Goal: Task Accomplishment & Management: Complete application form

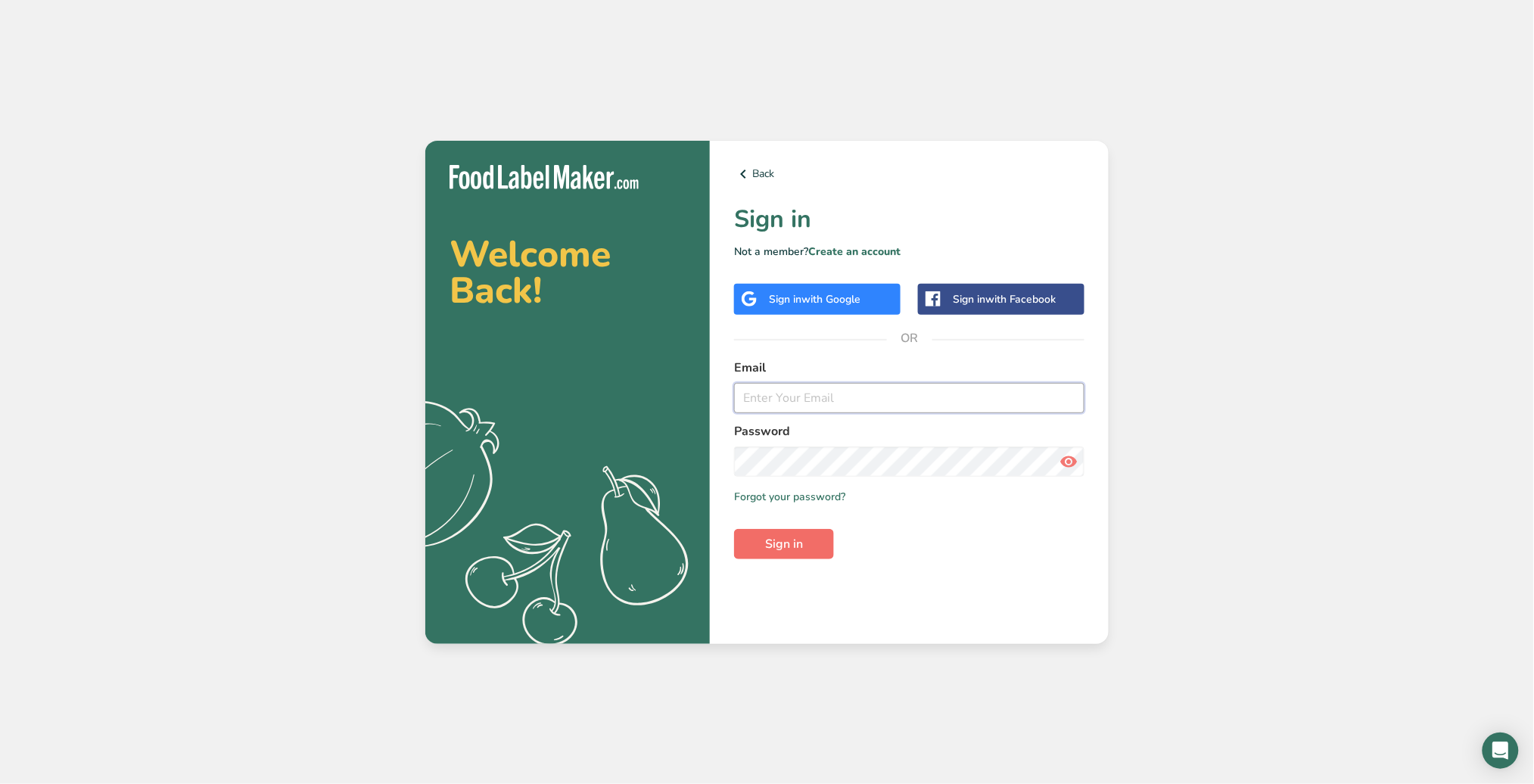
type input "[PERSON_NAME][EMAIL_ADDRESS][DOMAIN_NAME]"
click at [798, 536] on span "Sign in" at bounding box center [783, 544] width 37 height 18
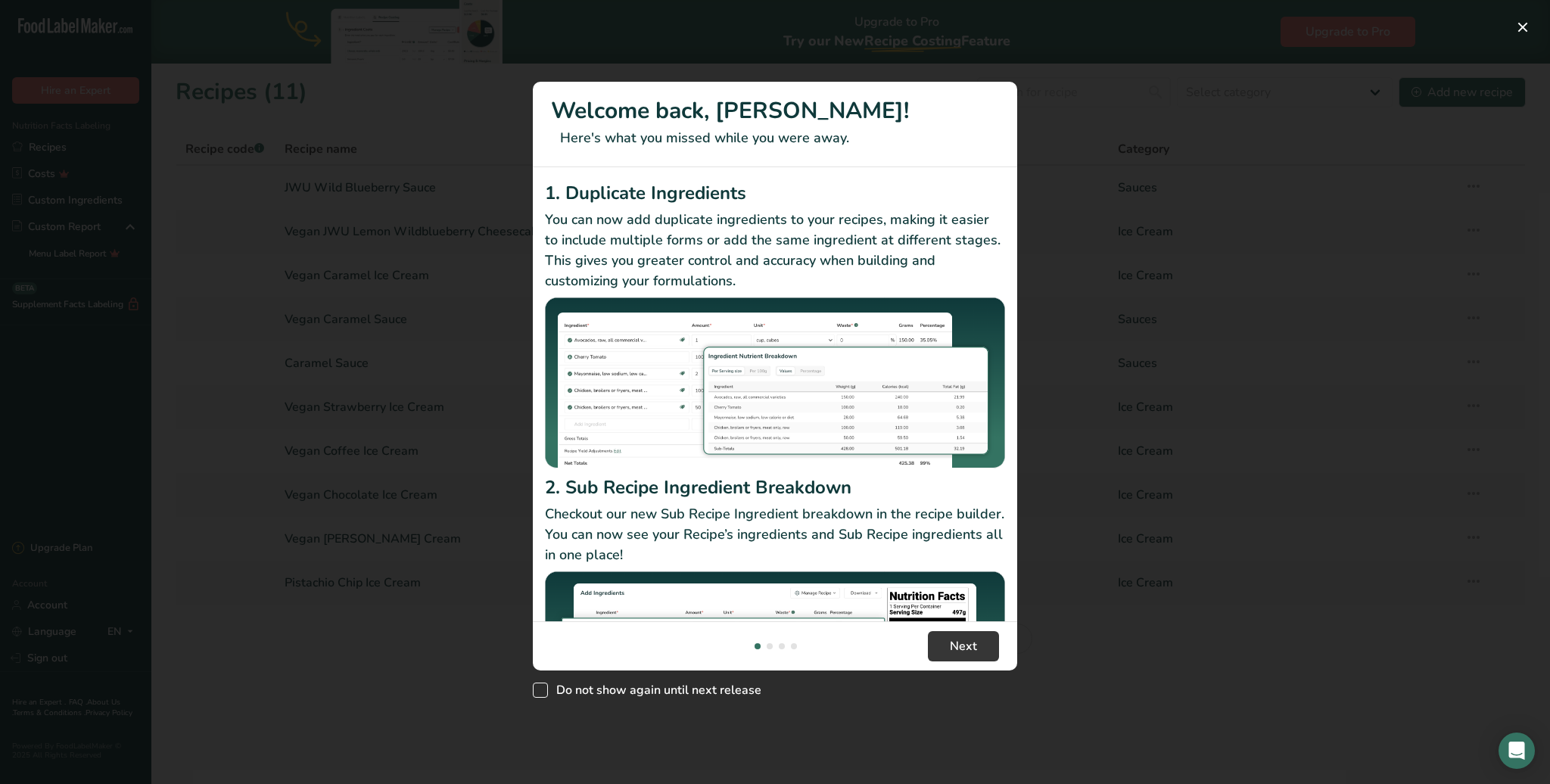
click at [546, 692] on span "New Features" at bounding box center [540, 690] width 16 height 16
click at [542, 692] on input "Do not show again until next release" at bounding box center [538, 689] width 10 height 10
checkbox input "true"
click at [965, 647] on span "Next" at bounding box center [963, 646] width 27 height 18
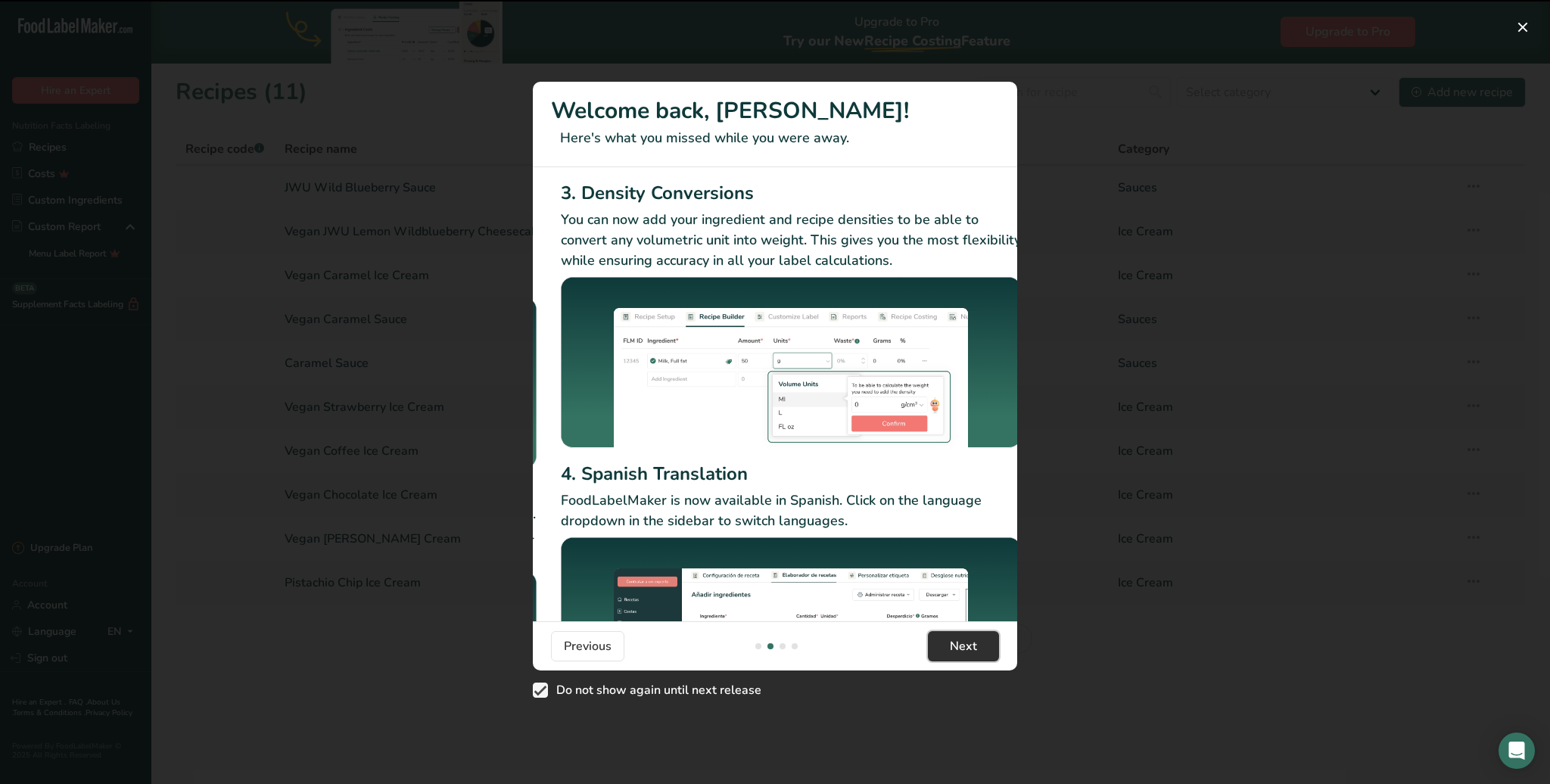
click at [965, 647] on span "Next" at bounding box center [963, 646] width 27 height 18
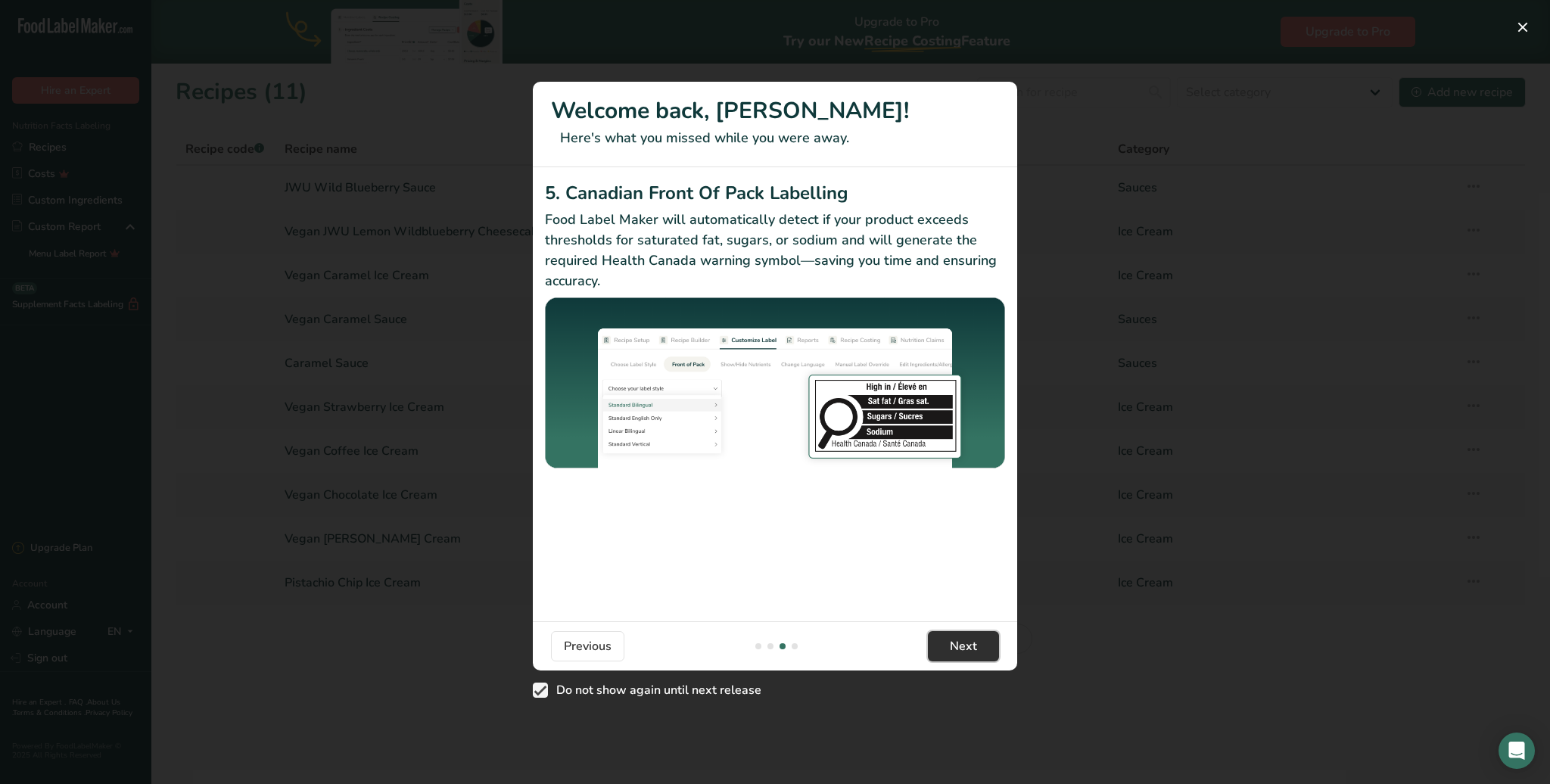
click at [965, 647] on span "Next" at bounding box center [963, 646] width 27 height 18
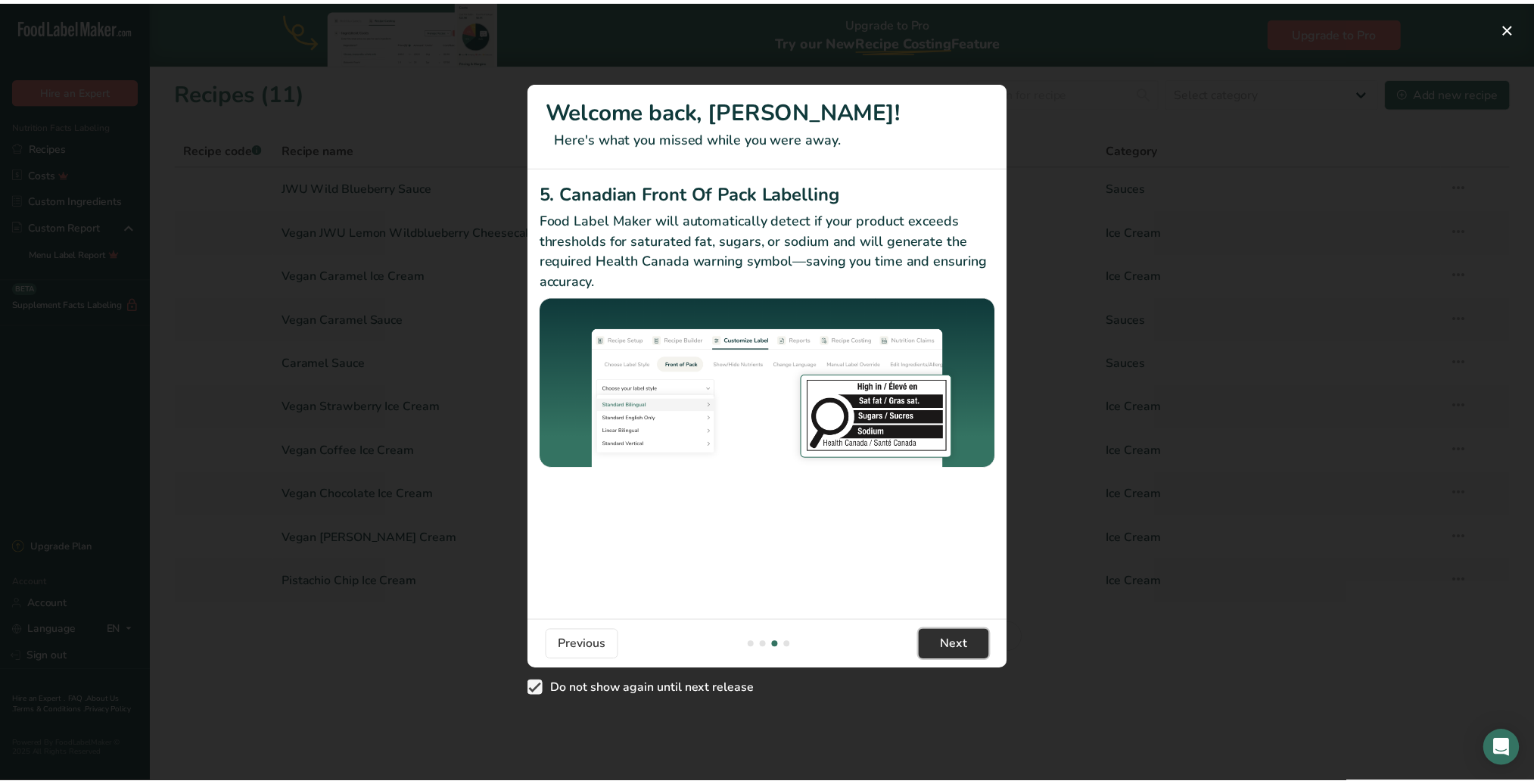
scroll to position [0, 1437]
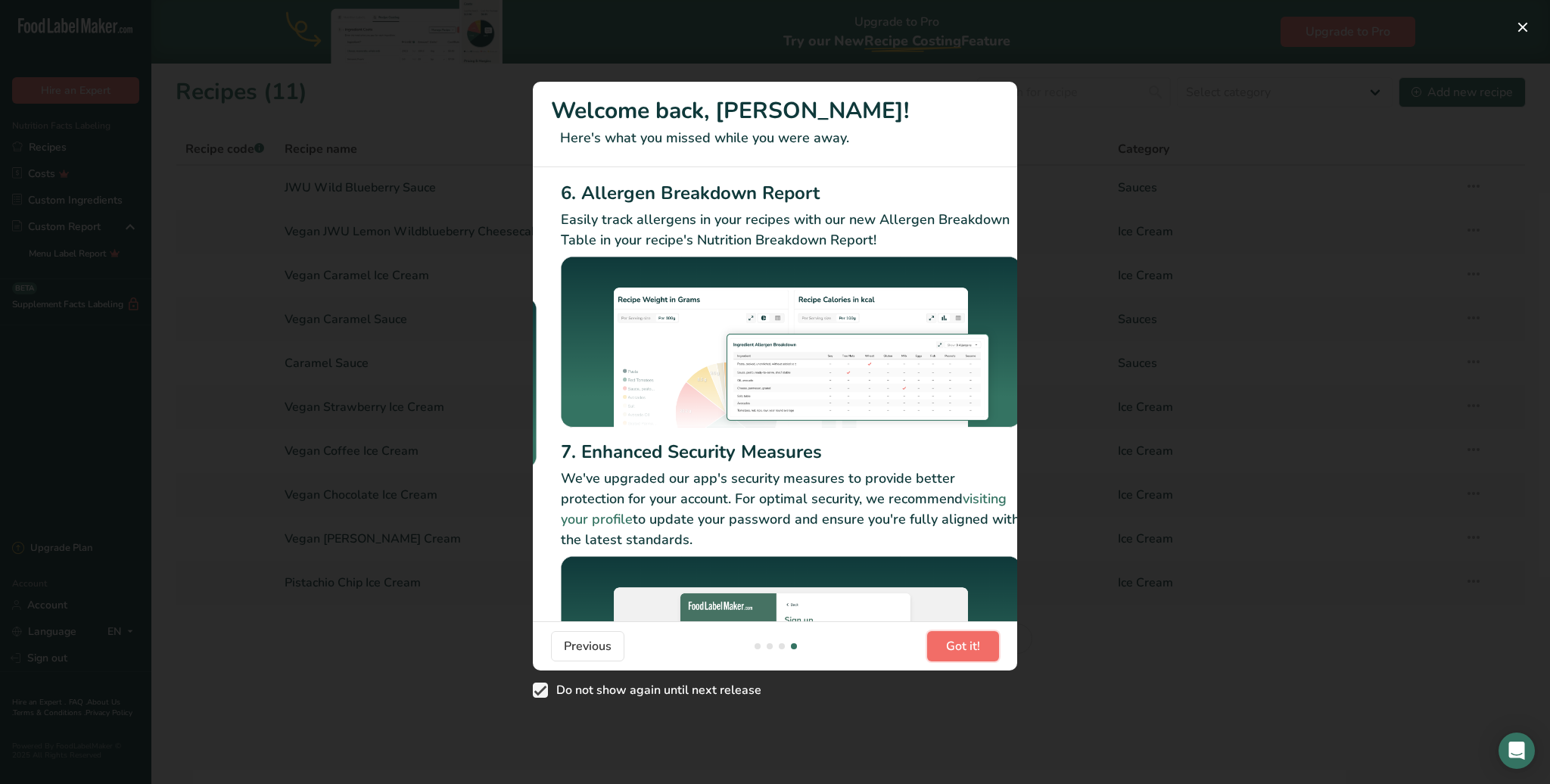
click at [965, 647] on span "Got it!" at bounding box center [962, 646] width 34 height 18
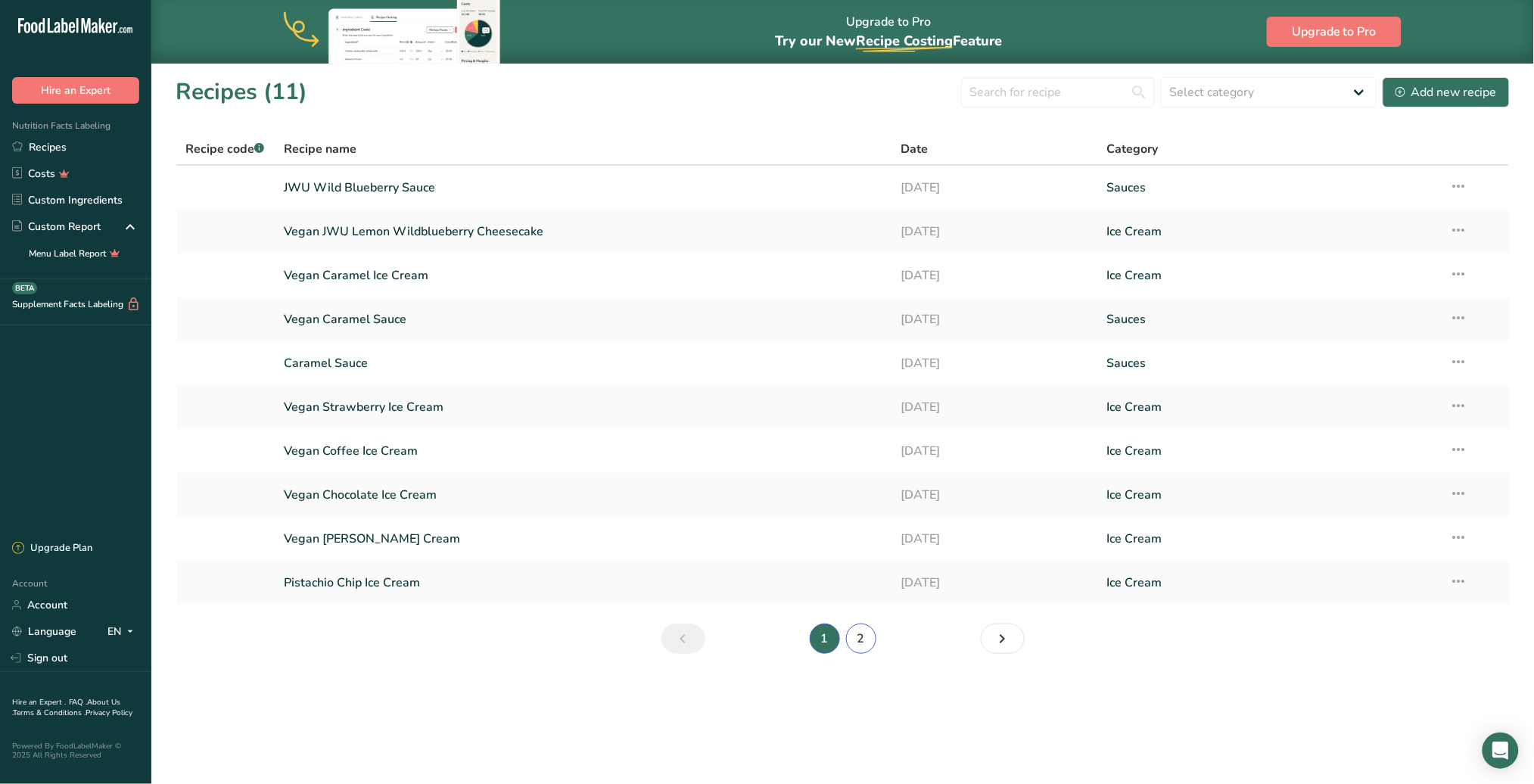
click at [861, 634] on link "2" at bounding box center [861, 638] width 30 height 30
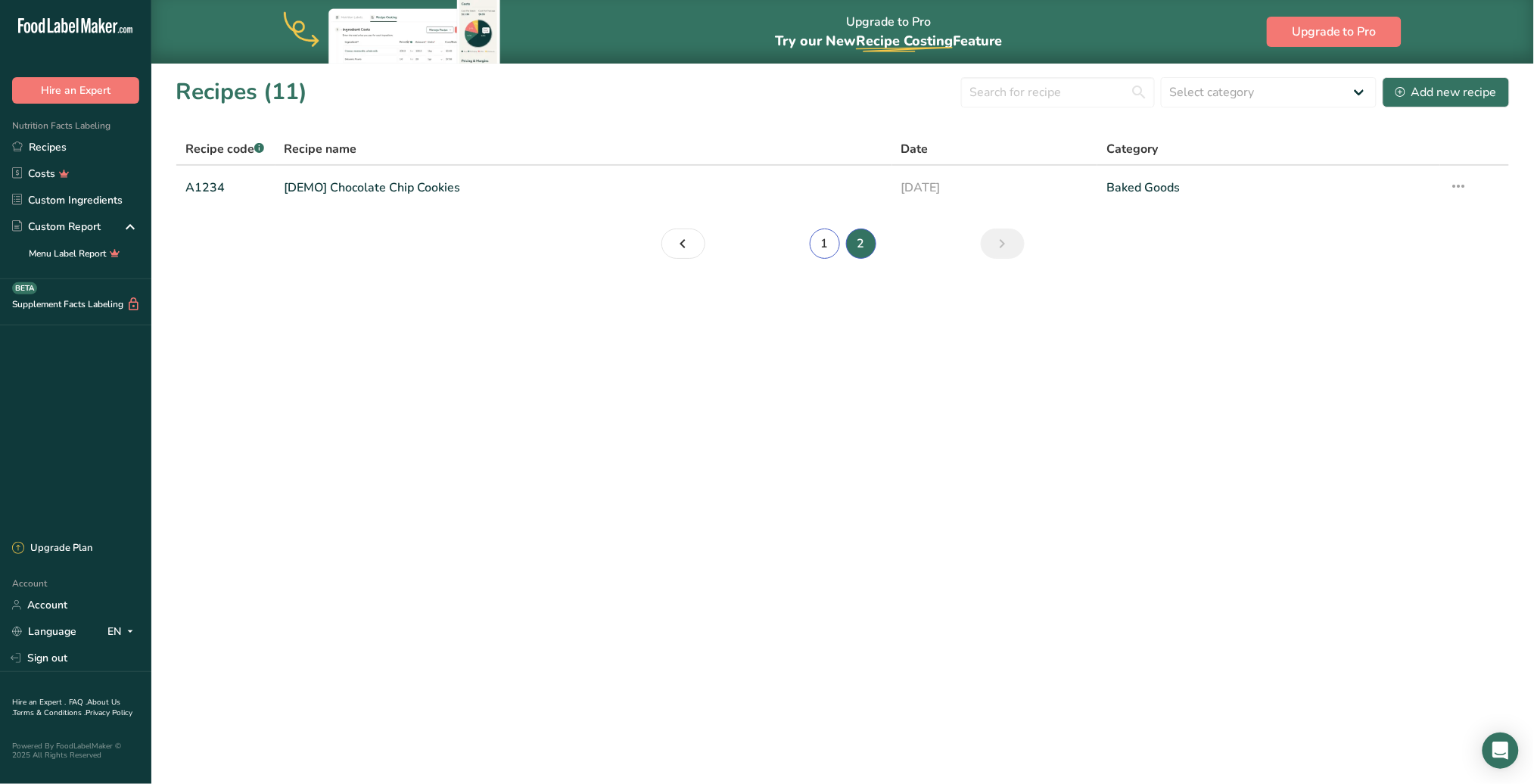
click at [832, 240] on link "1" at bounding box center [825, 243] width 30 height 30
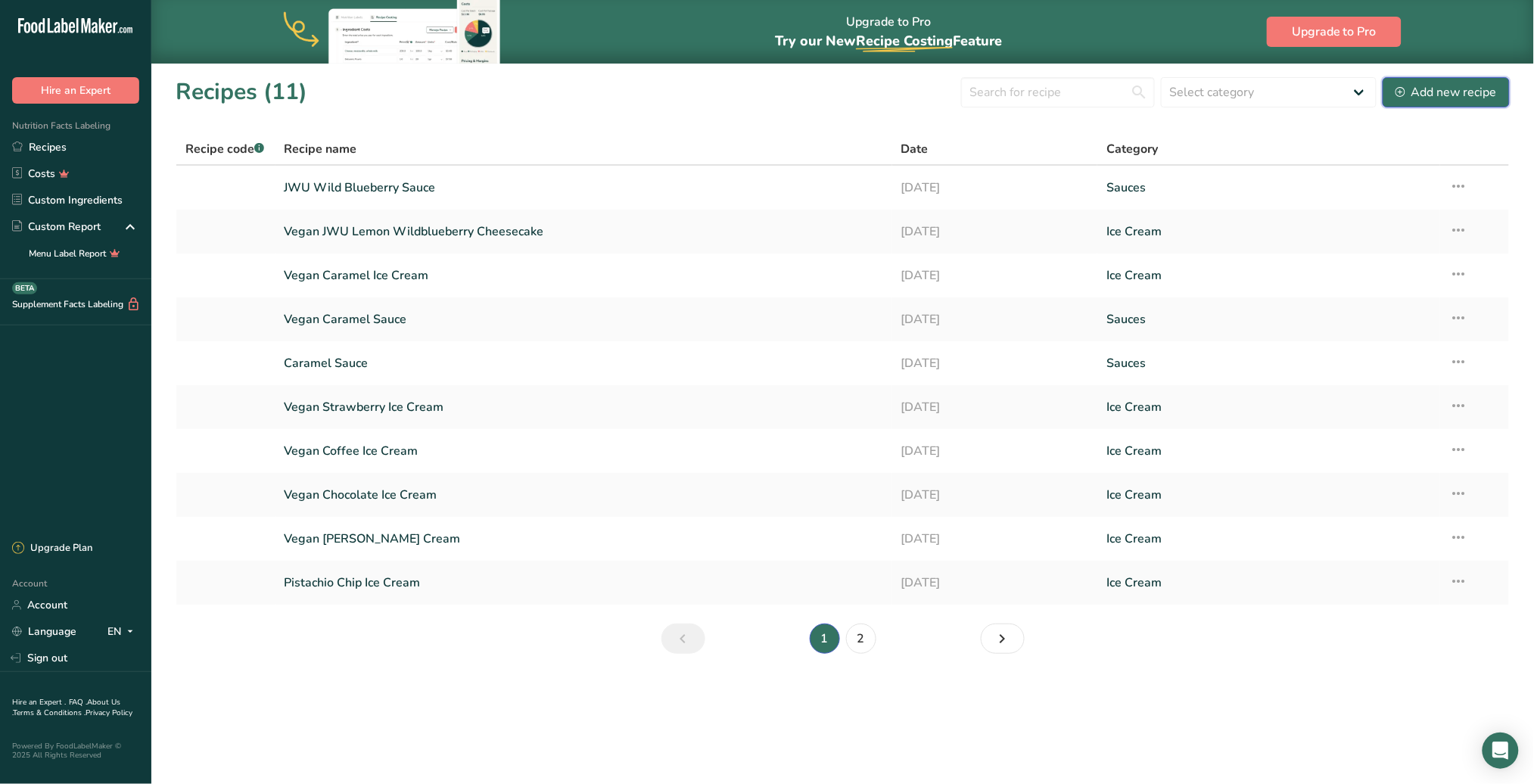
click at [1459, 84] on div "Add new recipe" at bounding box center [1446, 92] width 101 height 18
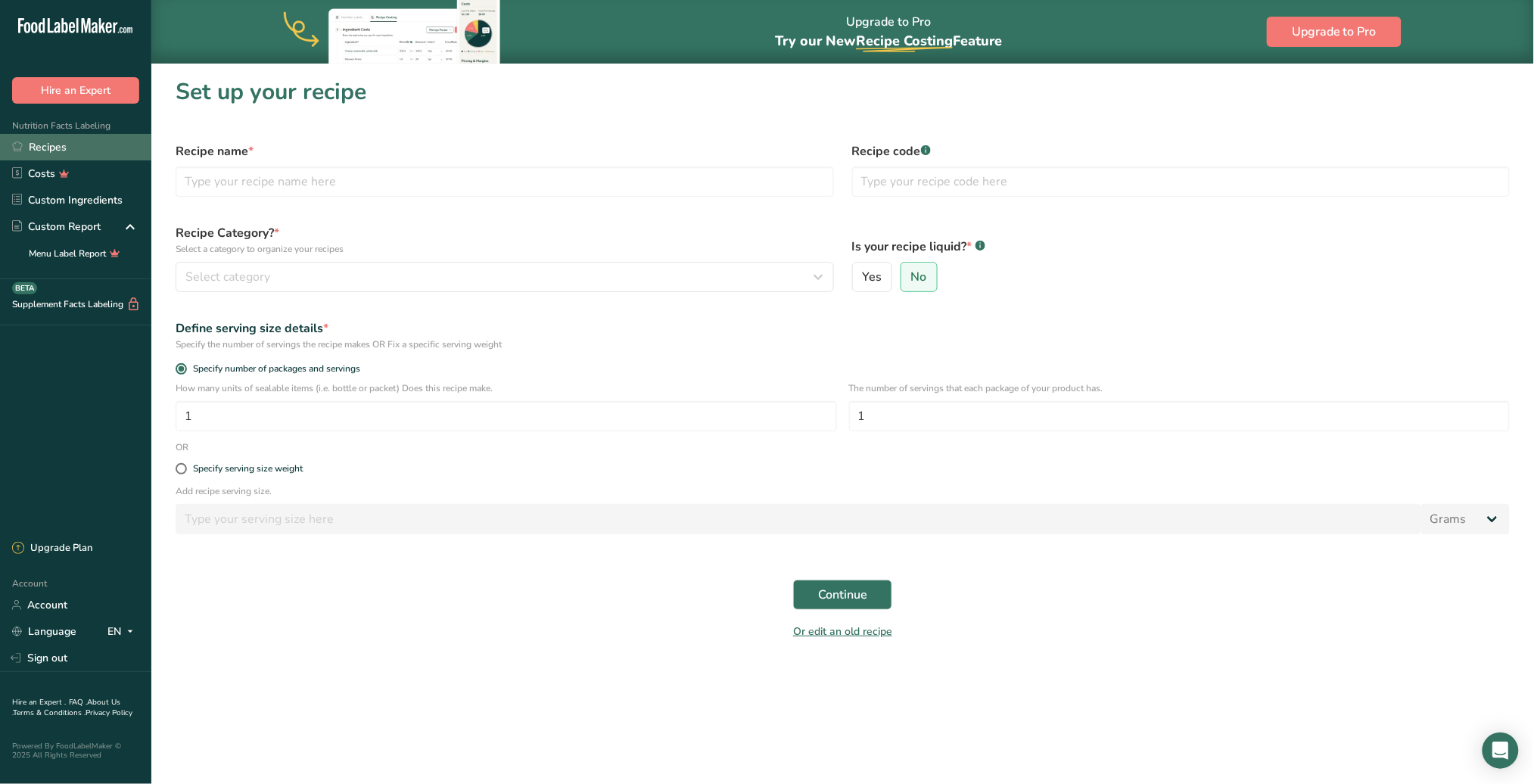
click at [81, 143] on link "Recipes" at bounding box center [76, 147] width 152 height 26
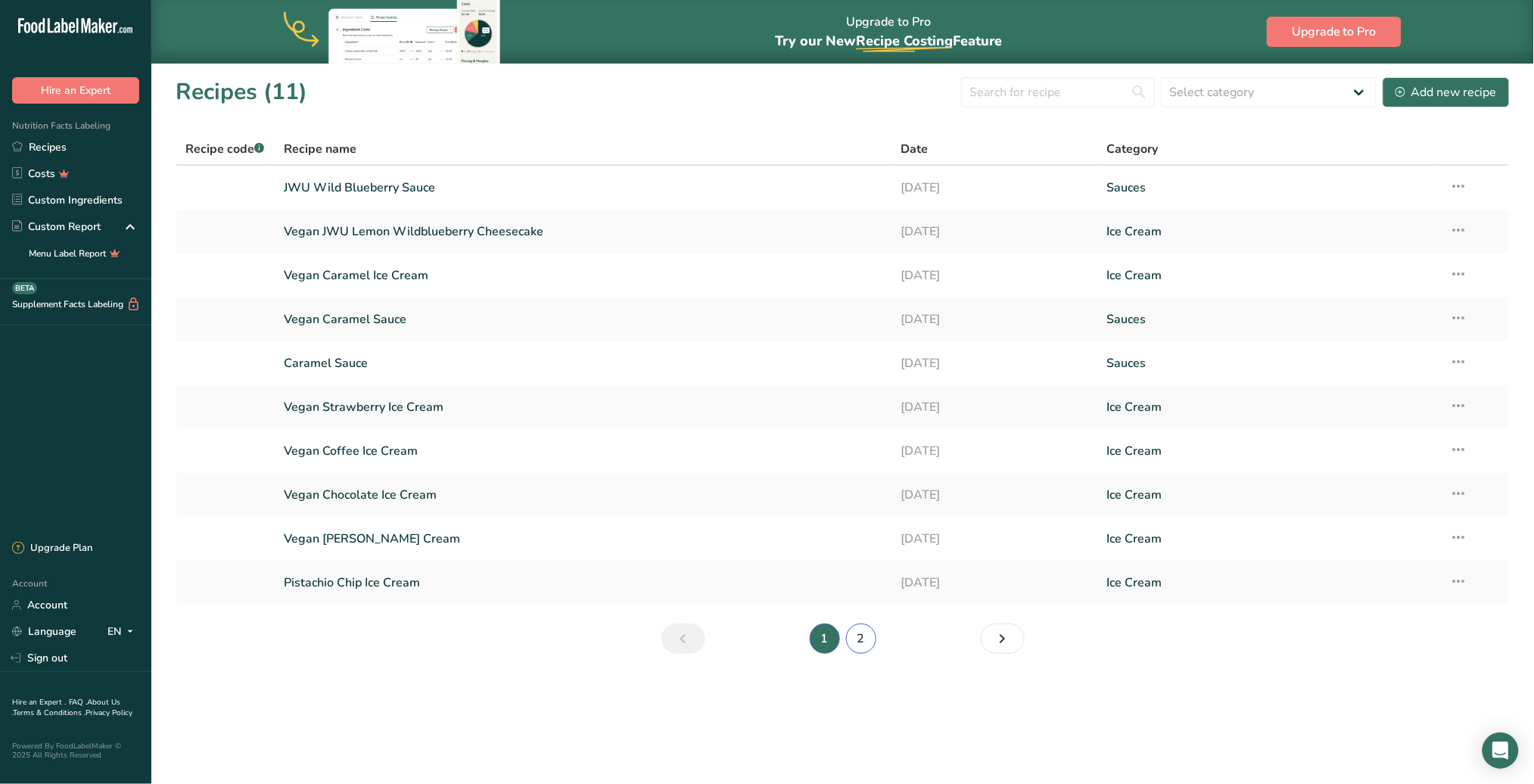
click at [860, 643] on link "2" at bounding box center [861, 638] width 30 height 30
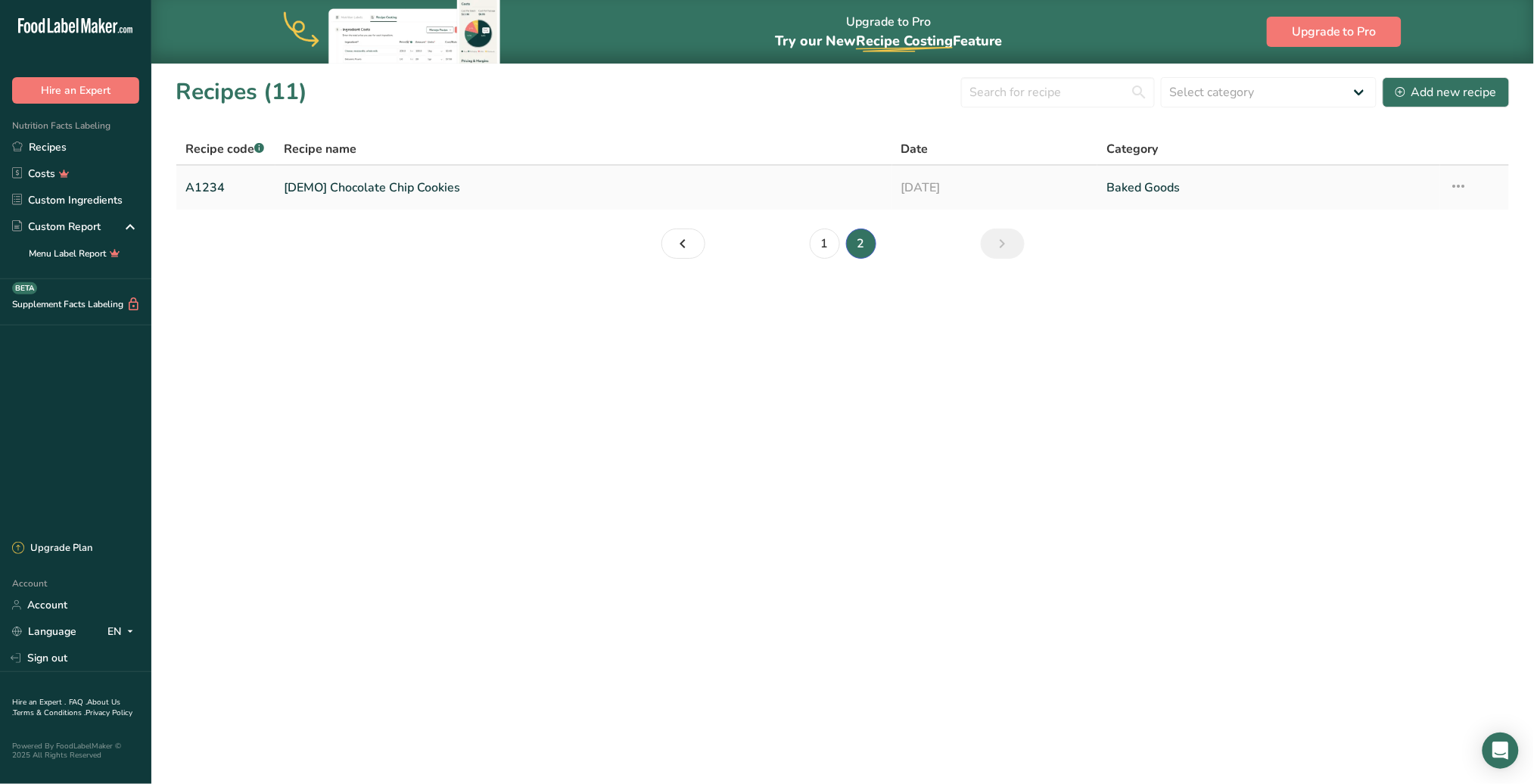
click at [441, 189] on link "[DEMO] Chocolate Chip Cookies" at bounding box center [584, 187] width 599 height 32
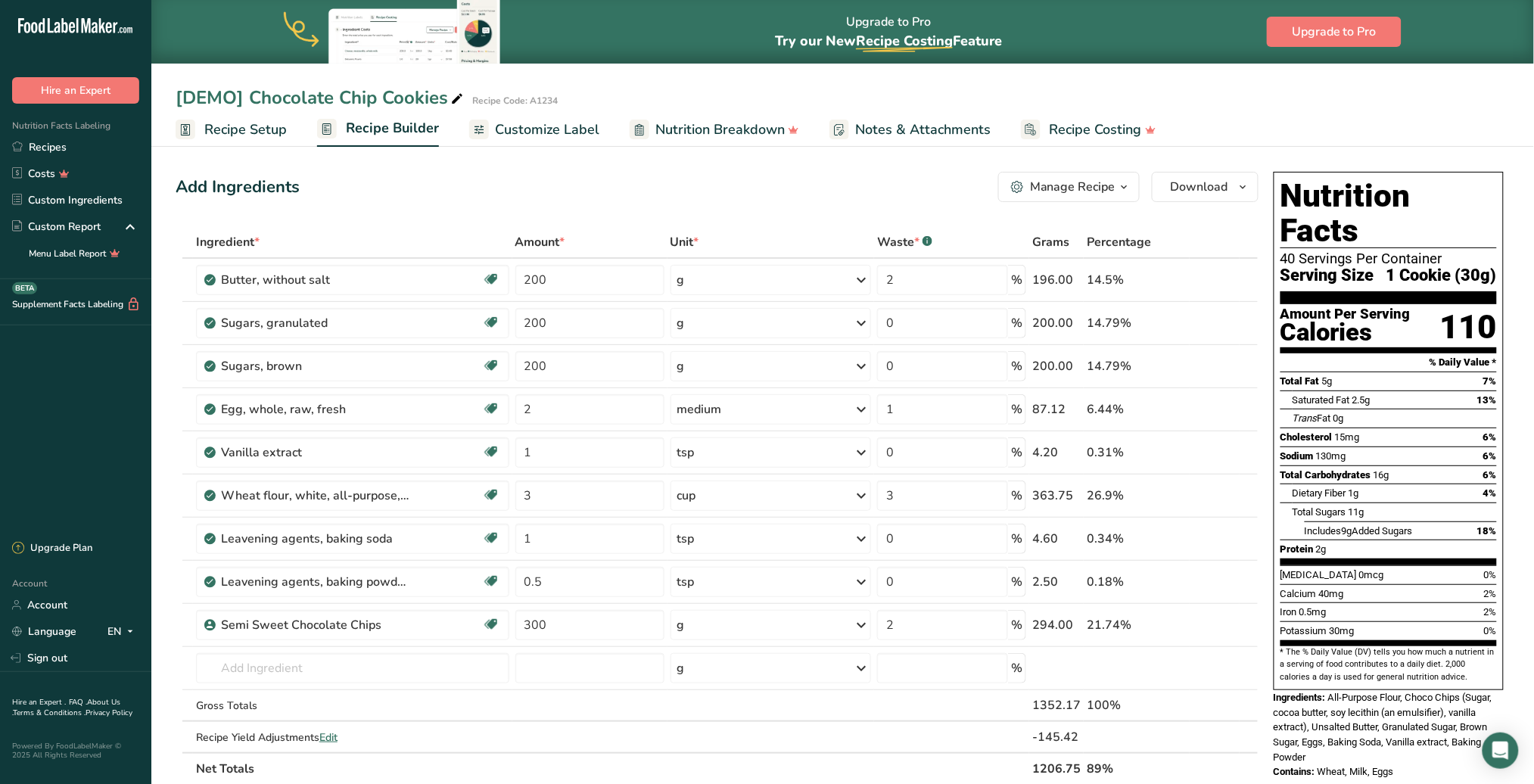
click at [246, 131] on span "Recipe Setup" at bounding box center [246, 130] width 82 height 20
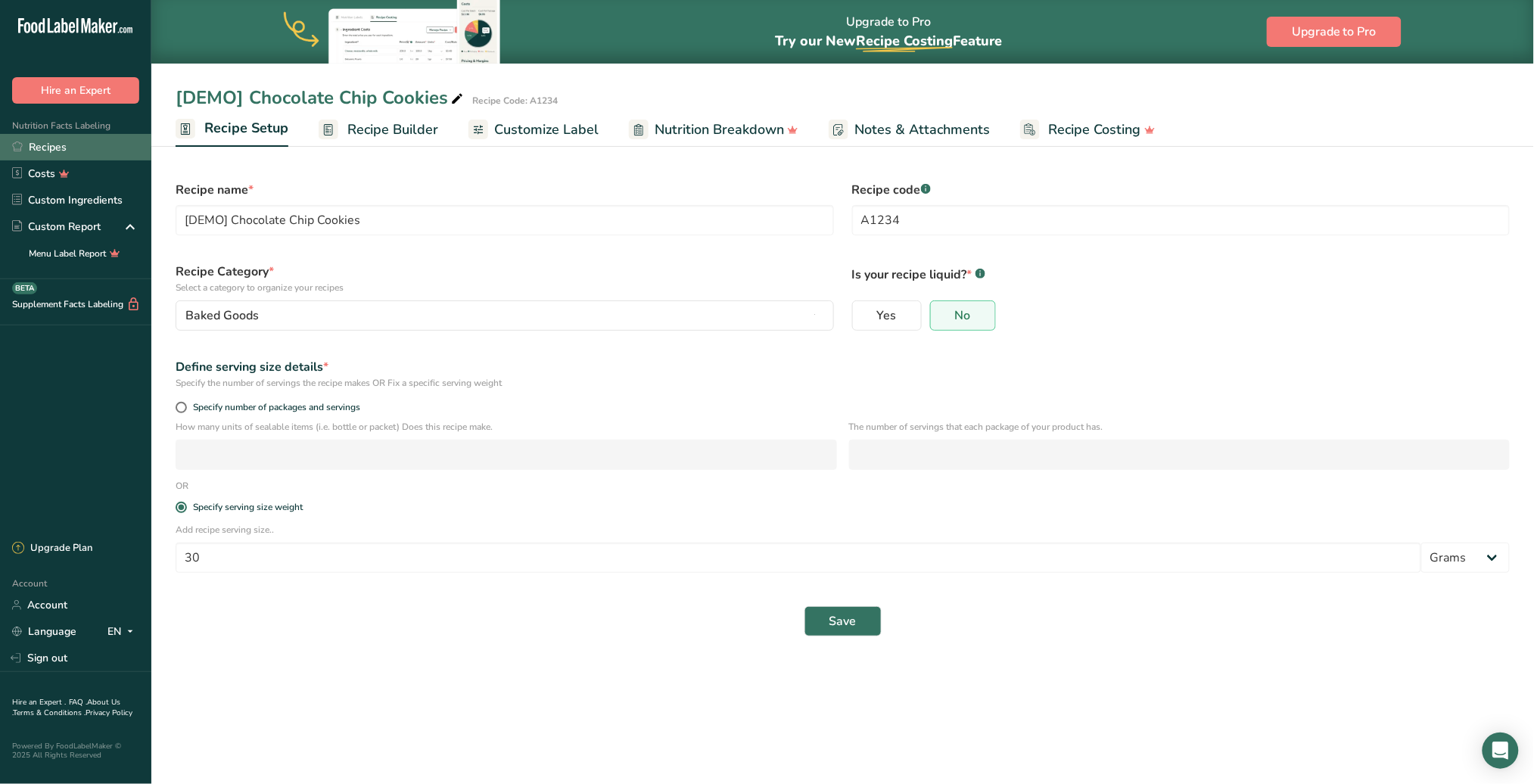
click at [51, 154] on link "Recipes" at bounding box center [76, 147] width 152 height 26
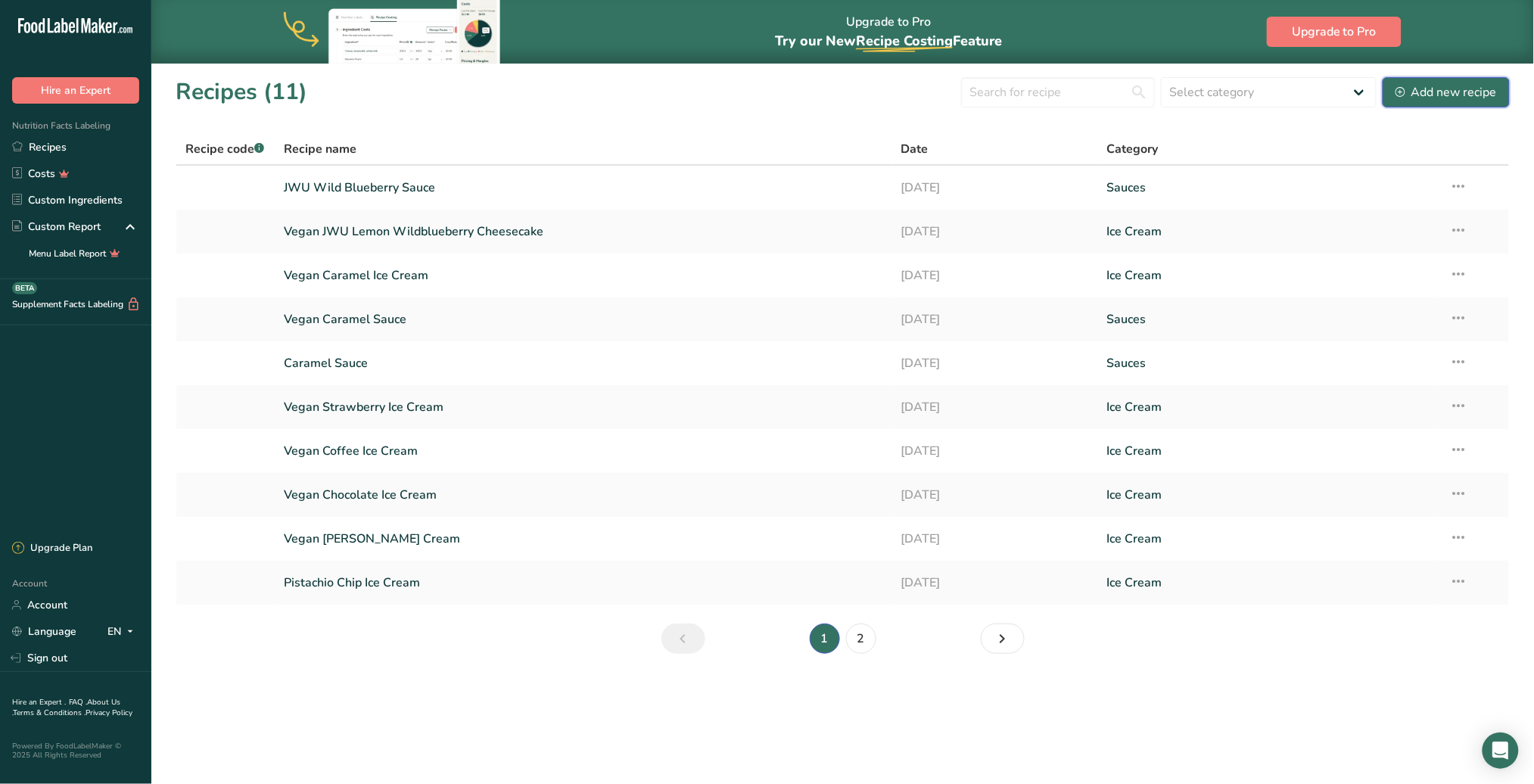
click at [1437, 86] on div "Add new recipe" at bounding box center [1446, 92] width 101 height 18
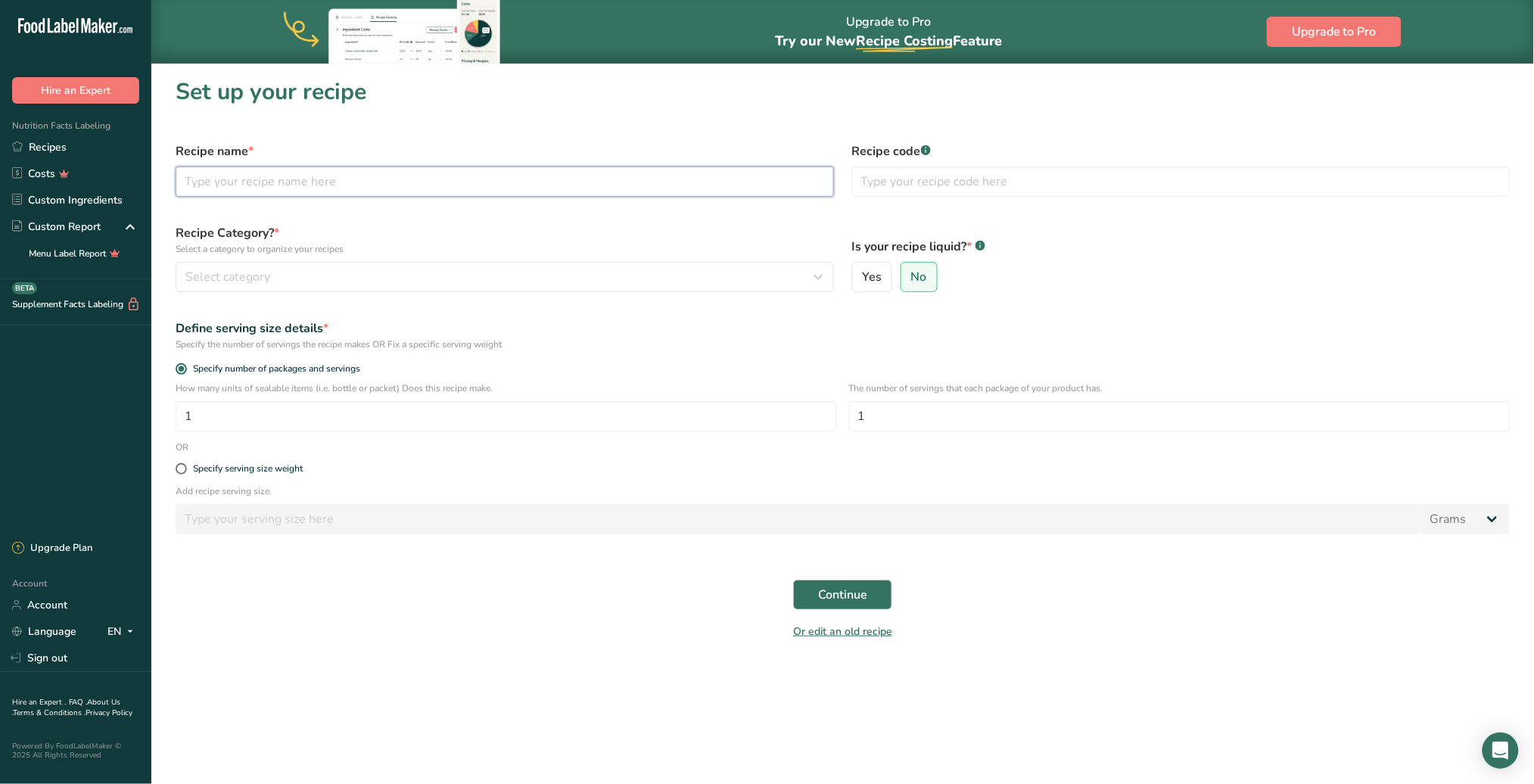
click at [490, 184] on input "text" at bounding box center [504, 181] width 658 height 30
type input "v"
type input "Vanilla Single Serve"
click at [402, 286] on button "Select category" at bounding box center [504, 277] width 658 height 30
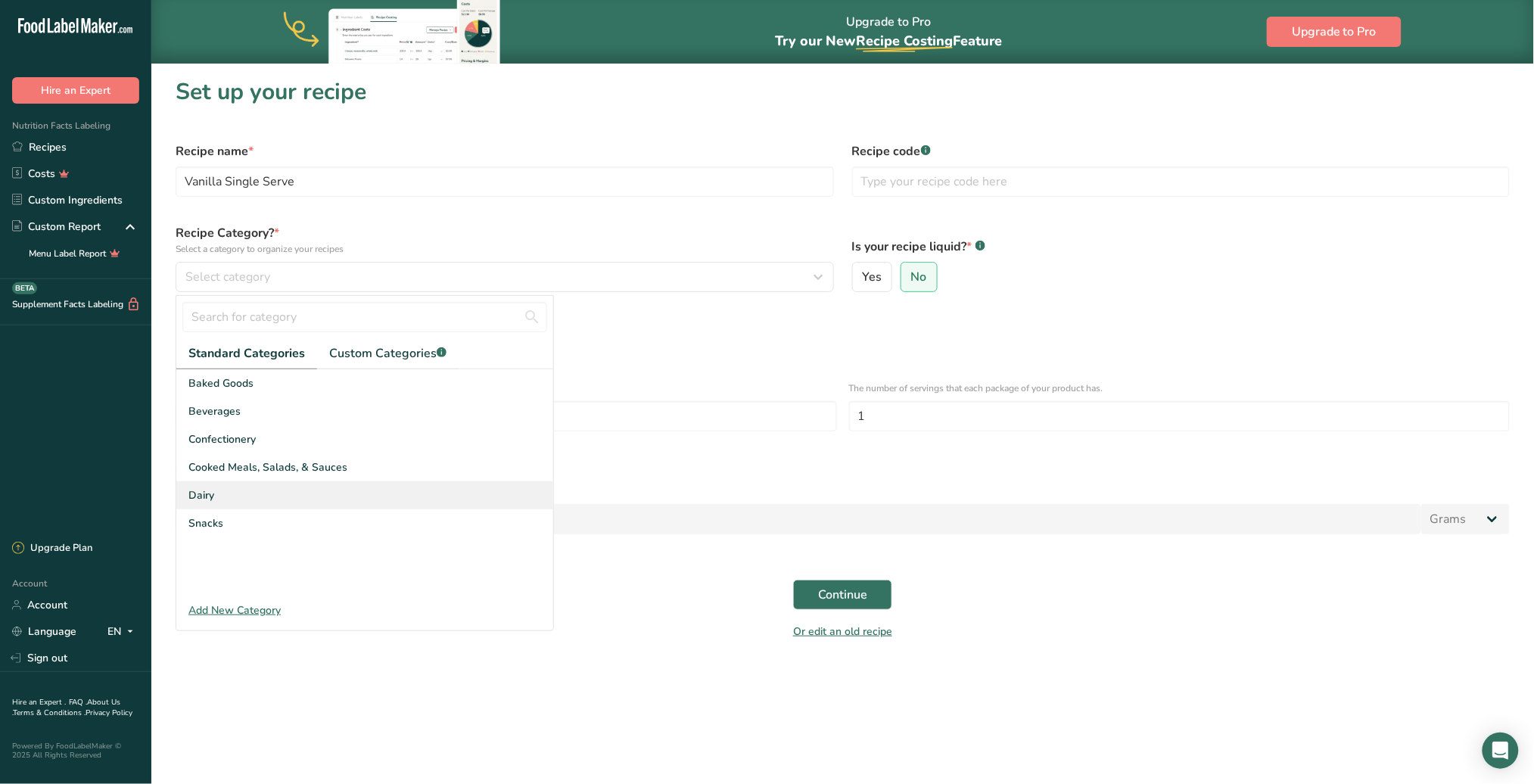
click at [259, 492] on div "Dairy" at bounding box center [364, 495] width 377 height 28
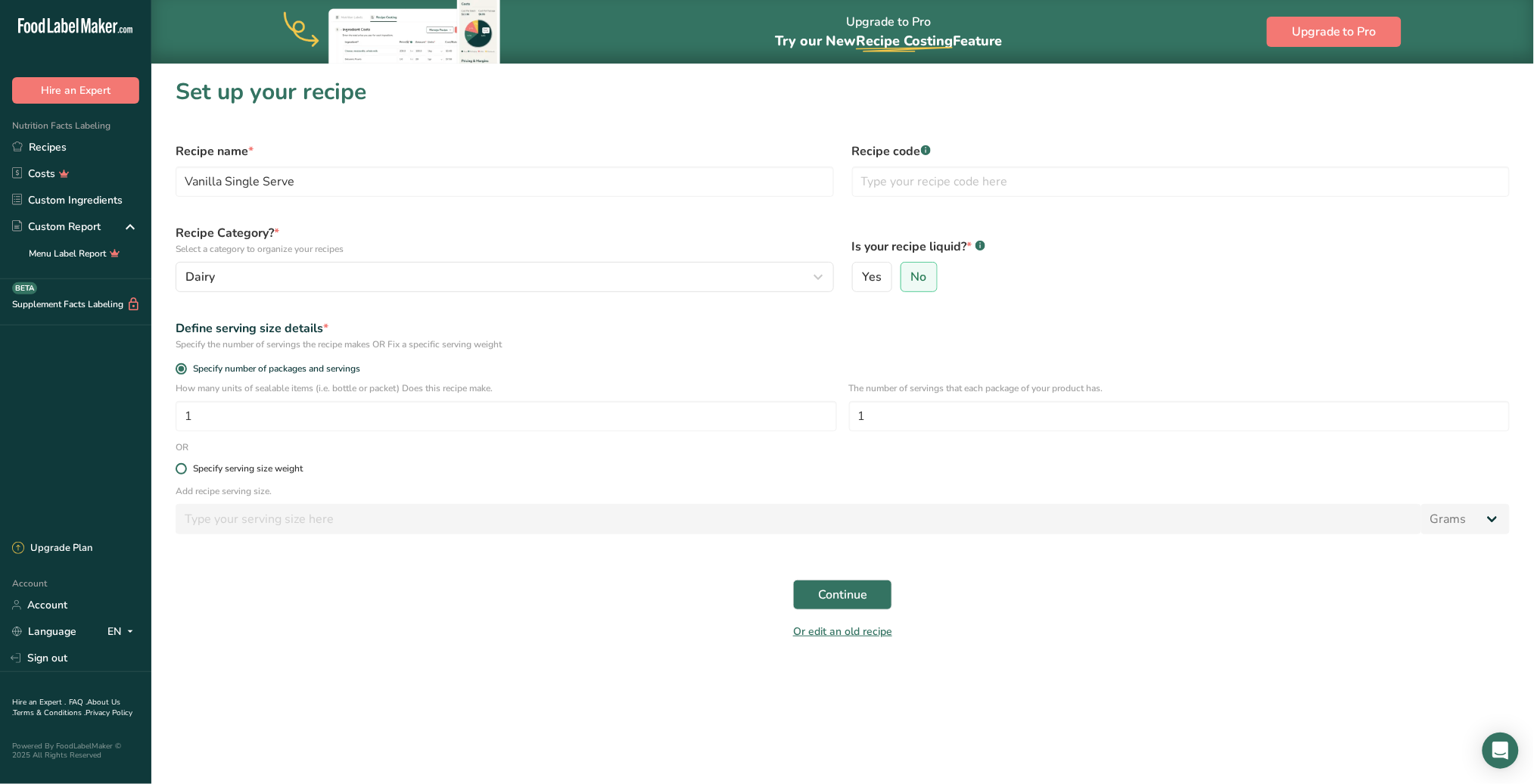
click at [179, 467] on span at bounding box center [181, 468] width 11 height 11
click at [179, 467] on input "Specify serving size weight" at bounding box center [180, 468] width 10 height 10
radio input "true"
radio input "false"
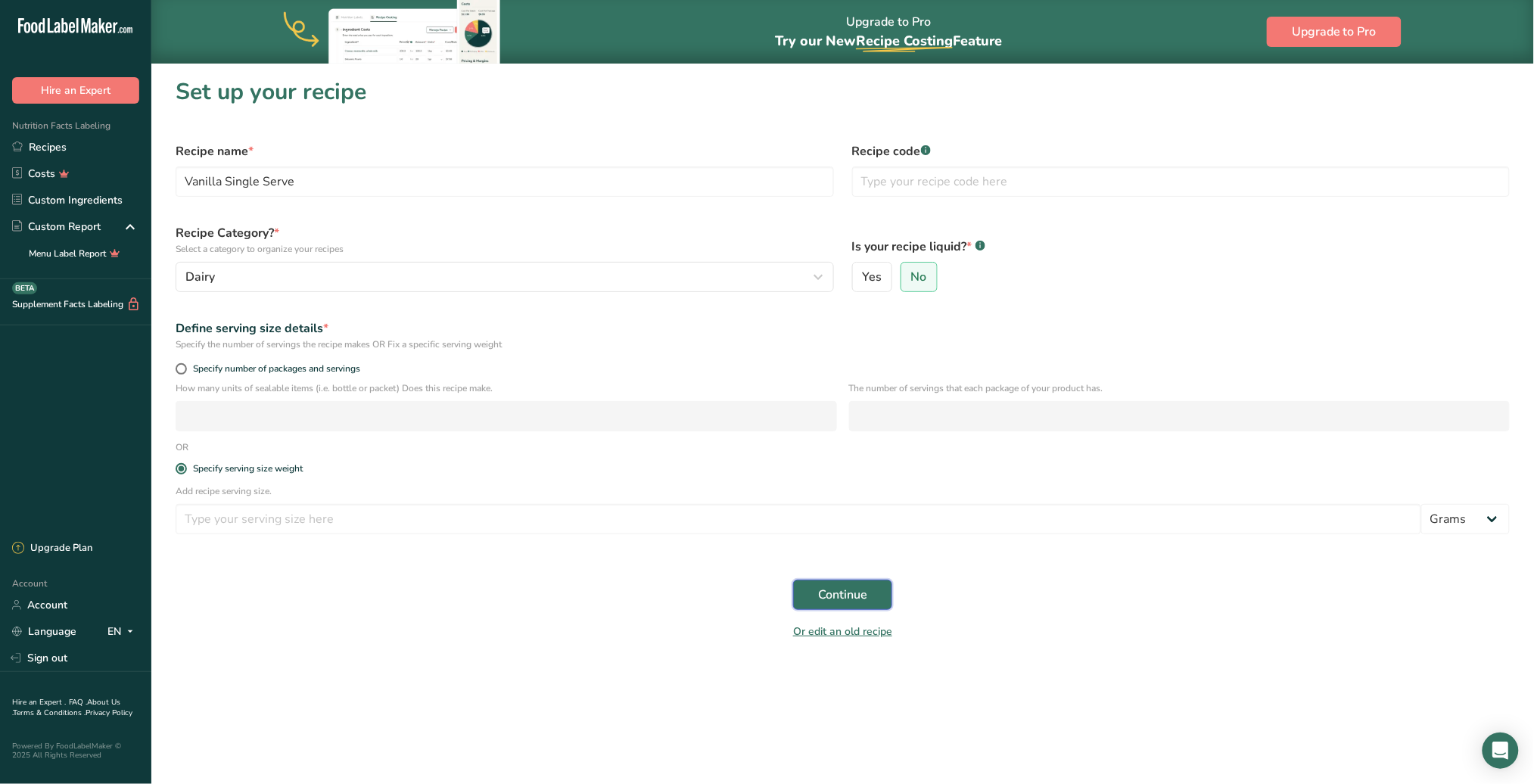
click at [825, 593] on span "Continue" at bounding box center [843, 595] width 49 height 18
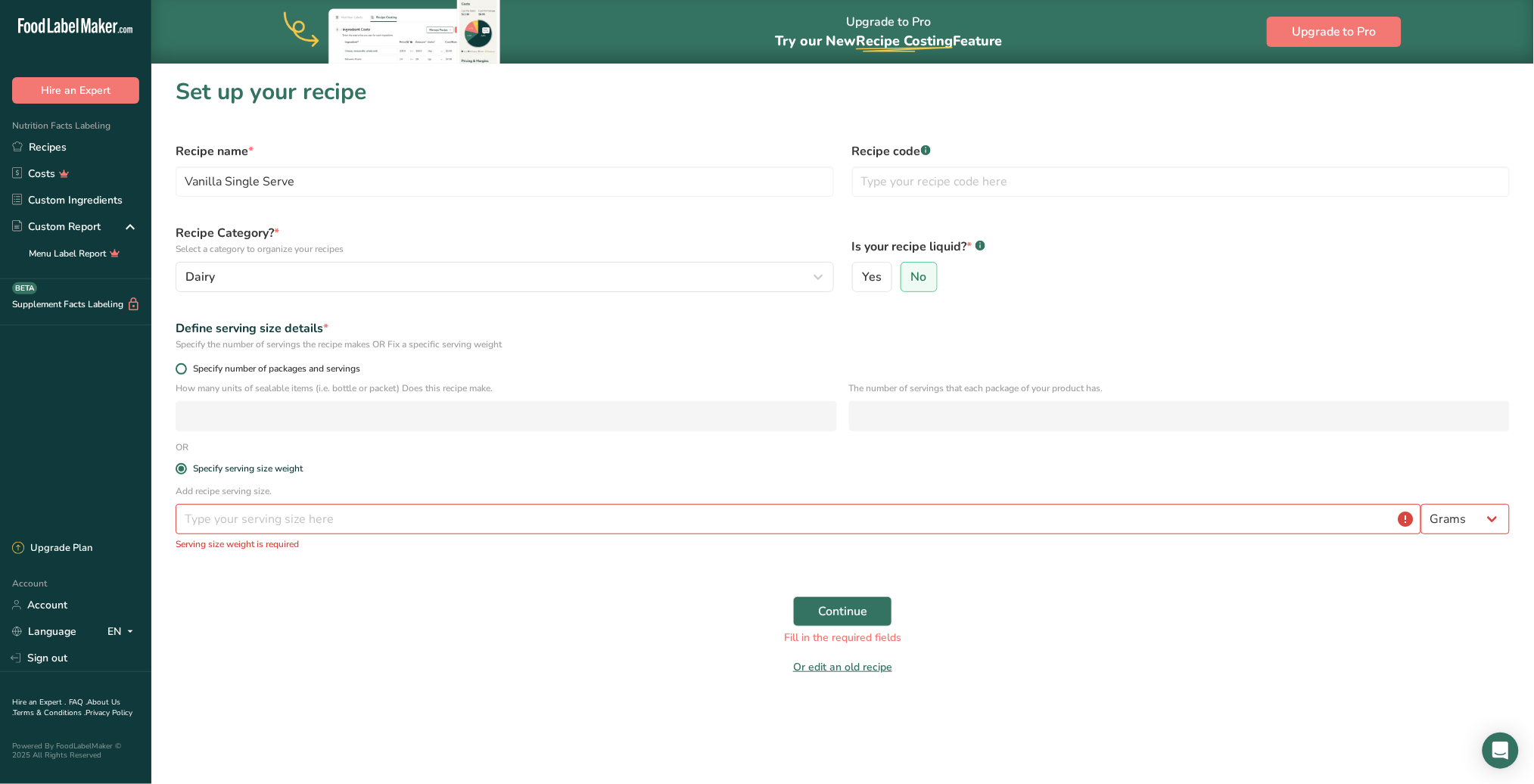
click at [188, 367] on span "Specify number of packages and servings" at bounding box center [274, 369] width 173 height 11
click at [185, 367] on input "Specify number of packages and servings" at bounding box center [180, 369] width 10 height 10
radio input "true"
radio input "false"
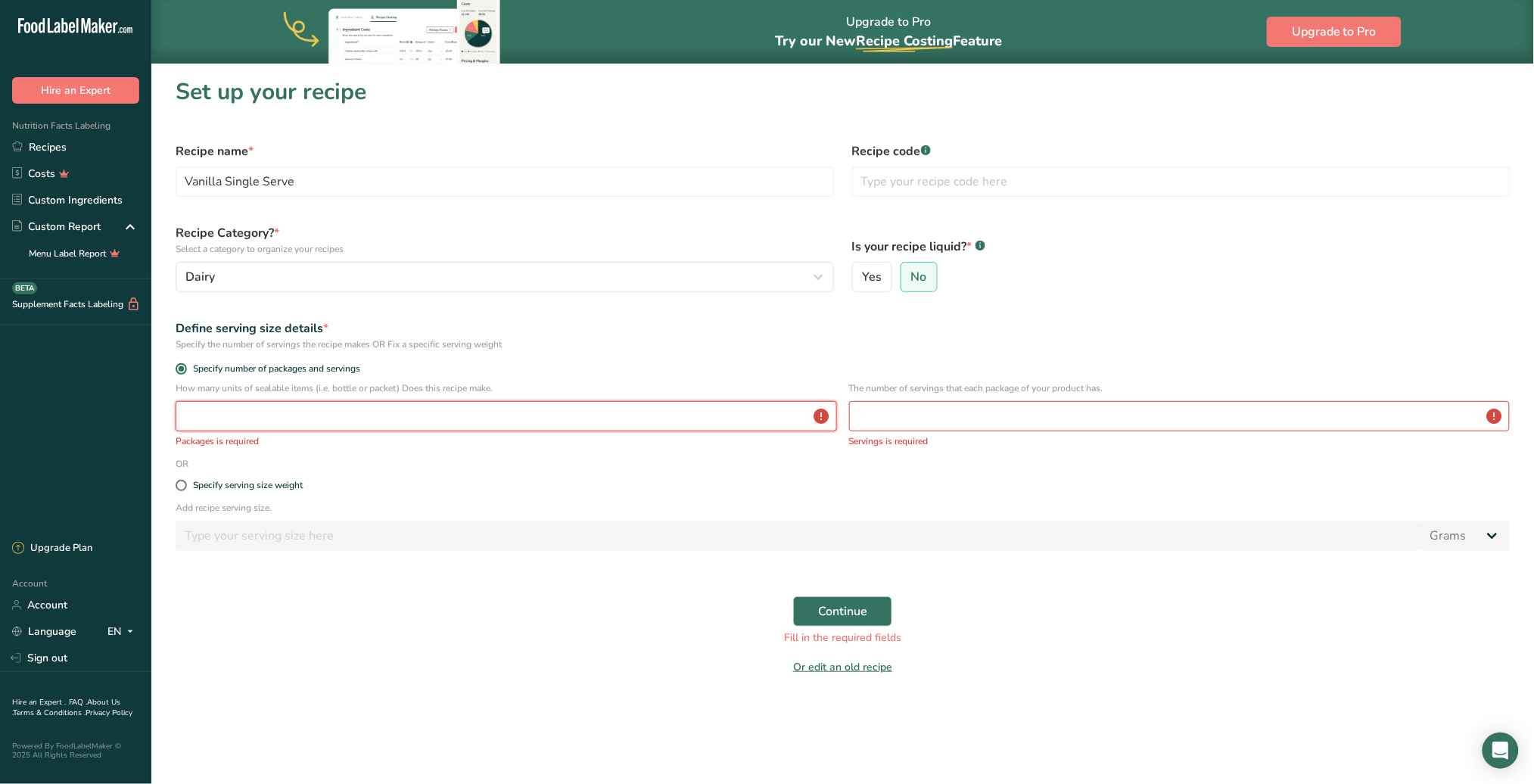
click at [419, 427] on input "number" at bounding box center [506, 415] width 662 height 30
click at [947, 404] on input "number" at bounding box center [1180, 415] width 662 height 30
type input "1"
click at [342, 413] on input "number" at bounding box center [506, 415] width 662 height 30
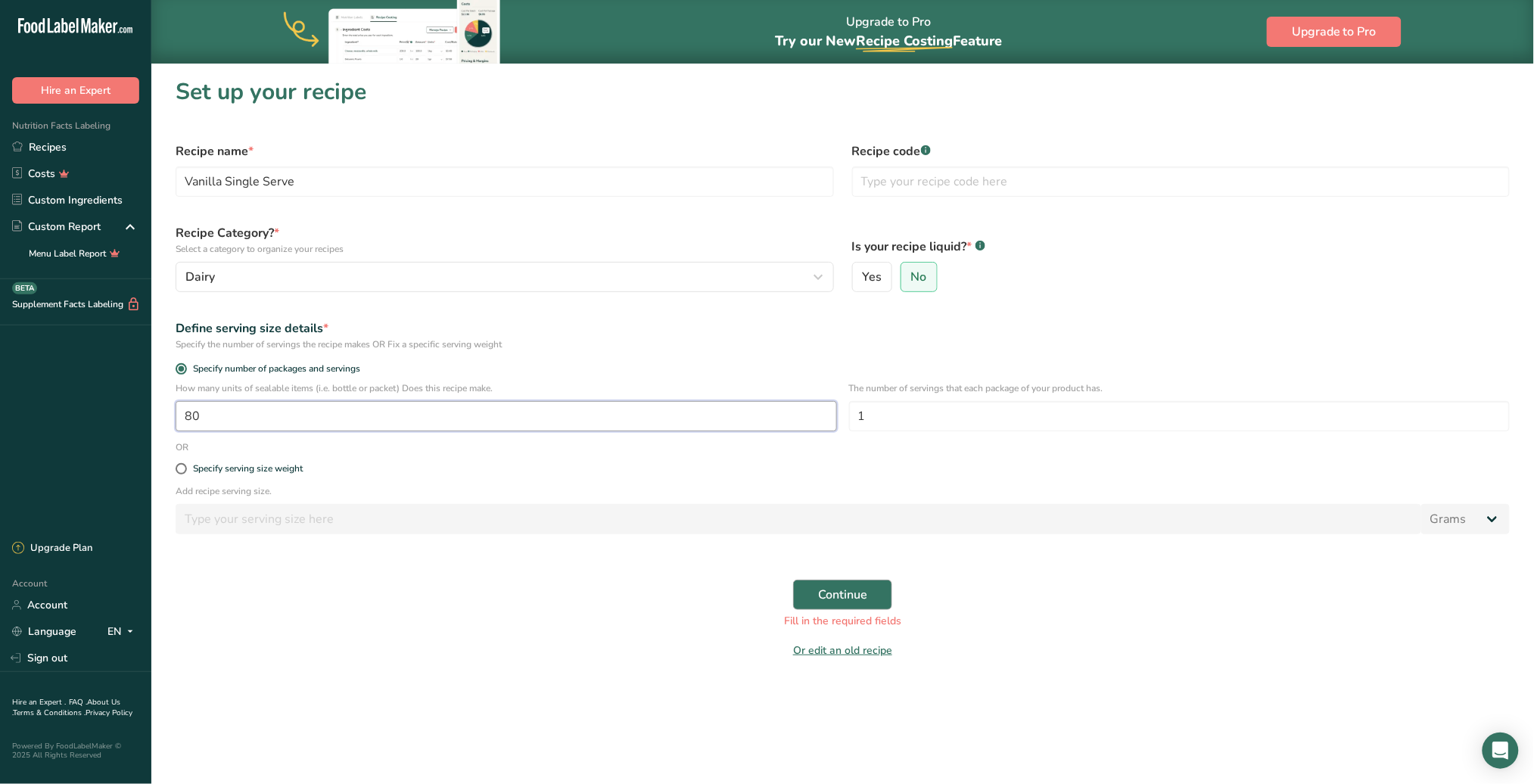
type input "80"
click at [861, 594] on span "Continue" at bounding box center [843, 595] width 49 height 18
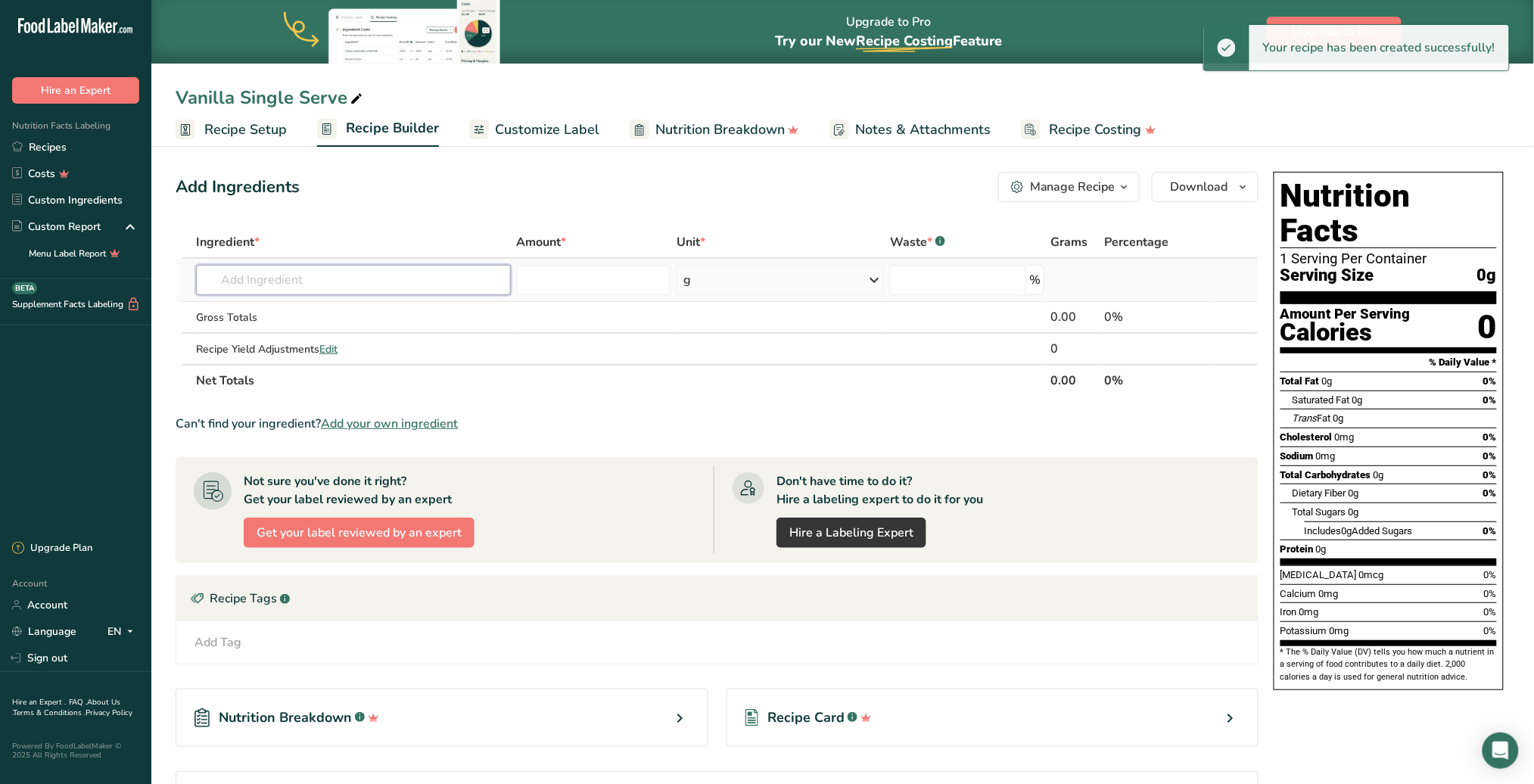
click at [329, 281] on input "text" at bounding box center [353, 279] width 314 height 30
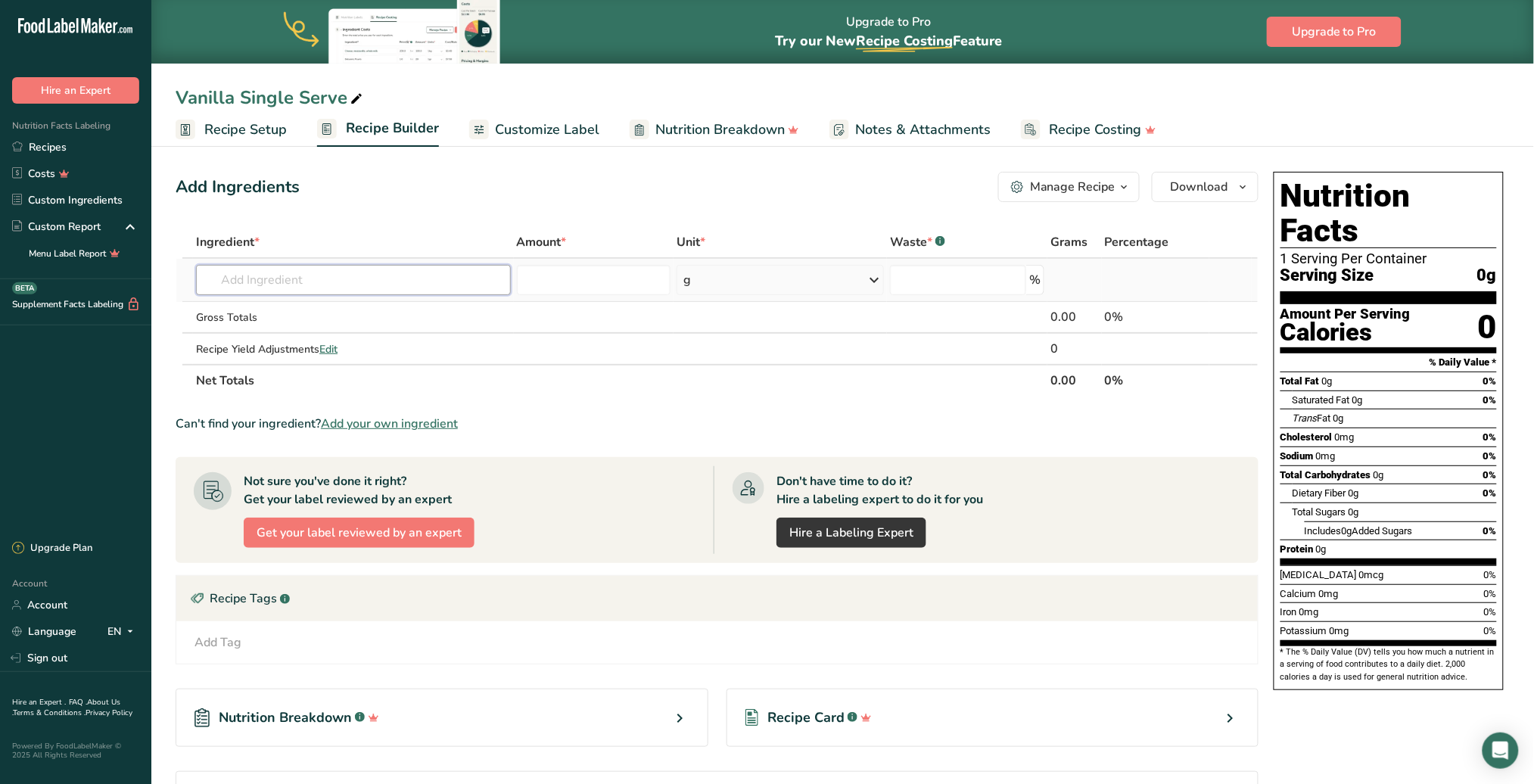
click at [259, 283] on input "text" at bounding box center [353, 279] width 314 height 30
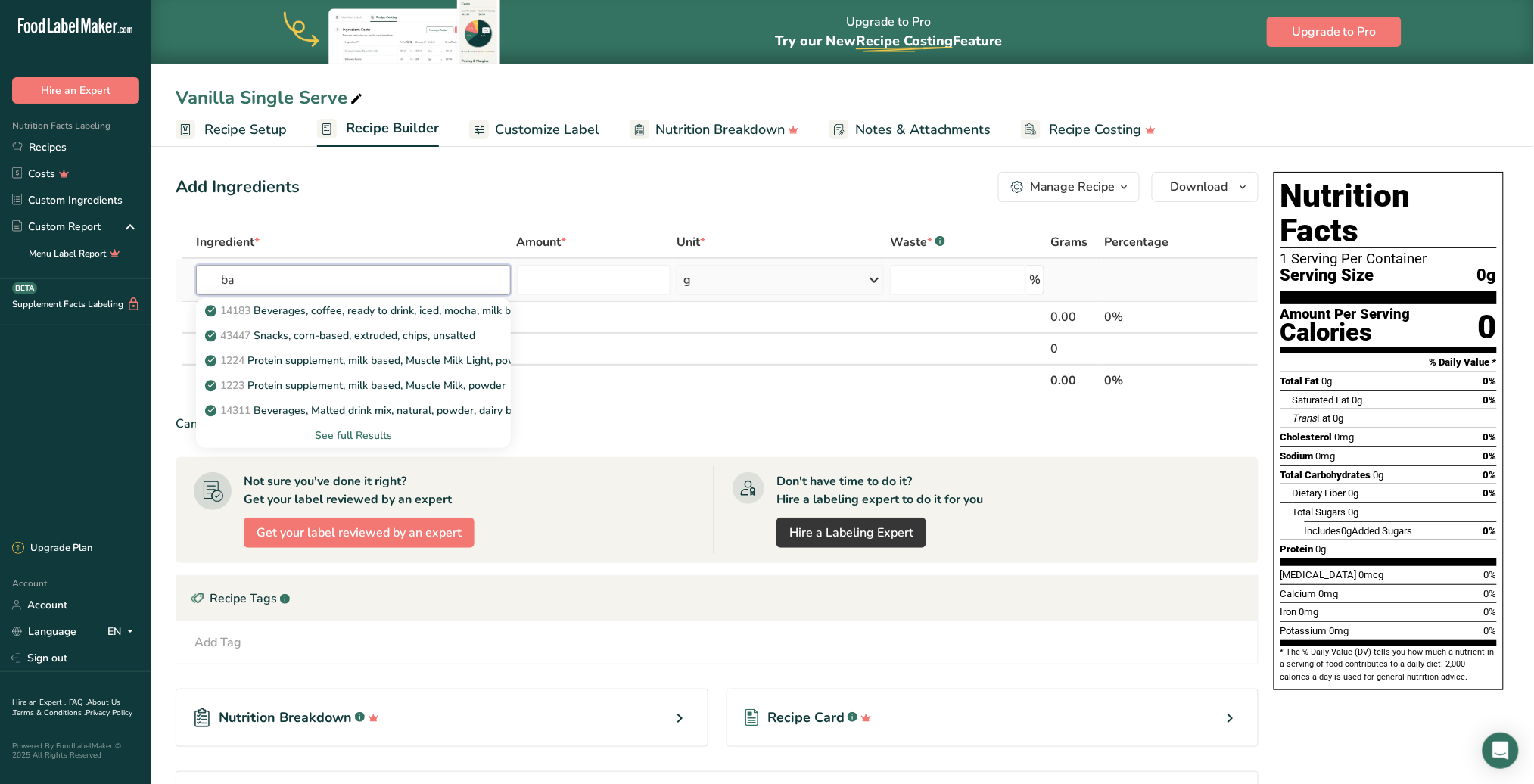
type input "b"
type input "winso"
click at [299, 312] on p "[PERSON_NAME] dairy mix 14%" at bounding box center [292, 310] width 169 height 16
type input "[PERSON_NAME] dairy mix 14%"
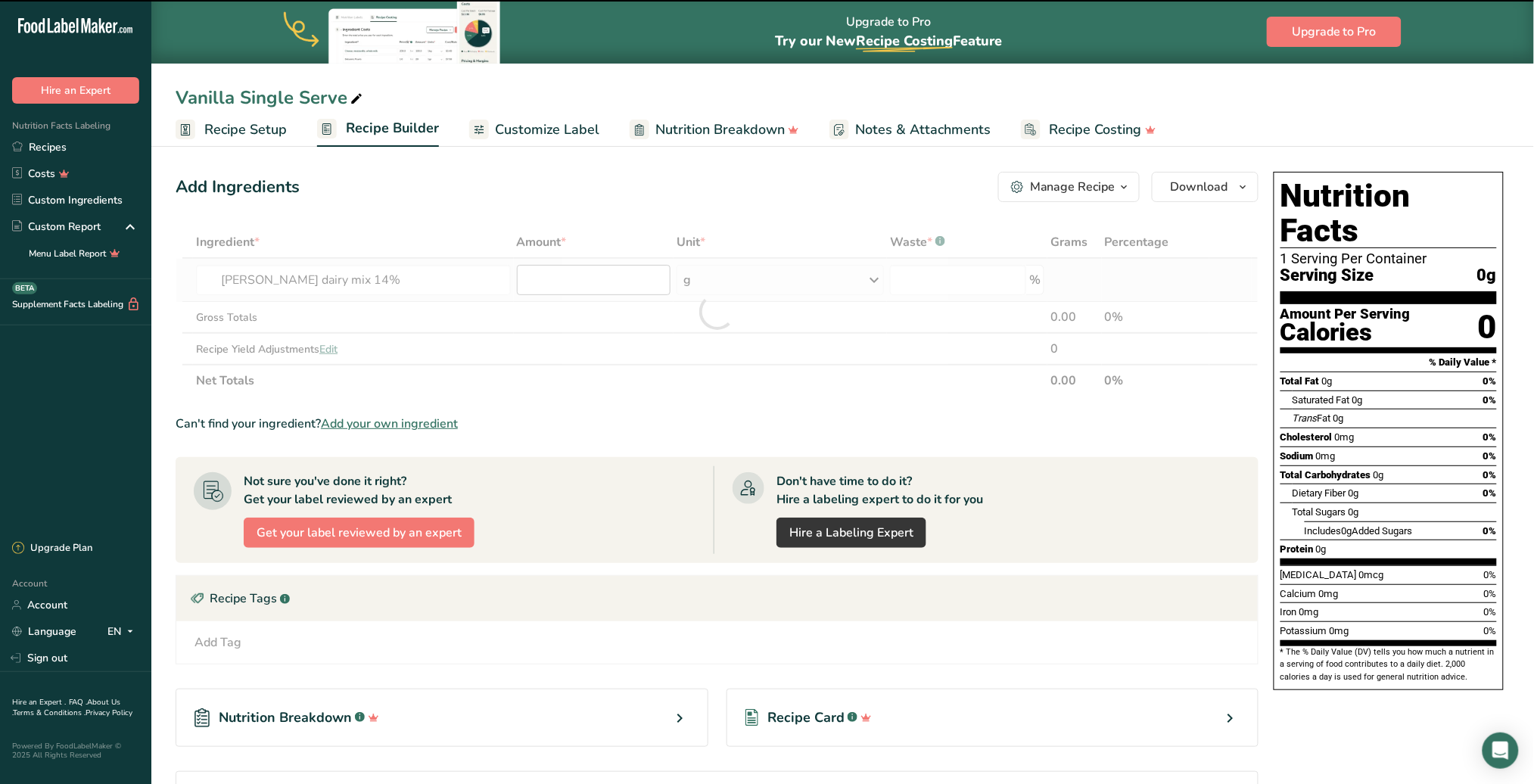
type input "0"
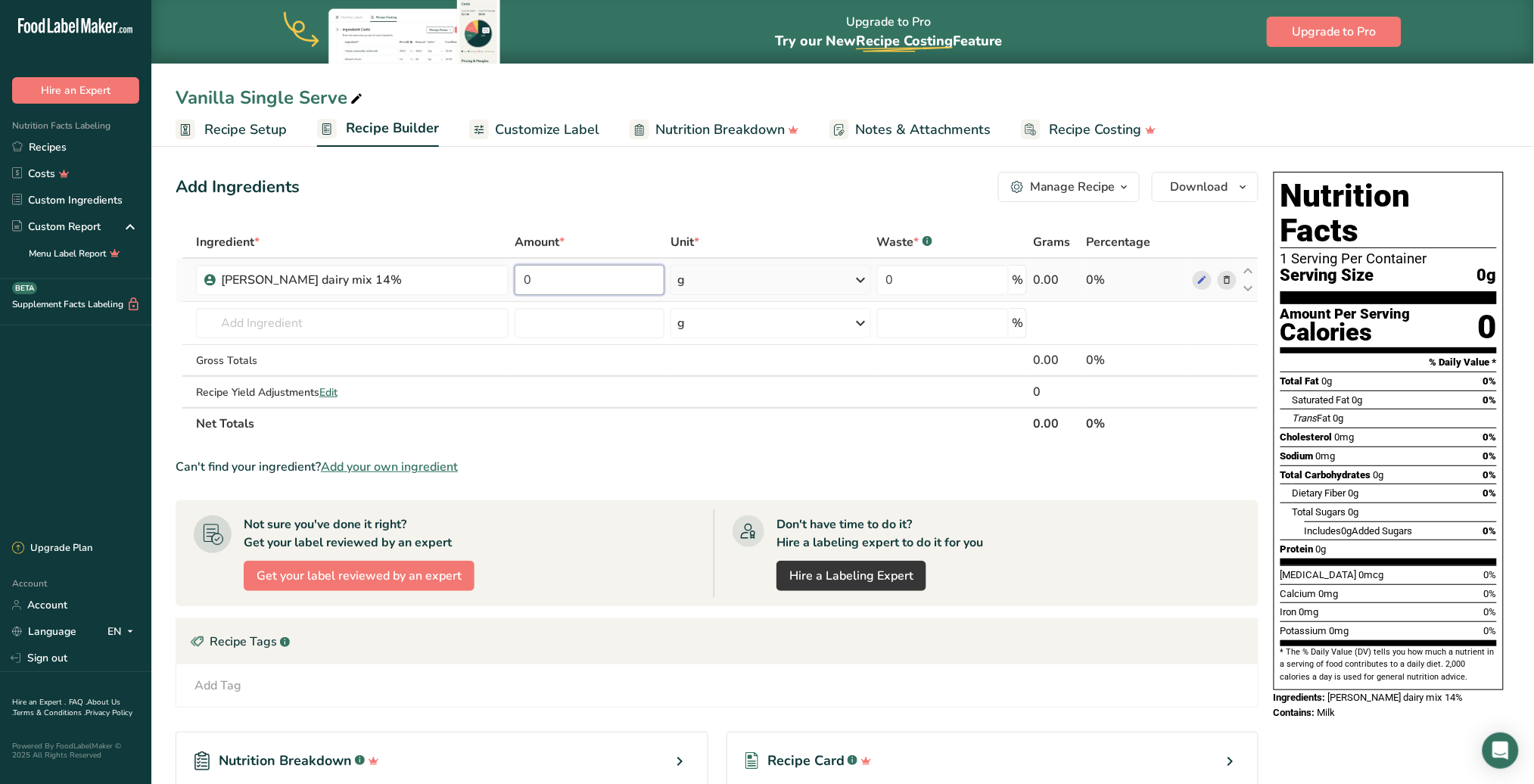
click at [589, 276] on input "0" at bounding box center [590, 279] width 150 height 30
type input "10"
click at [849, 272] on div "Ingredient * Amount * Unit * Waste * .a-a{fill:#347362;}.b-a{fill:#fff;} Grams …" at bounding box center [717, 333] width 1083 height 214
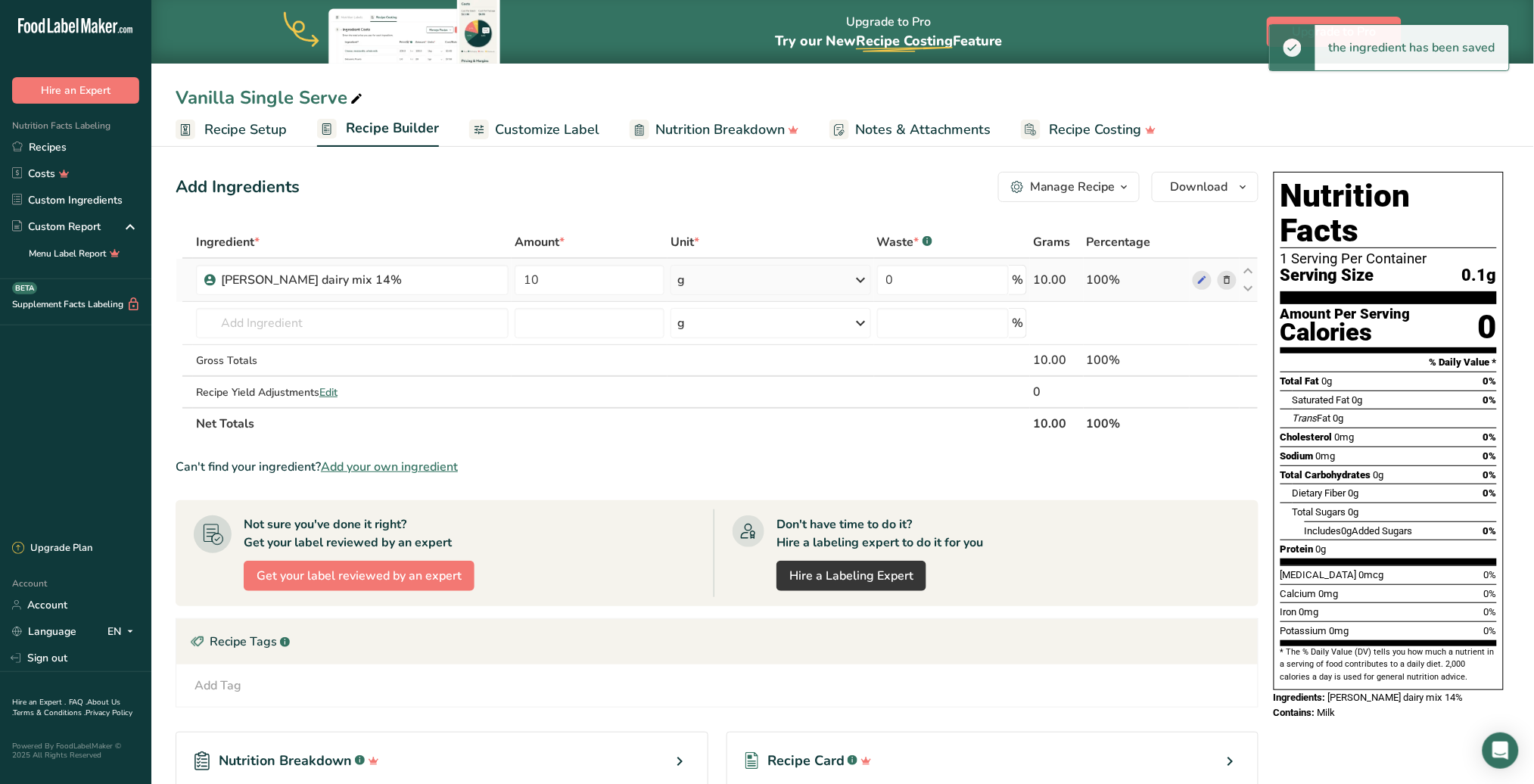
click at [853, 280] on icon at bounding box center [861, 280] width 18 height 27
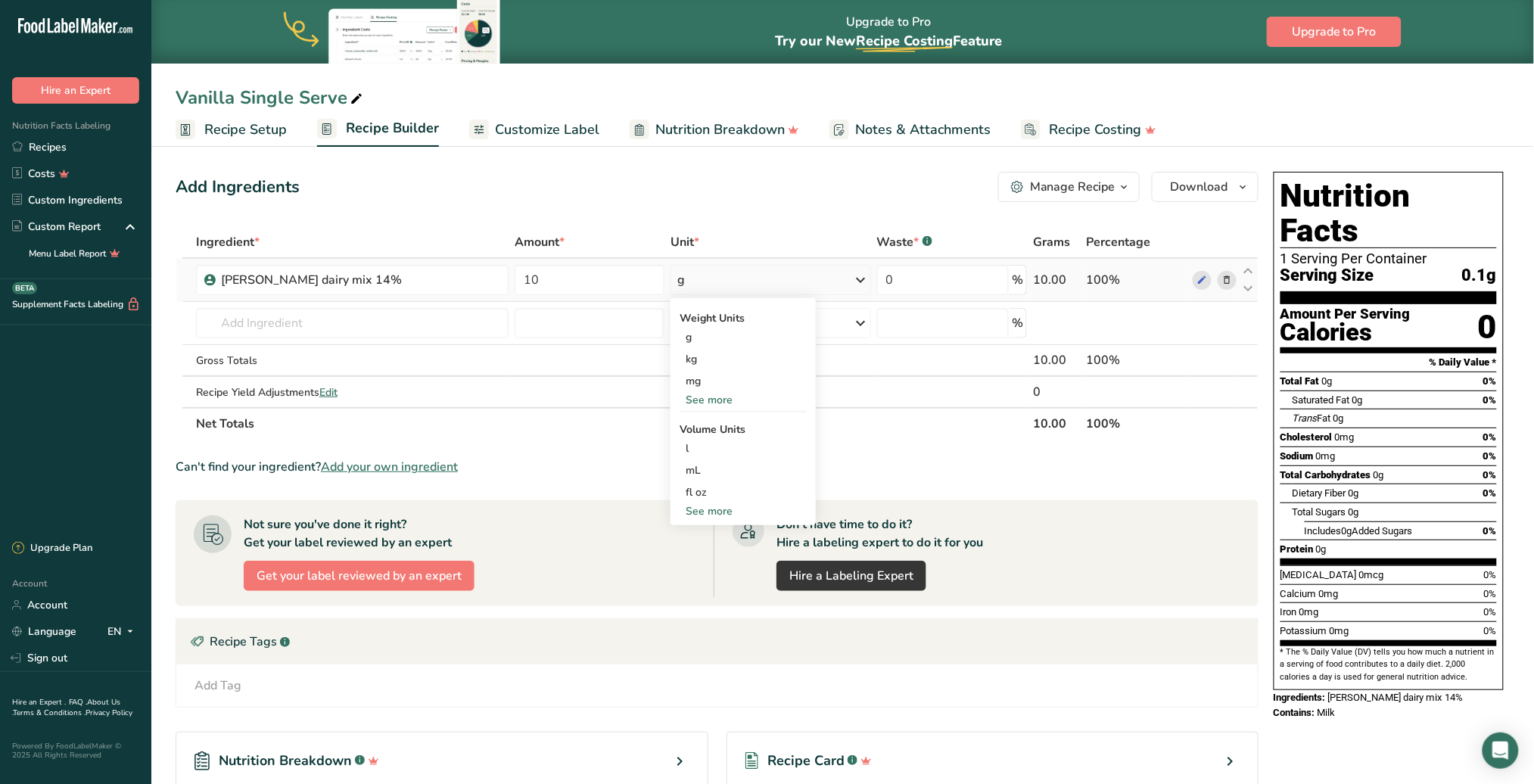
click at [717, 514] on div "See more" at bounding box center [742, 510] width 127 height 16
click at [708, 580] on div "qt" at bounding box center [743, 580] width 115 height 16
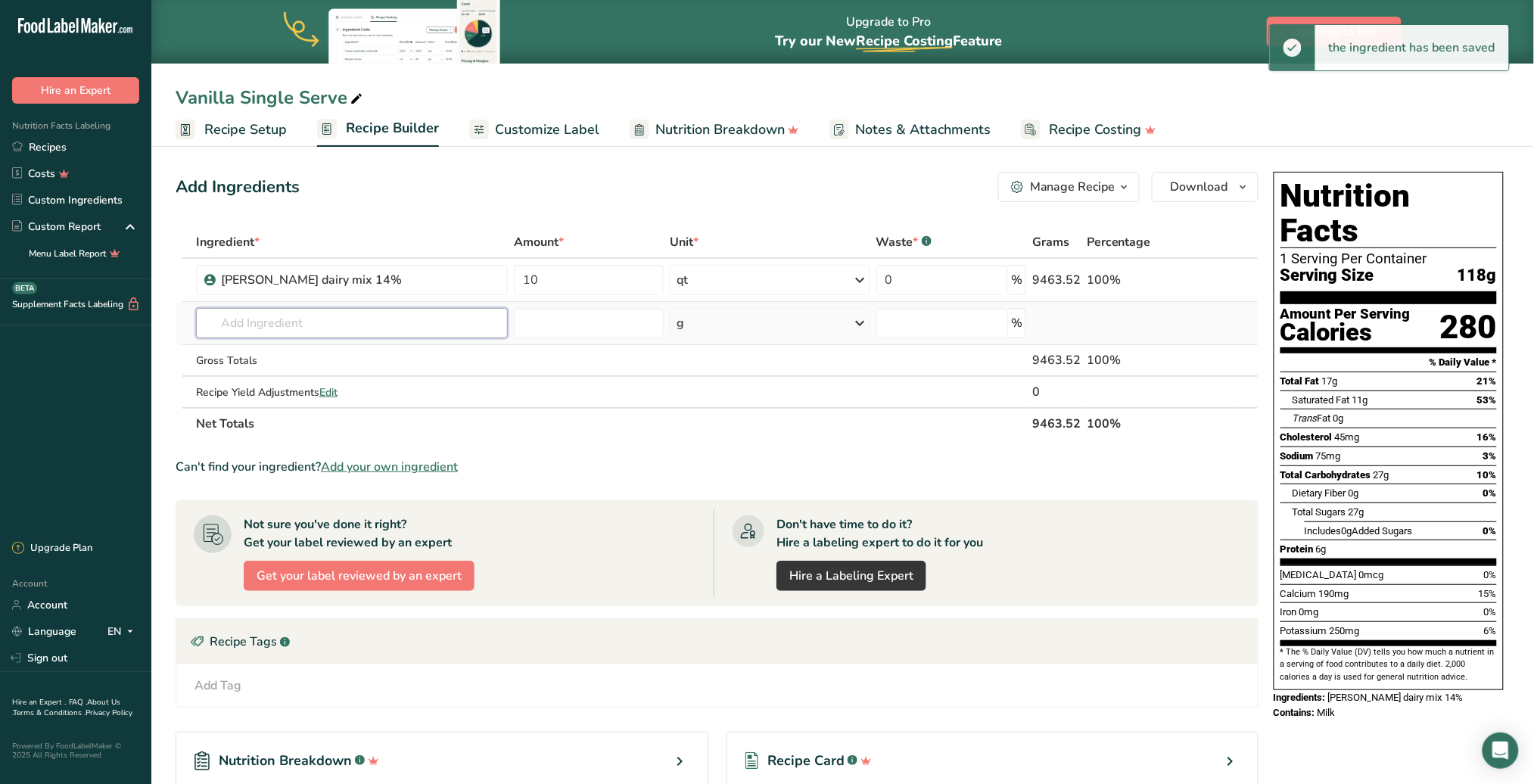
click at [362, 325] on input "text" at bounding box center [352, 322] width 312 height 30
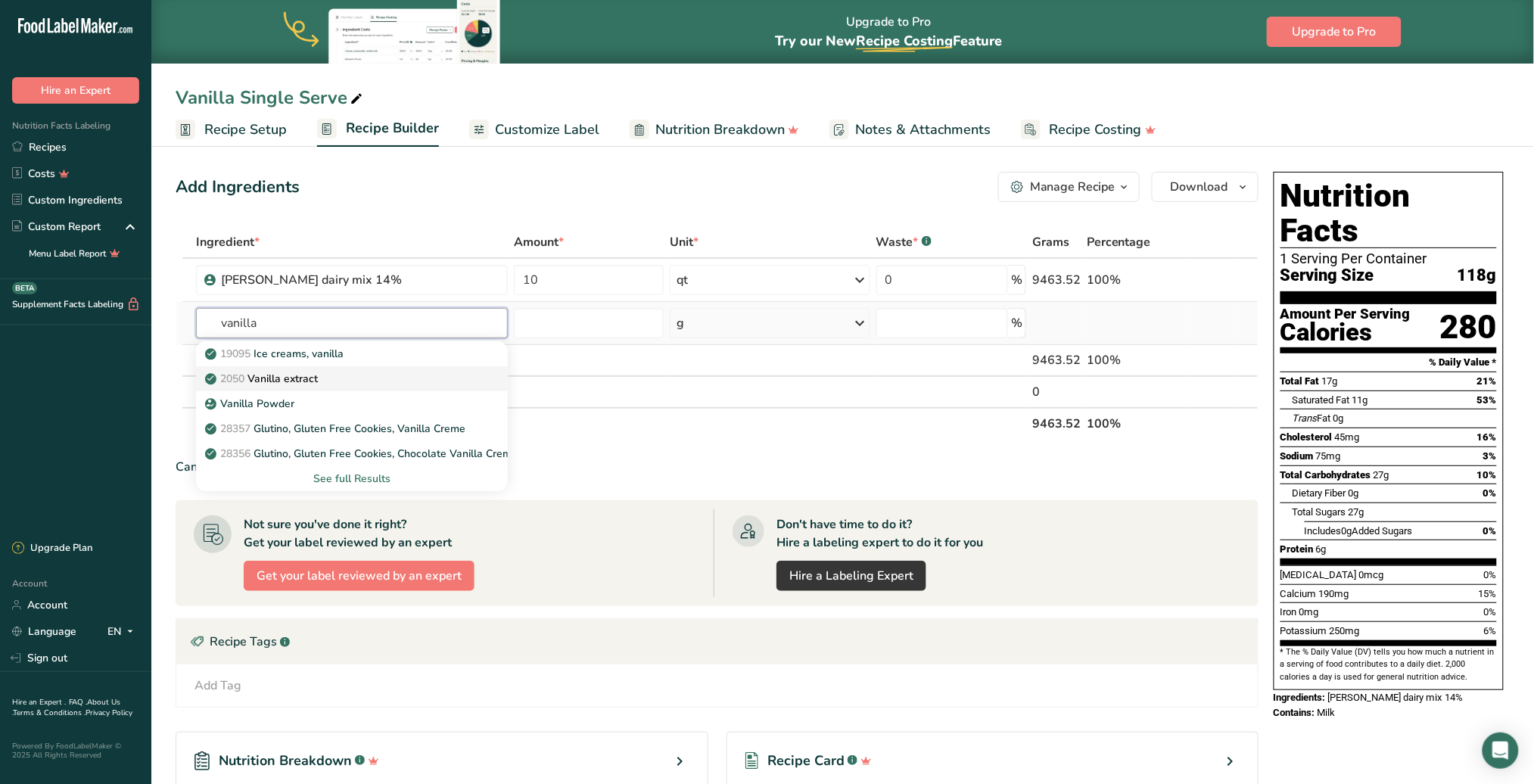
type input "vanilla"
click at [300, 373] on p "2050 Vanilla extract" at bounding box center [263, 378] width 110 height 16
type input "Vanilla extract"
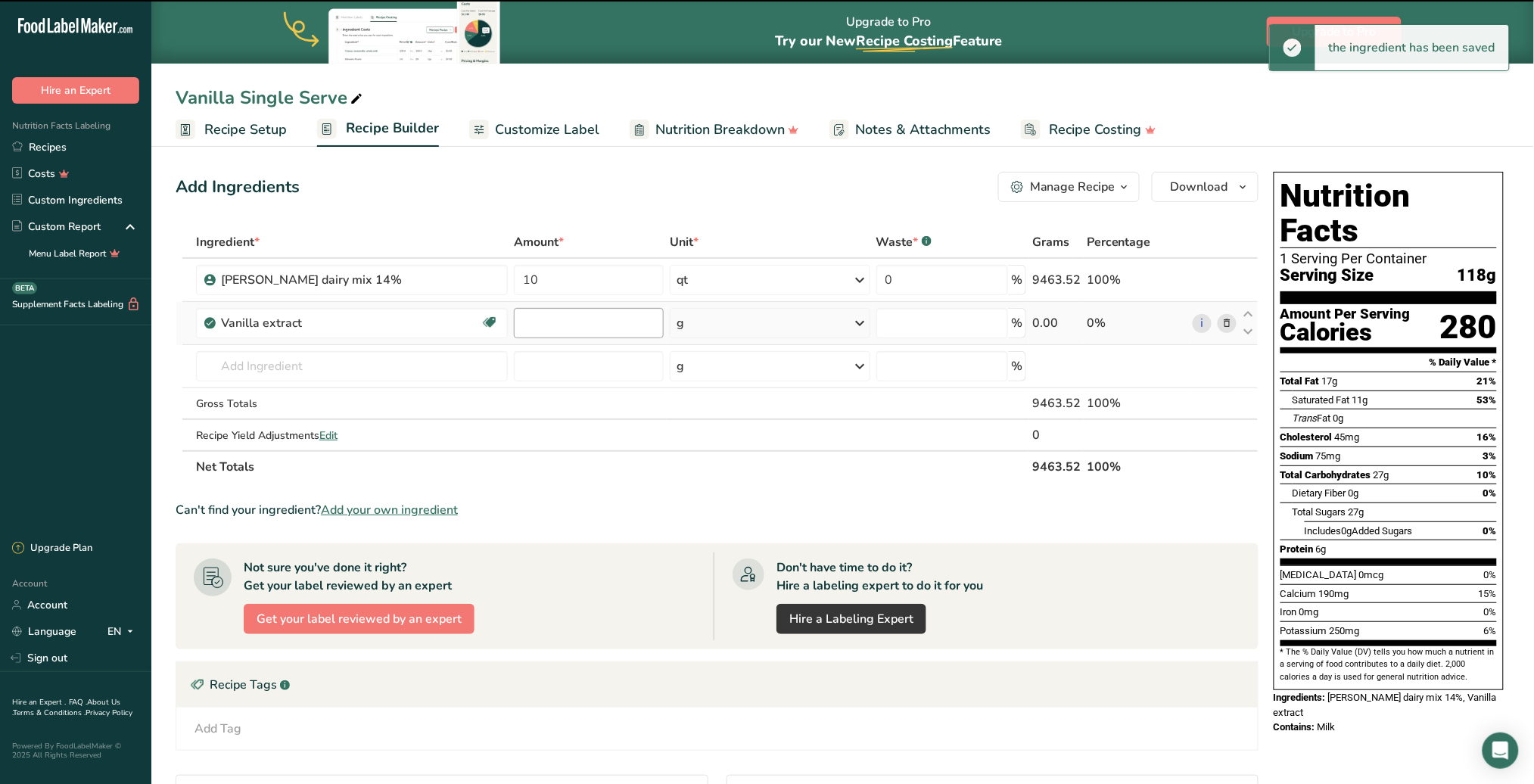
type input "0"
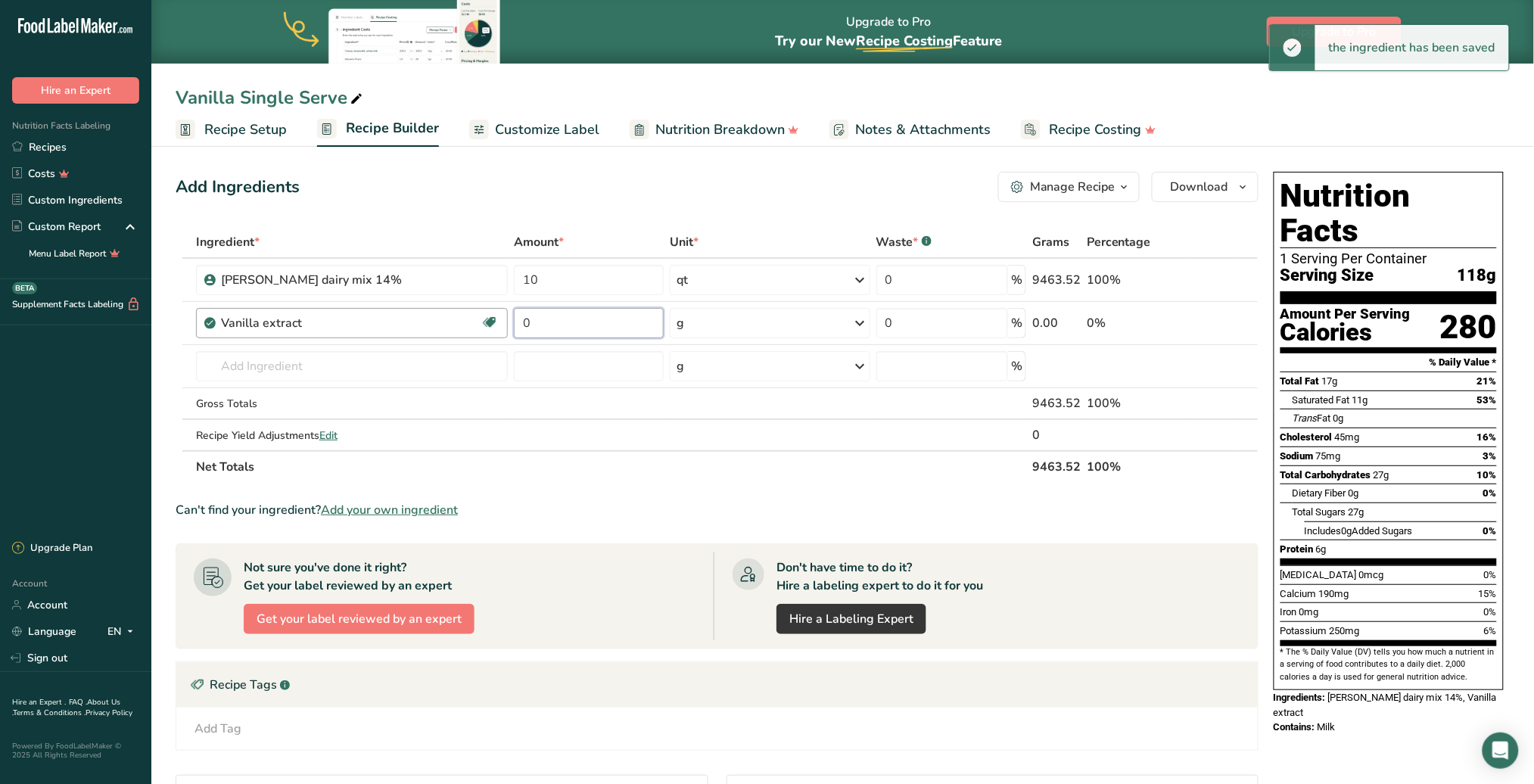
drag, startPoint x: 573, startPoint y: 326, endPoint x: 450, endPoint y: 326, distance: 123.0
click at [450, 326] on tr "Vanilla extract Dairy free Gluten free Vegan Vegetarian Soy free 0 g Portions 1…" at bounding box center [717, 323] width 1082 height 43
type input "3"
type input "0"
type input "0.75"
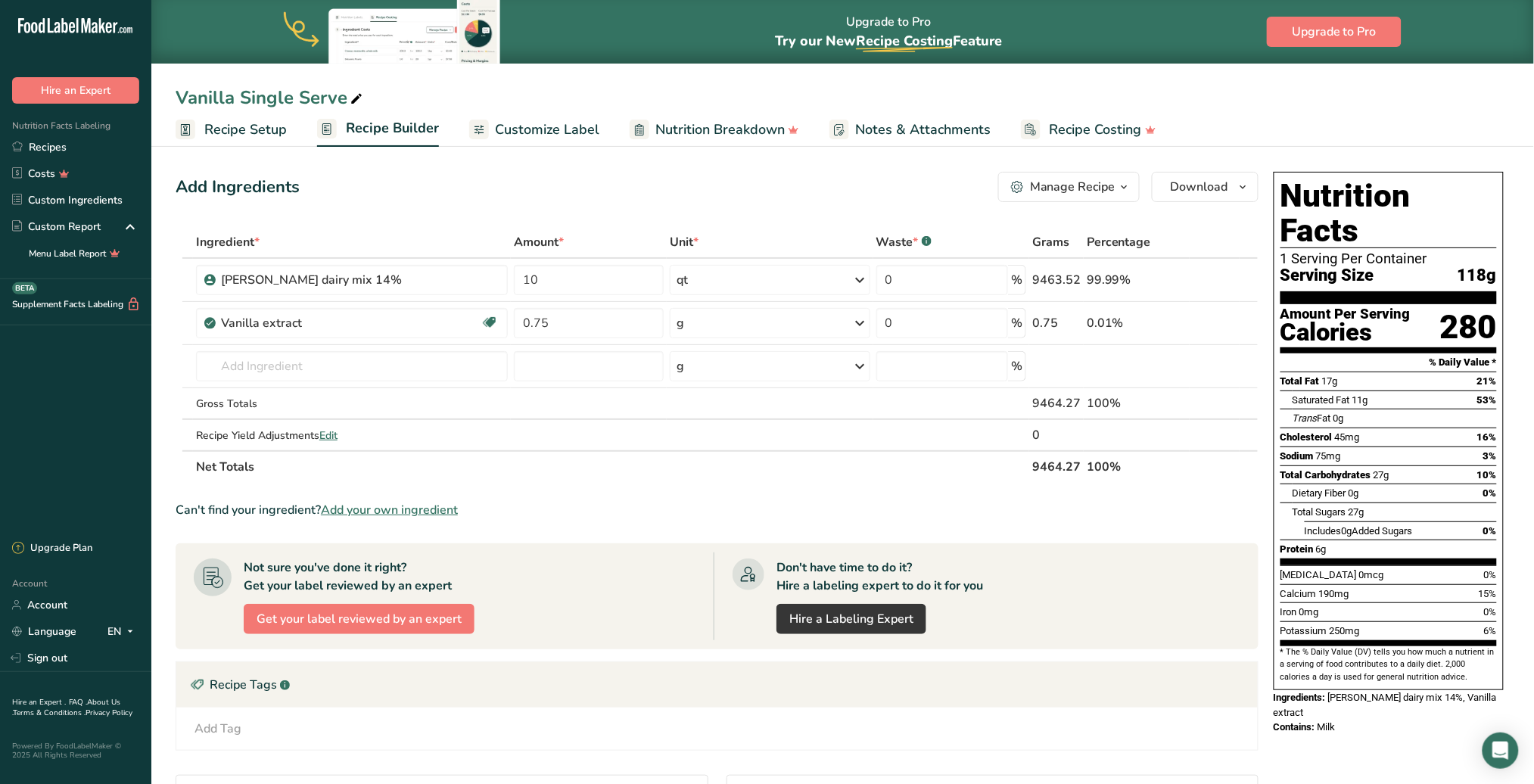
click at [861, 320] on div "Ingredient * Amount * Unit * Waste * .a-a{fill:#347362;}.b-a{fill:#fff;} Grams …" at bounding box center [717, 354] width 1083 height 256
click at [856, 321] on icon at bounding box center [861, 323] width 18 height 27
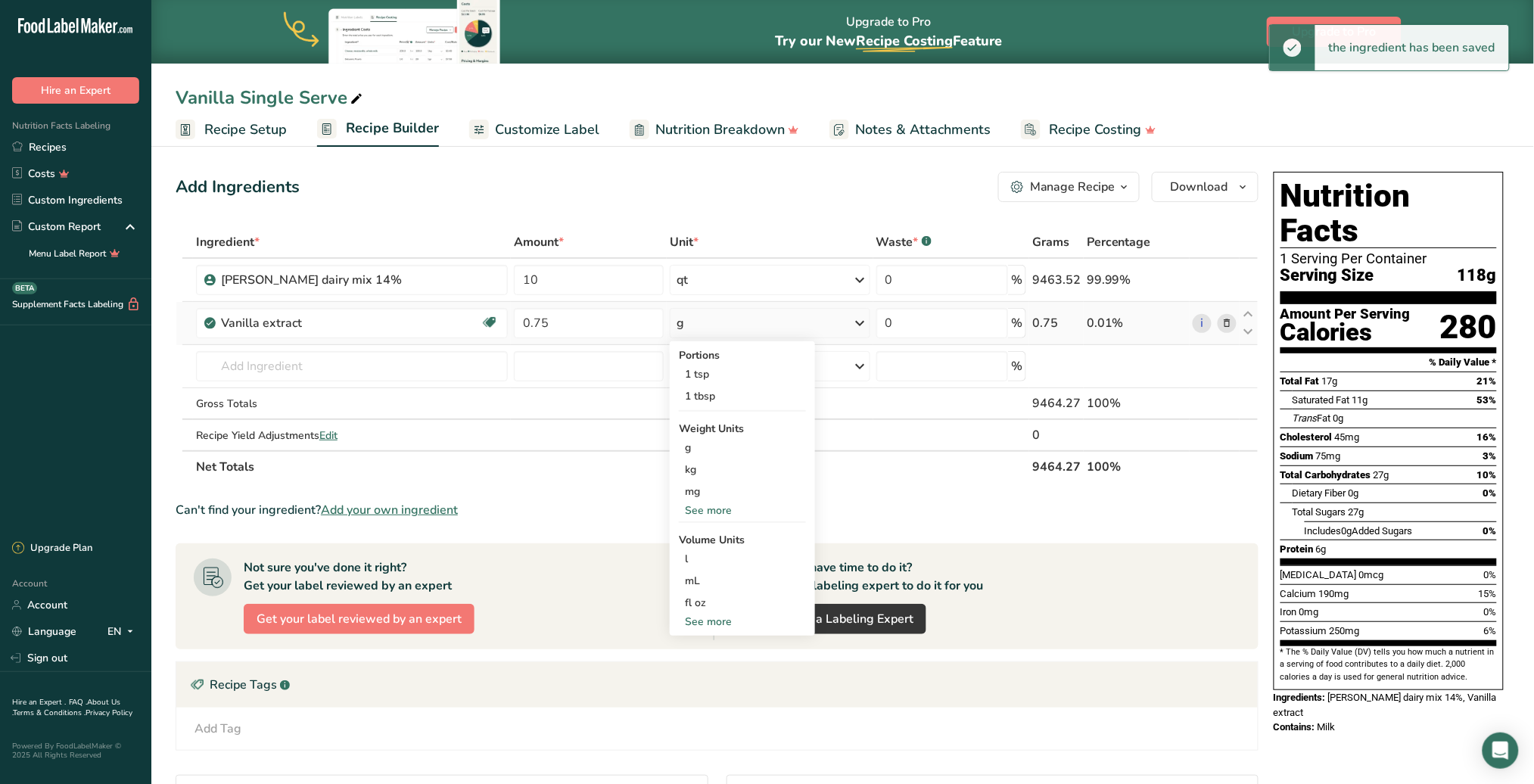
click at [722, 617] on div "See more" at bounding box center [742, 621] width 127 height 16
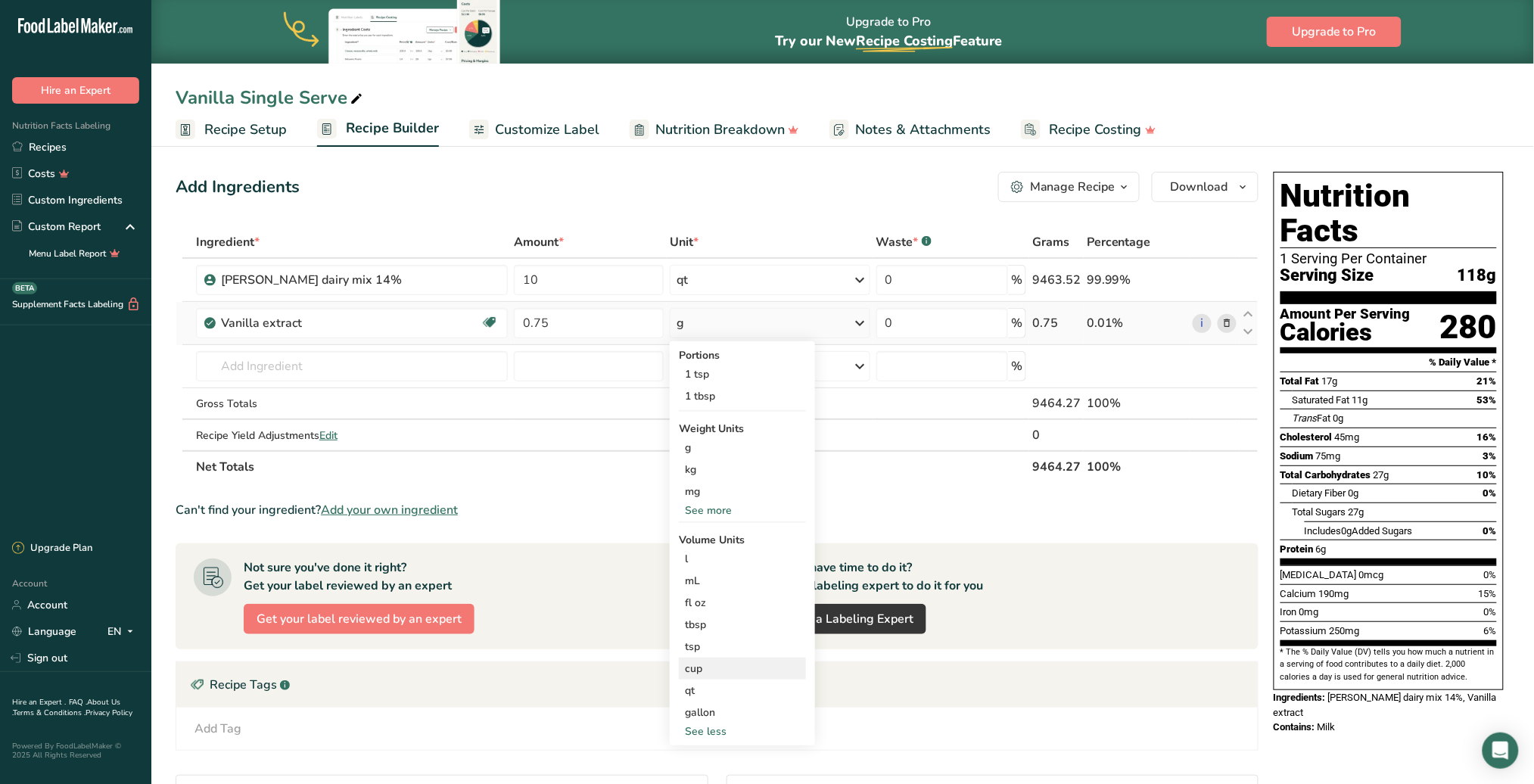
click at [705, 670] on div "cup" at bounding box center [742, 668] width 115 height 16
click at [909, 739] on span "Confirm" at bounding box center [916, 742] width 33 height 14
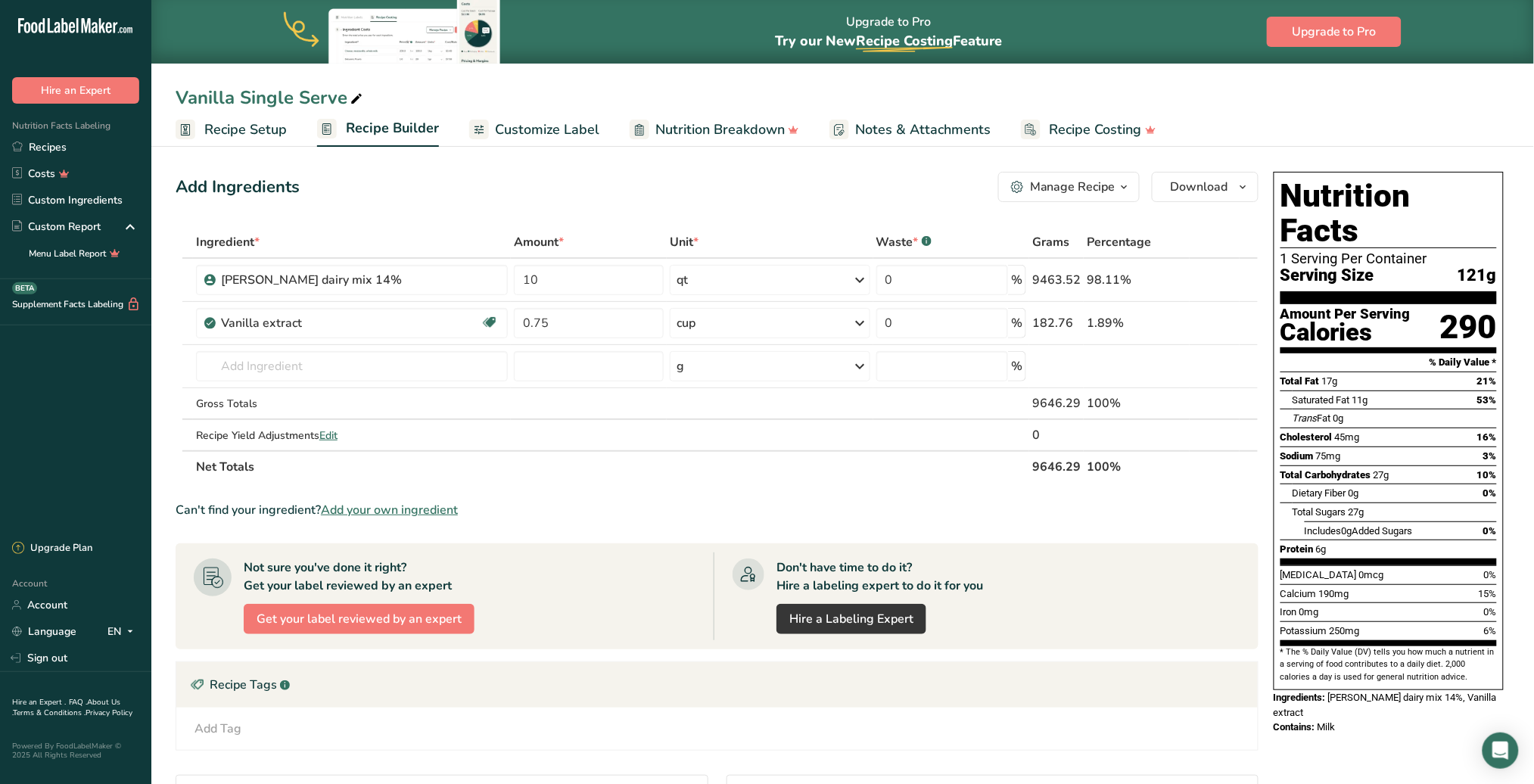
click at [268, 127] on span "Recipe Setup" at bounding box center [246, 130] width 82 height 20
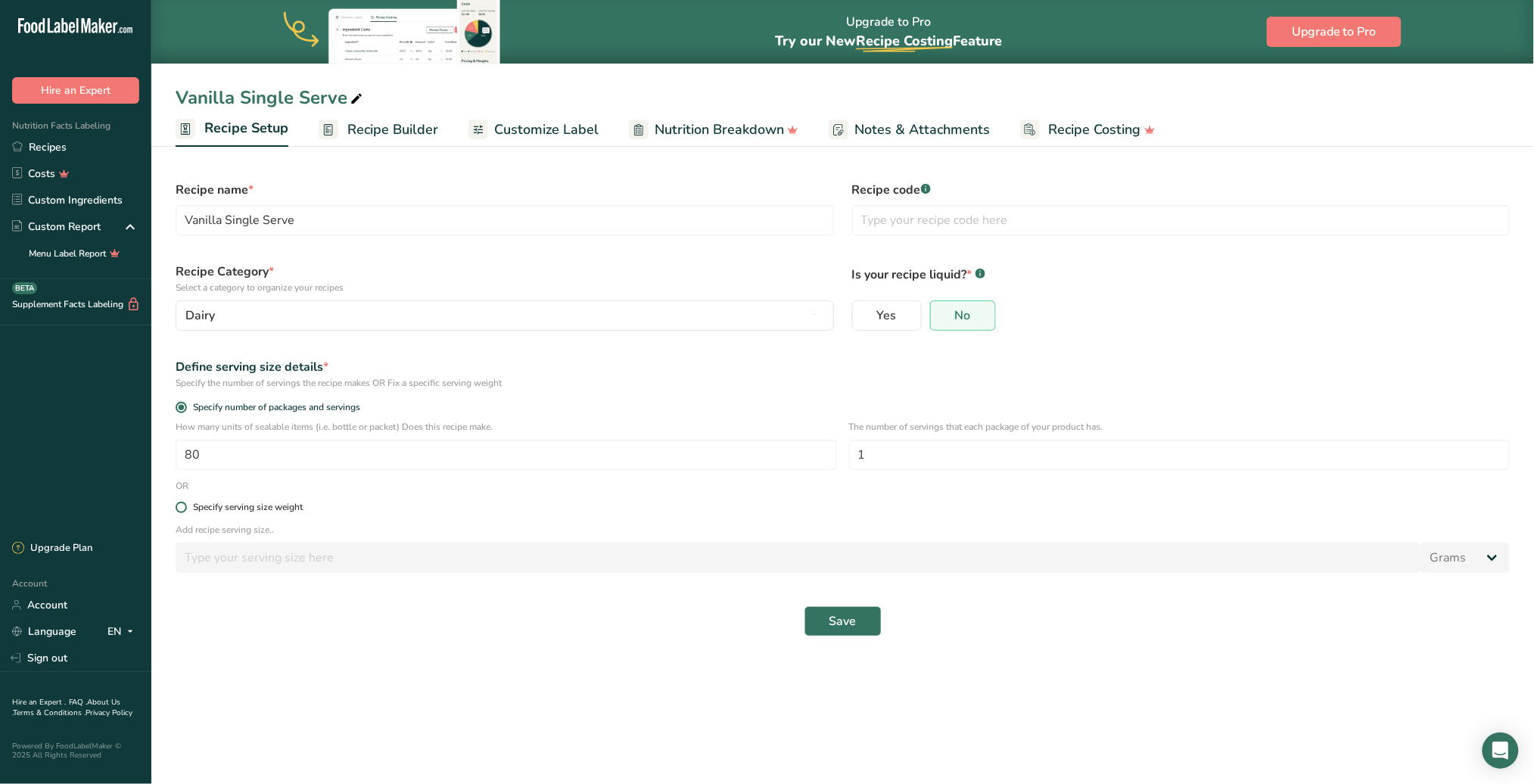
click at [180, 511] on span at bounding box center [181, 507] width 11 height 11
click at [180, 511] on input "Specify serving size weight" at bounding box center [180, 507] width 10 height 10
radio input "true"
radio input "false"
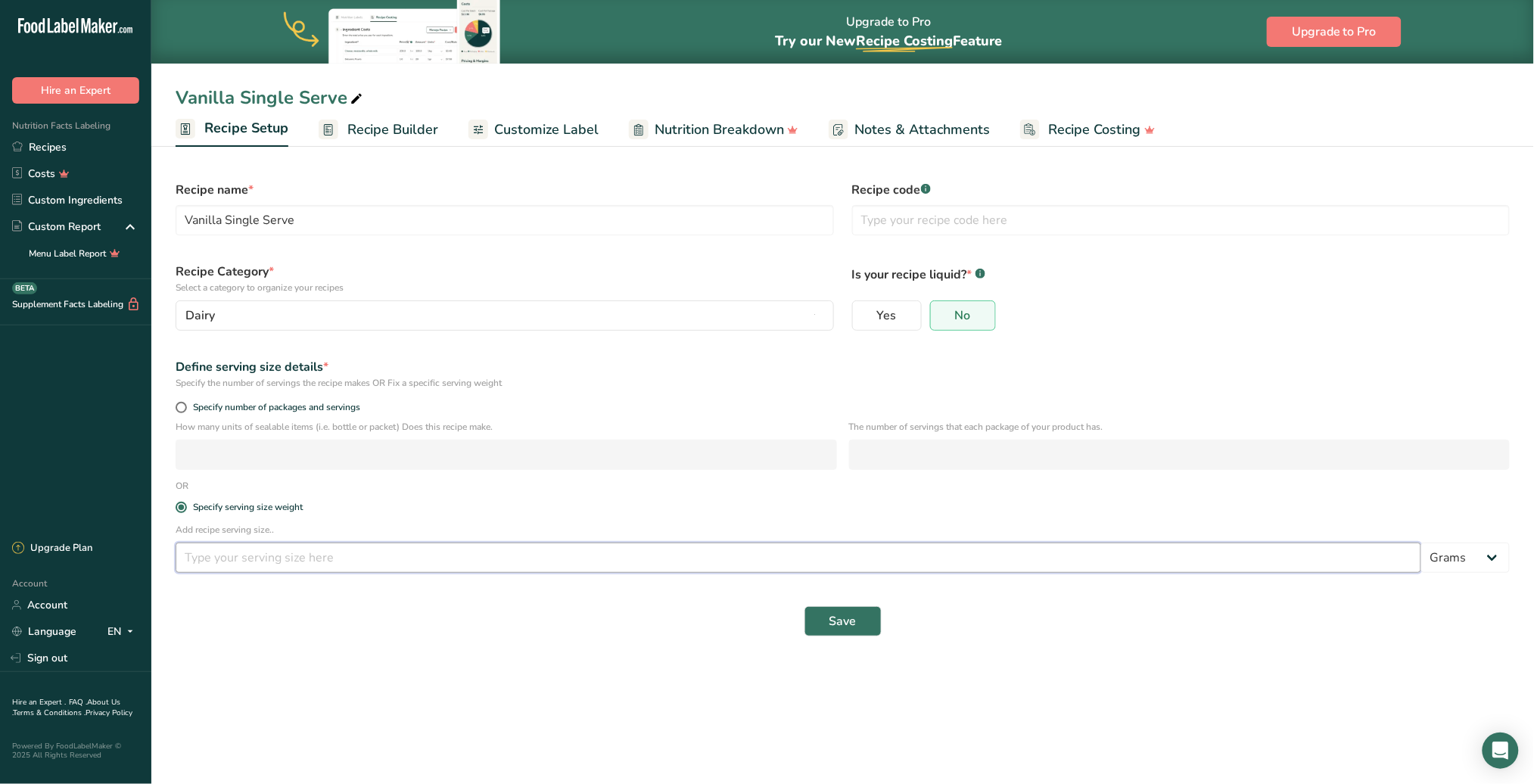
click at [329, 561] on input "number" at bounding box center [798, 557] width 1245 height 30
type input "50"
click at [846, 620] on span "Save" at bounding box center [844, 622] width 27 height 18
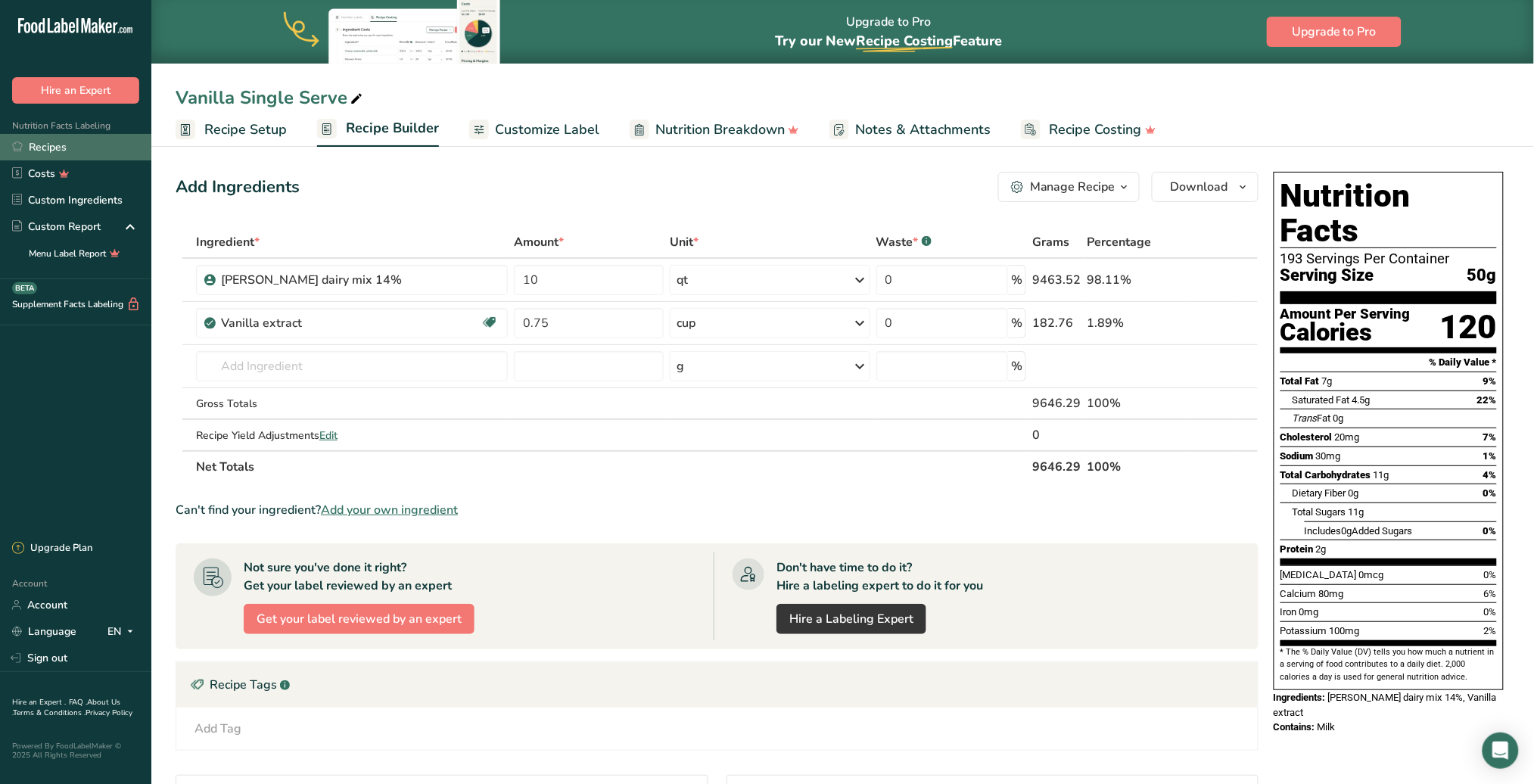
click at [58, 149] on link "Recipes" at bounding box center [76, 147] width 152 height 26
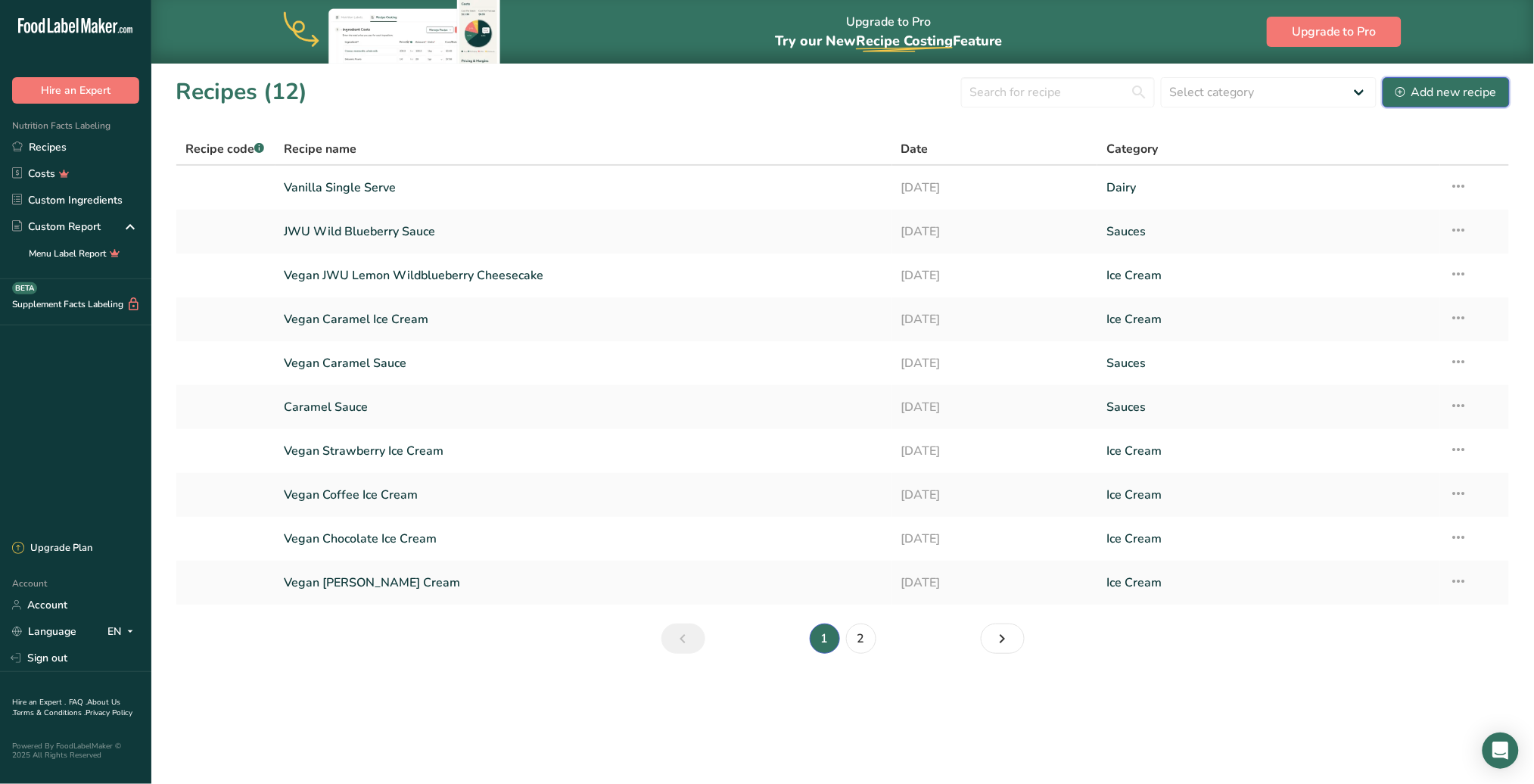
click at [1449, 97] on div "Add new recipe" at bounding box center [1446, 92] width 101 height 18
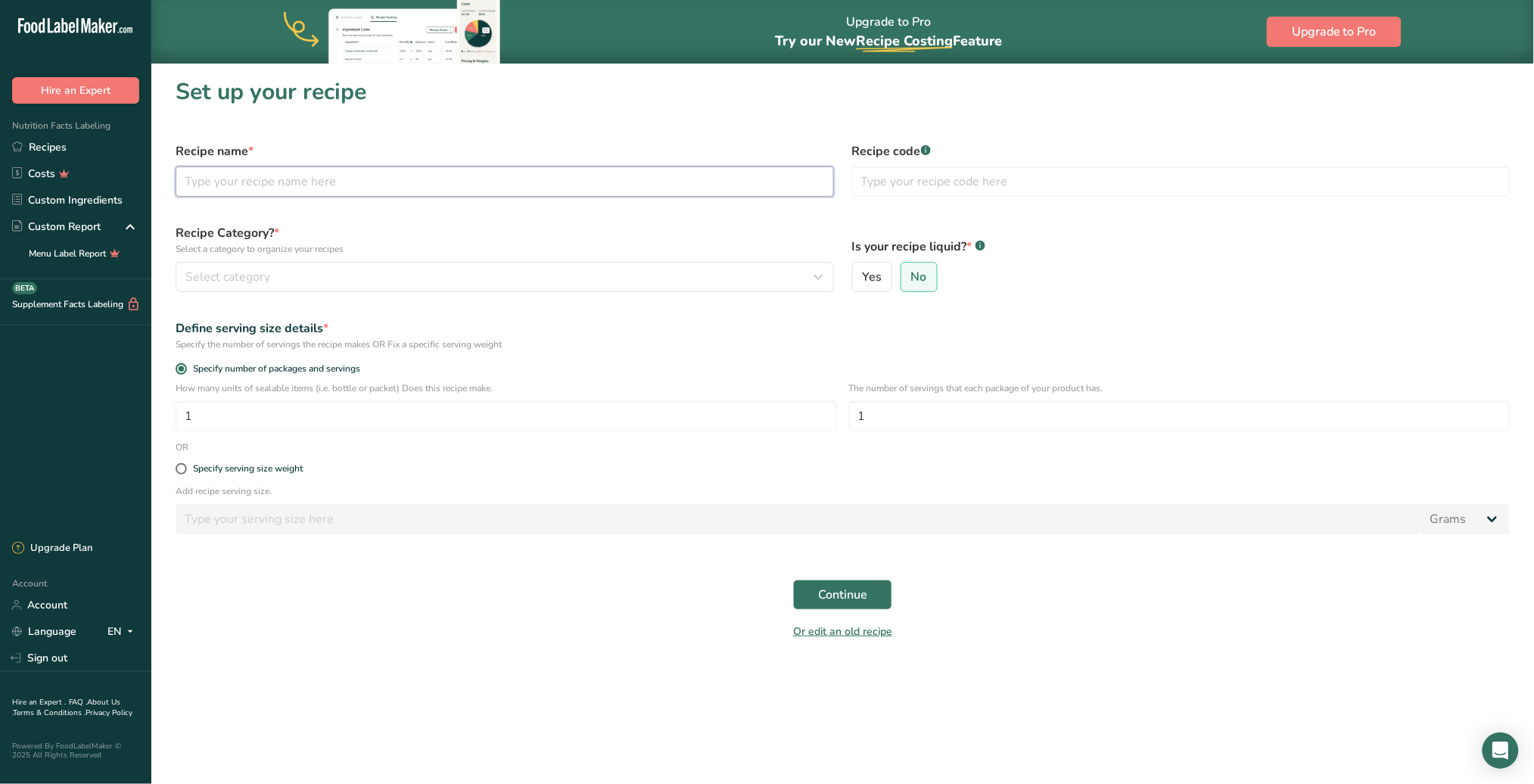
click at [507, 183] on input "text" at bounding box center [504, 181] width 658 height 30
type input "c"
type input "Chocolate single serve"
click at [425, 284] on div "Select category" at bounding box center [500, 277] width 630 height 18
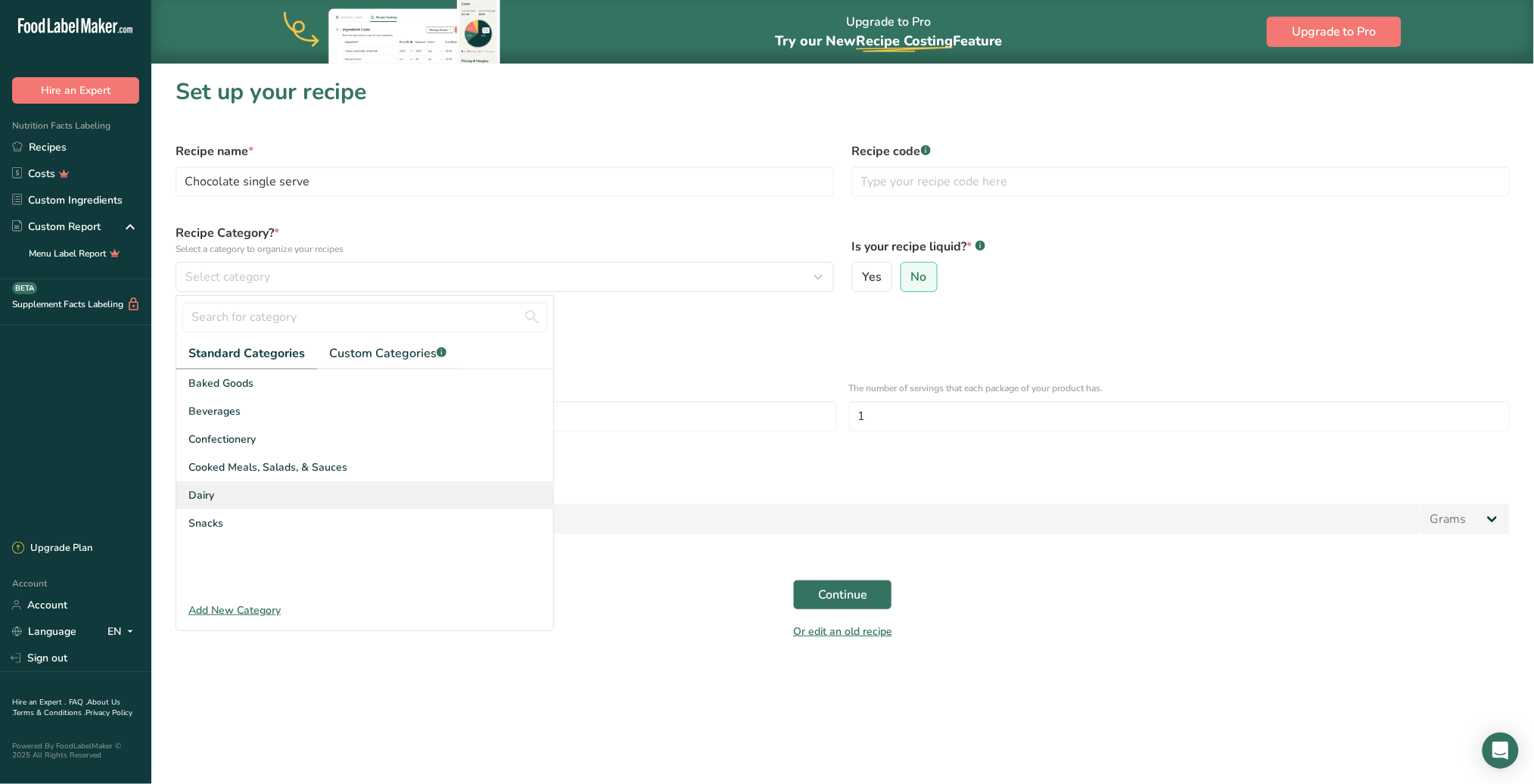
click at [219, 489] on div "Dairy" at bounding box center [364, 495] width 377 height 28
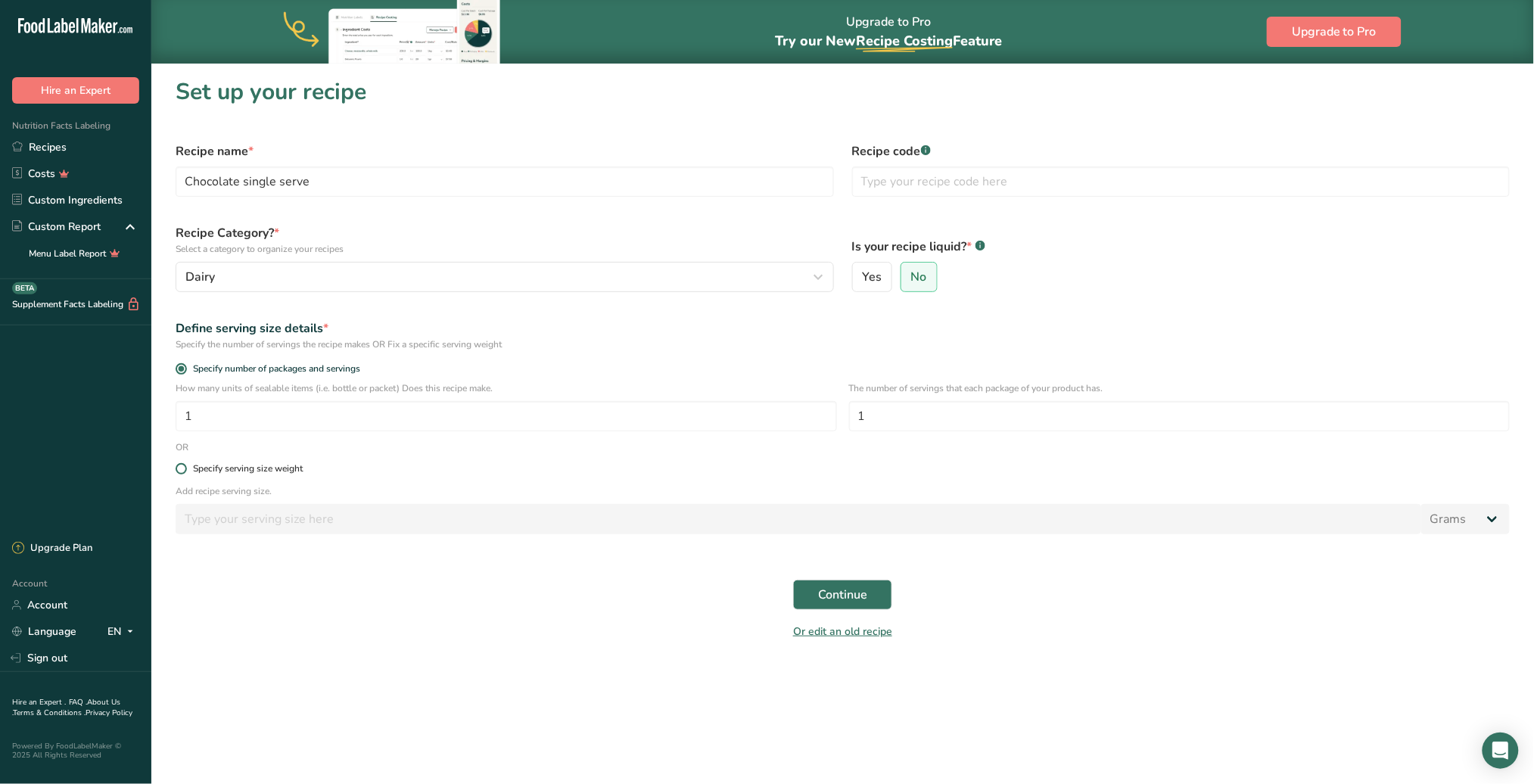
click at [184, 466] on span at bounding box center [181, 468] width 11 height 11
click at [184, 466] on input "Specify serving size weight" at bounding box center [180, 468] width 10 height 10
radio input "true"
radio input "false"
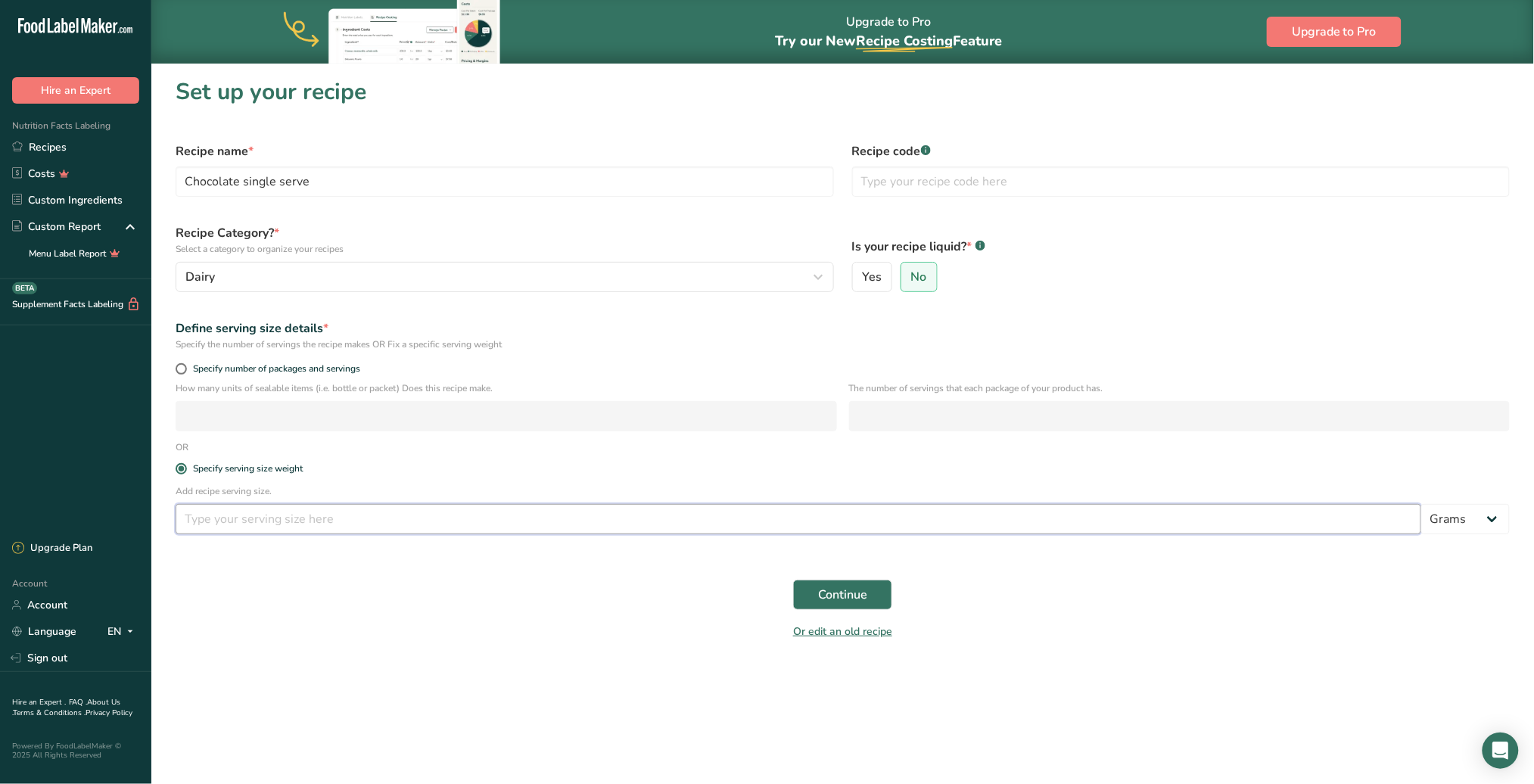
click at [240, 516] on input "number" at bounding box center [798, 518] width 1245 height 30
type input "50"
click at [830, 588] on span "Continue" at bounding box center [843, 595] width 49 height 18
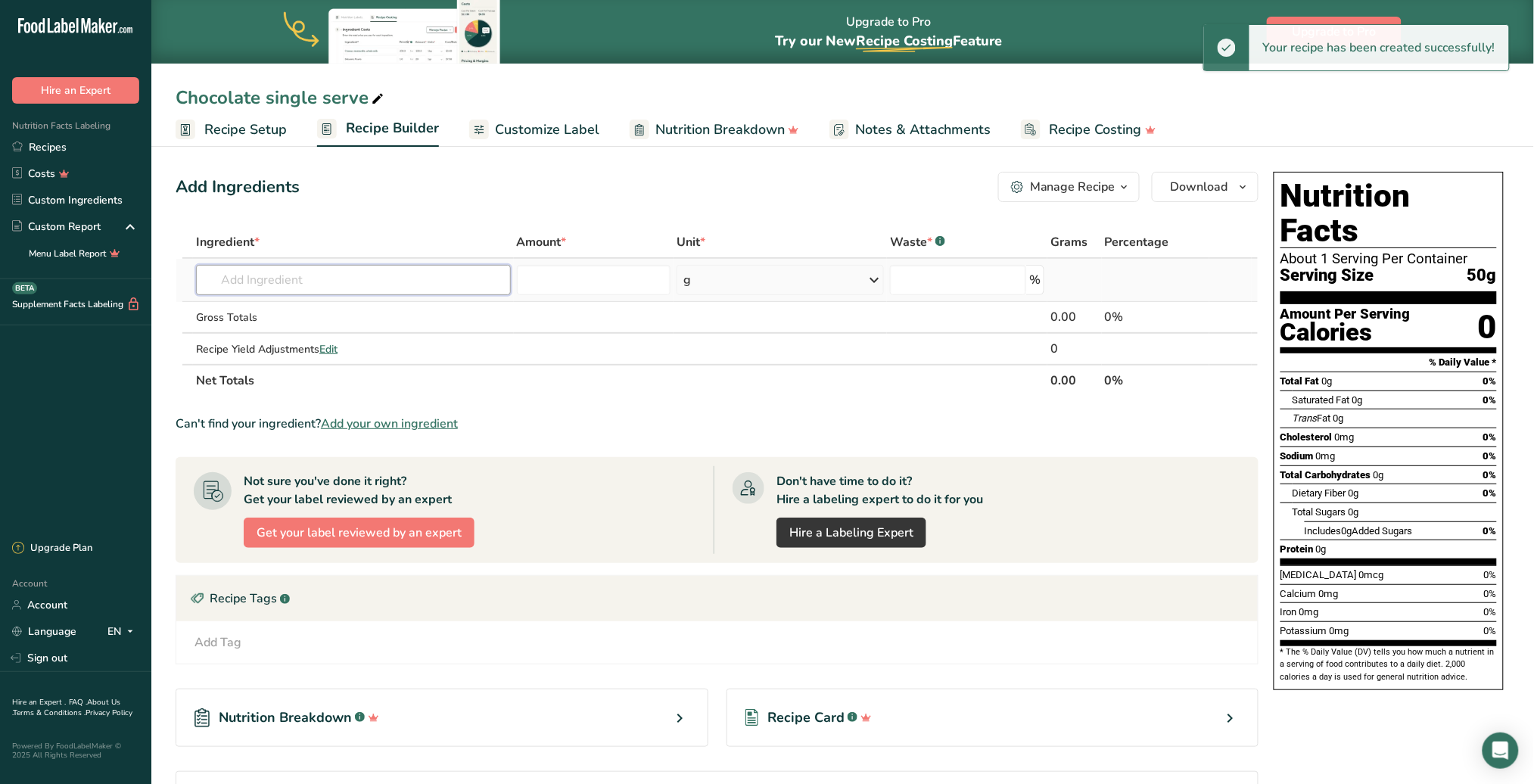
click at [308, 285] on input "text" at bounding box center [353, 279] width 314 height 30
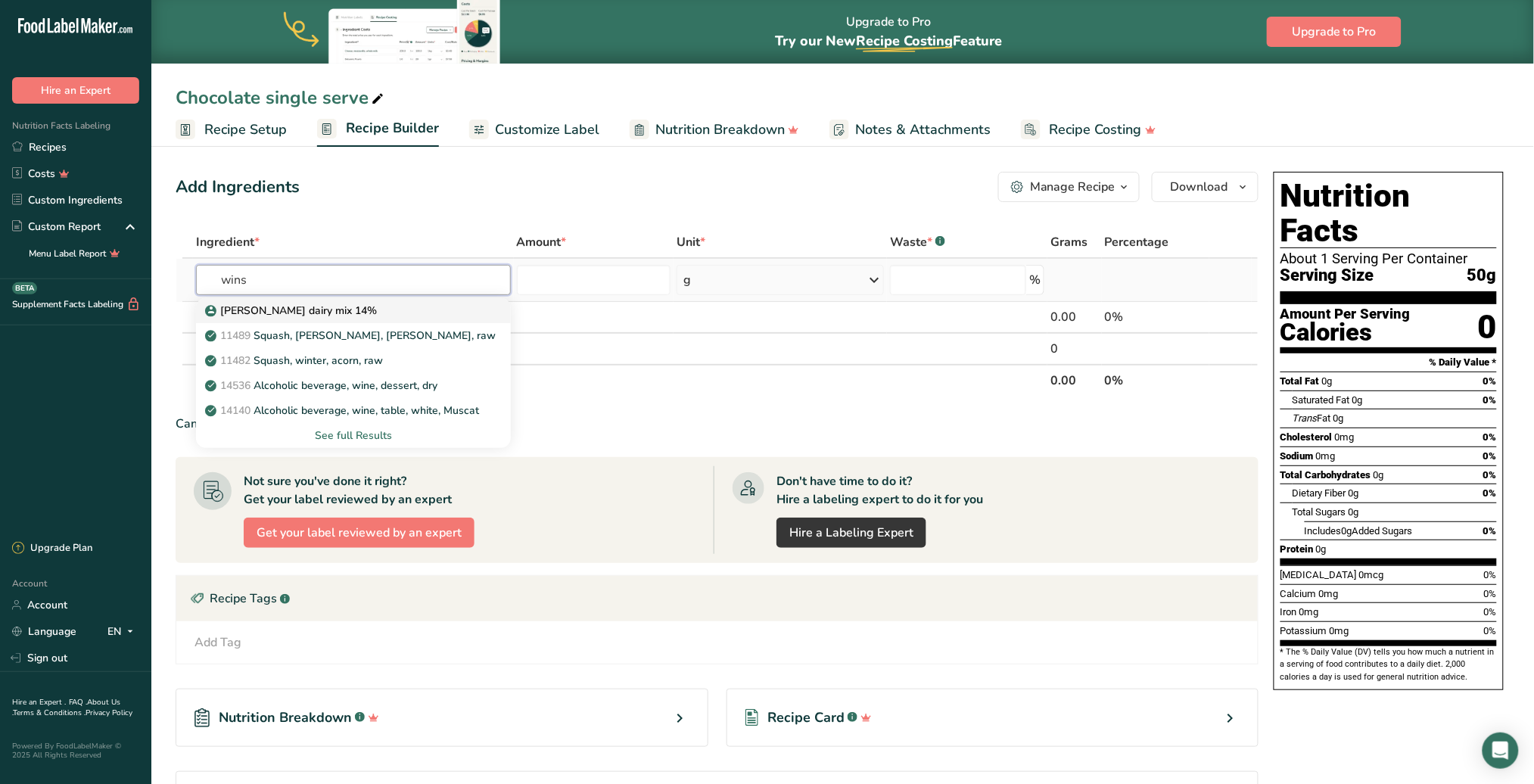
type input "wins"
click at [289, 308] on p "[PERSON_NAME] dairy mix 14%" at bounding box center [292, 310] width 169 height 16
type input "[PERSON_NAME] dairy mix 14%"
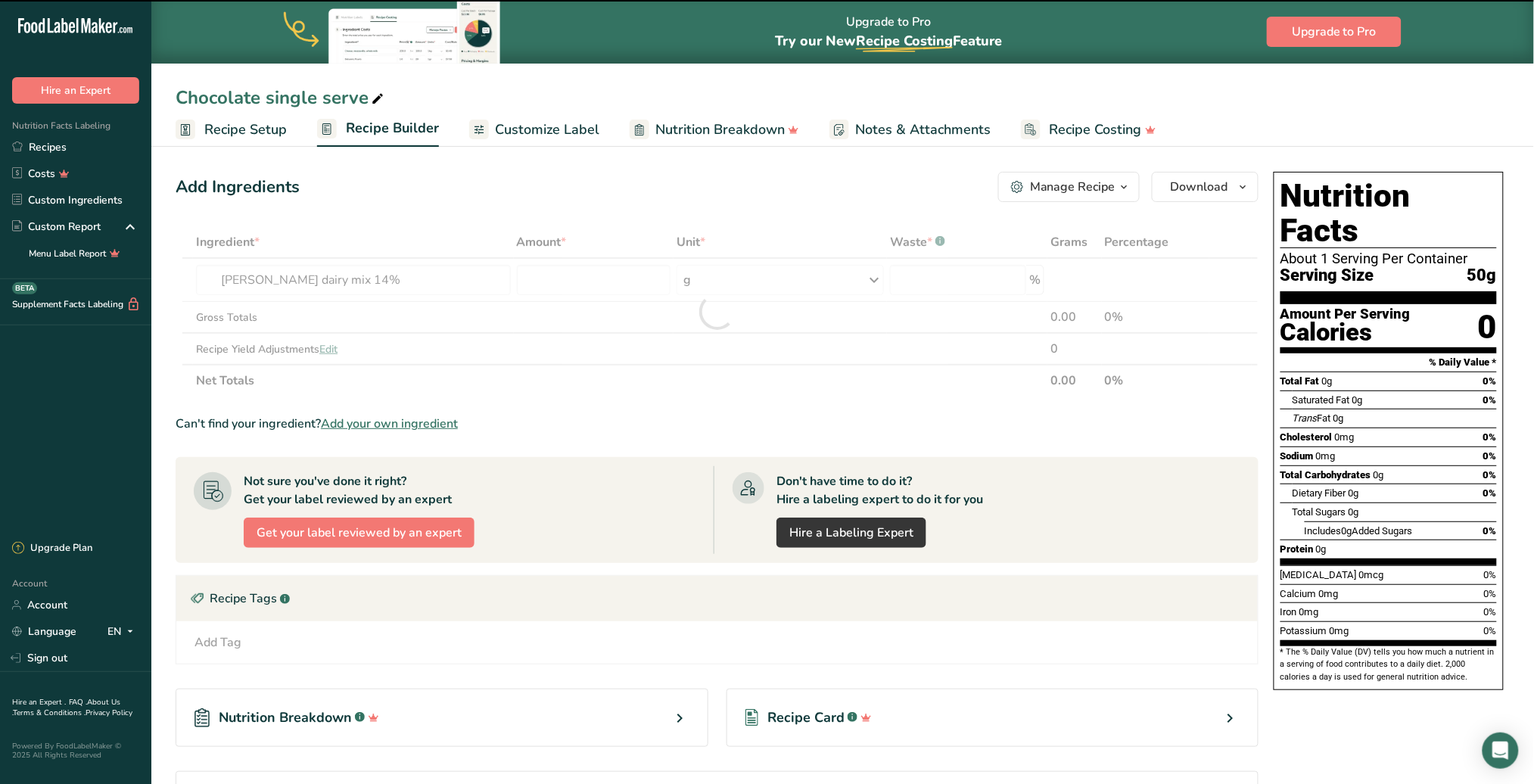
type input "0"
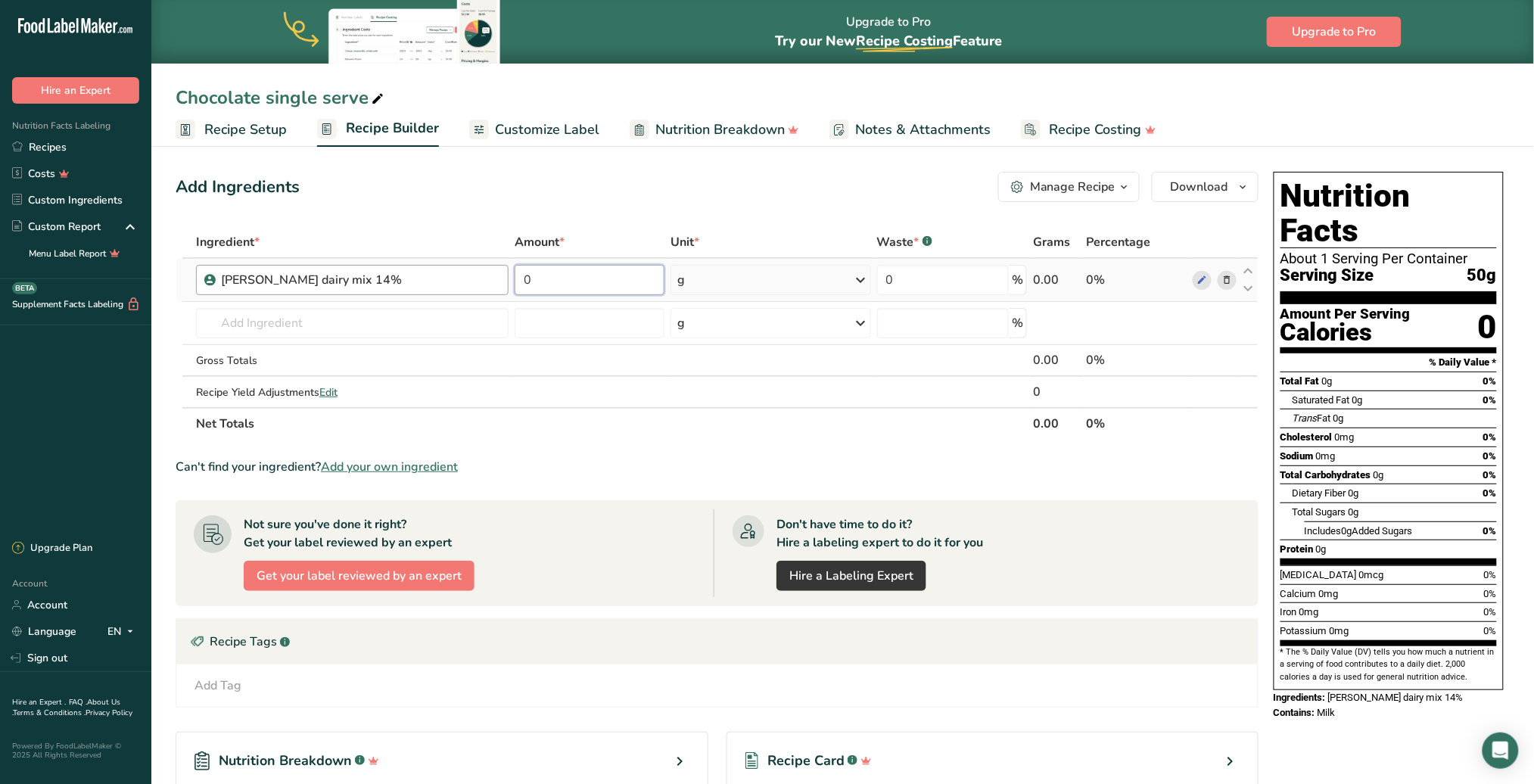
drag, startPoint x: 548, startPoint y: 287, endPoint x: 445, endPoint y: 291, distance: 103.1
click at [445, 291] on tr "[PERSON_NAME] dairy mix 14% 0 g Weight Units g kg mg See more Volume Units l mL…" at bounding box center [717, 280] width 1082 height 43
type input "10"
click at [863, 277] on div "Ingredient * Amount * Unit * Waste * .a-a{fill:#347362;}.b-a{fill:#fff;} Grams …" at bounding box center [717, 333] width 1083 height 214
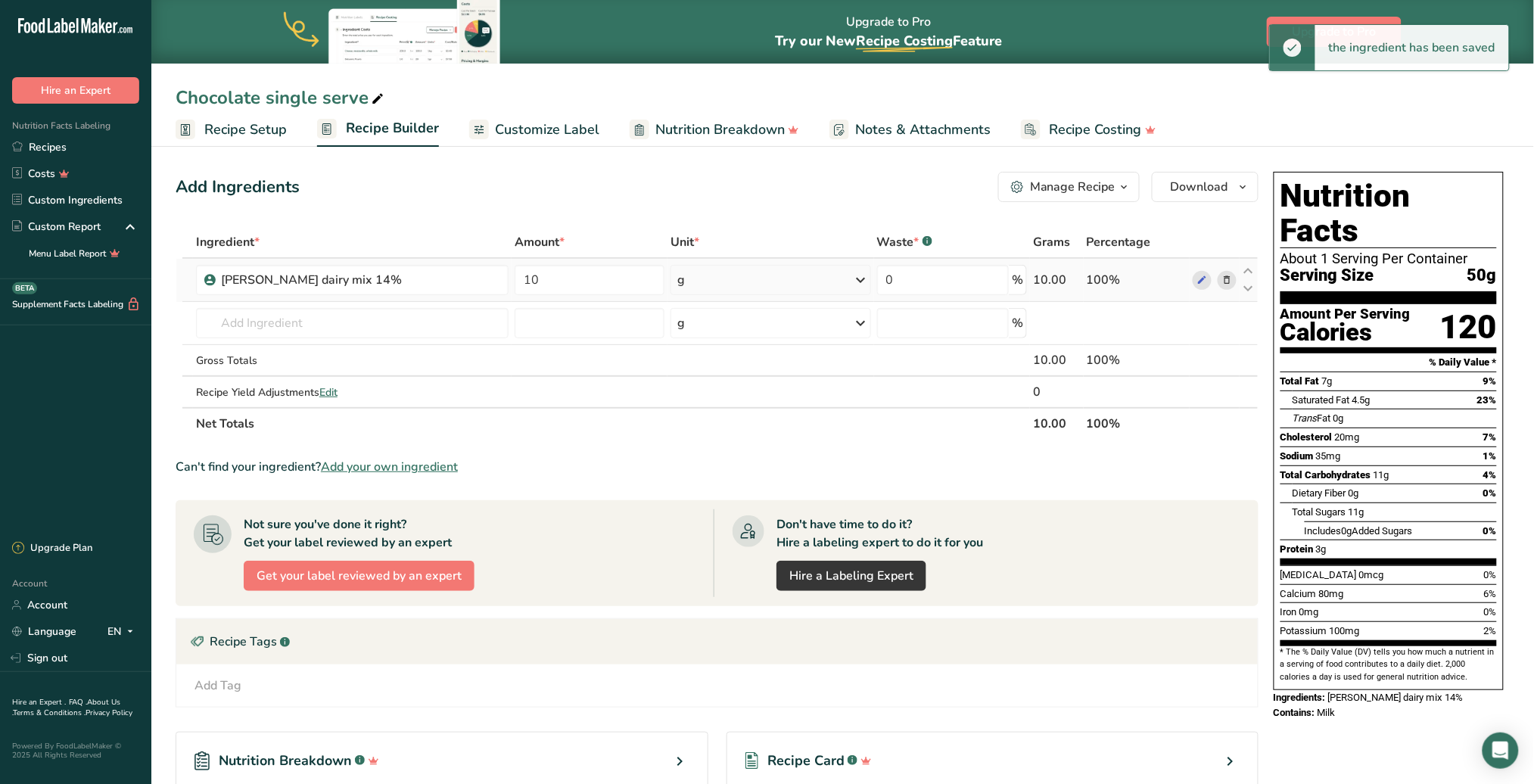
click at [857, 274] on icon at bounding box center [861, 280] width 18 height 27
click at [722, 506] on div "See more" at bounding box center [742, 510] width 127 height 16
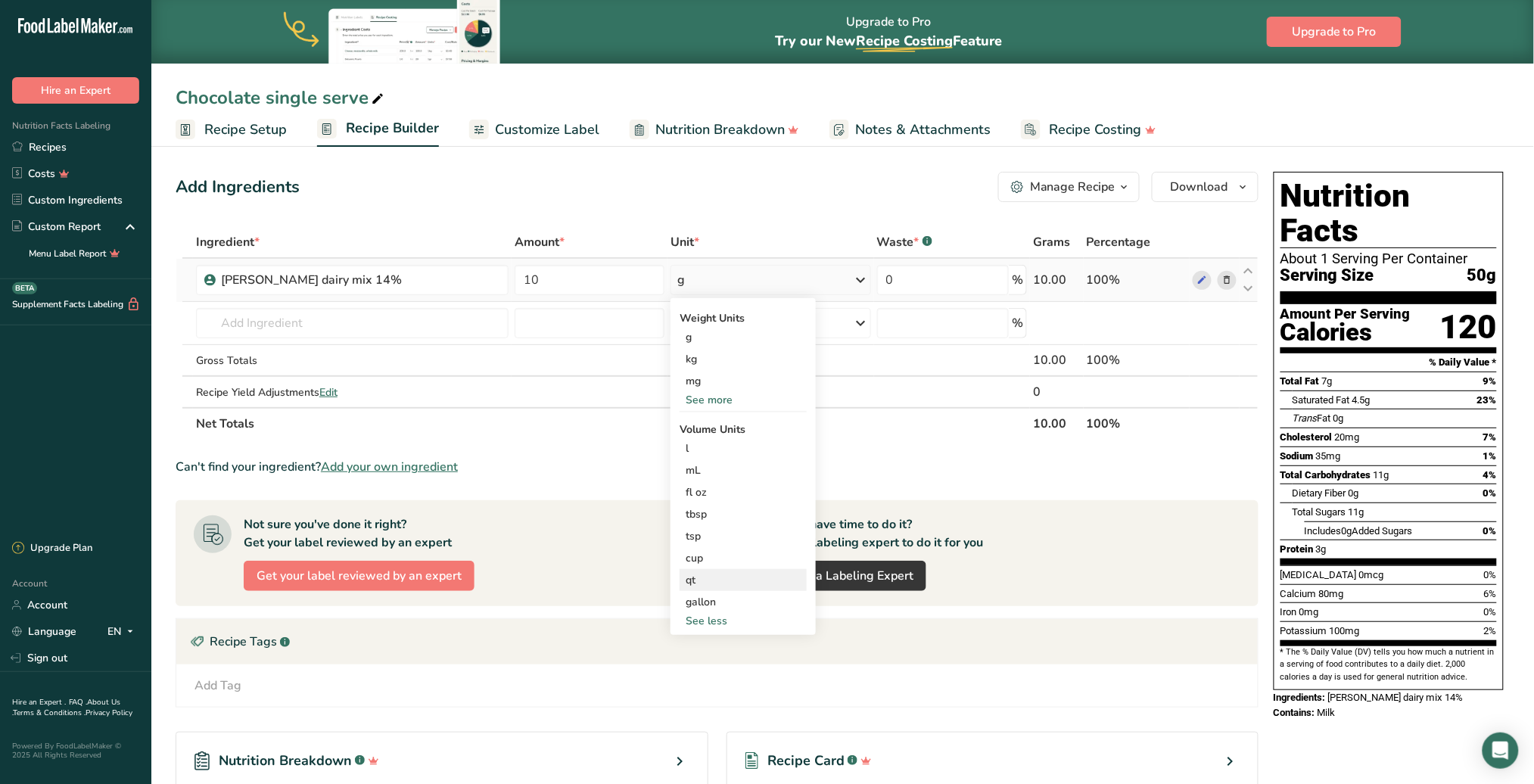
click at [719, 581] on div "qt" at bounding box center [743, 580] width 115 height 16
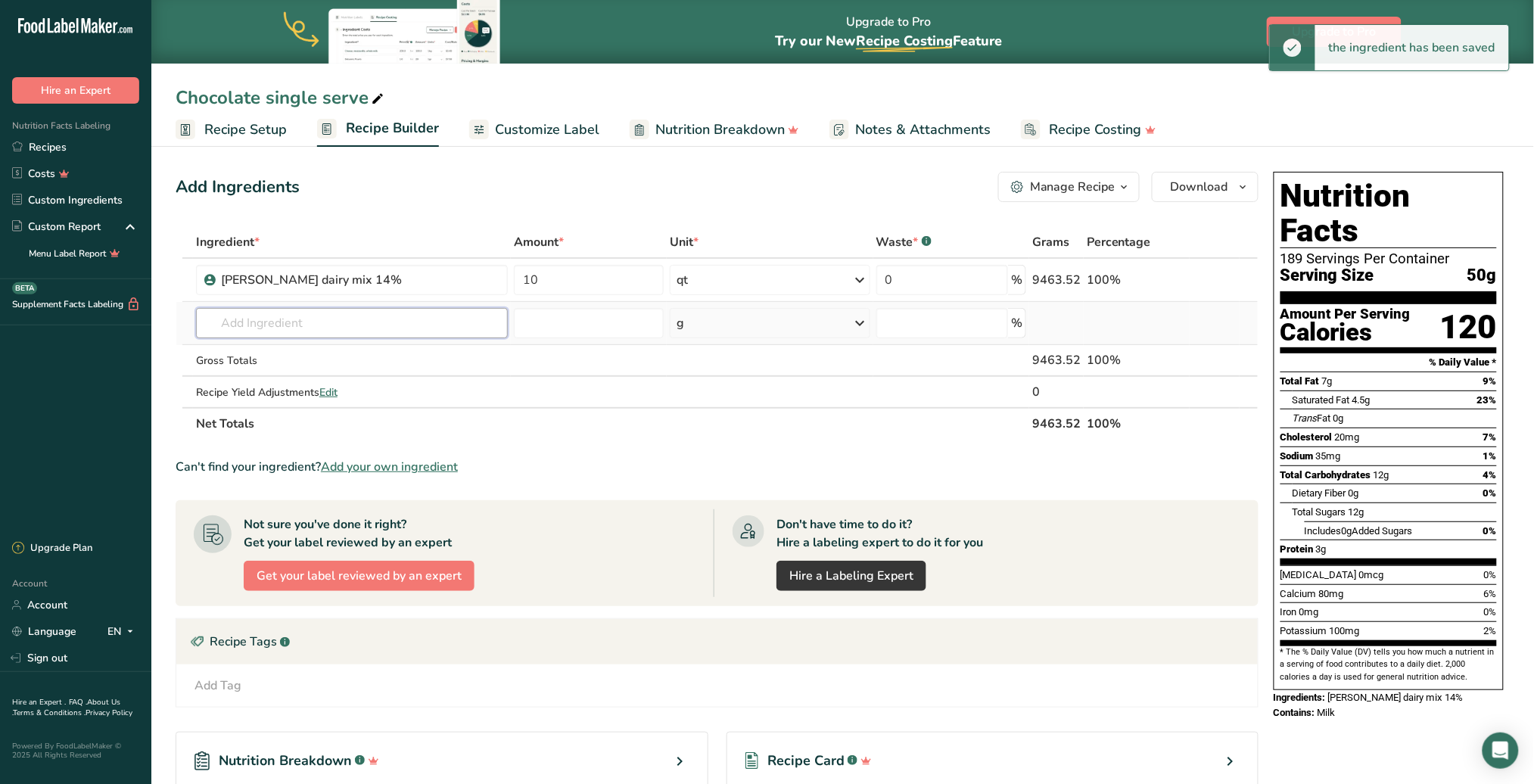
click at [373, 329] on input "text" at bounding box center [352, 322] width 312 height 30
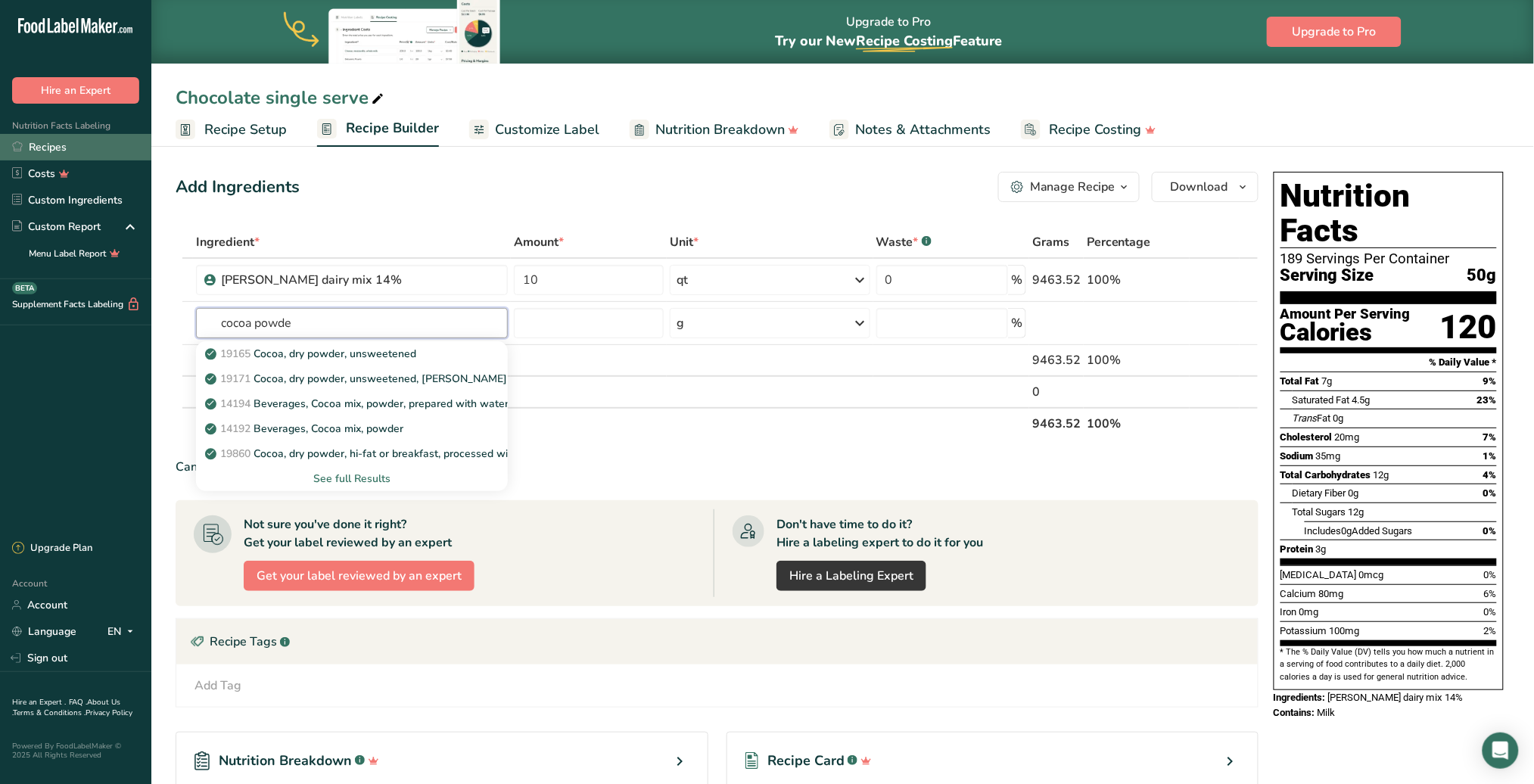
type input "cocoa powde"
click at [70, 149] on link "Recipes" at bounding box center [76, 147] width 152 height 26
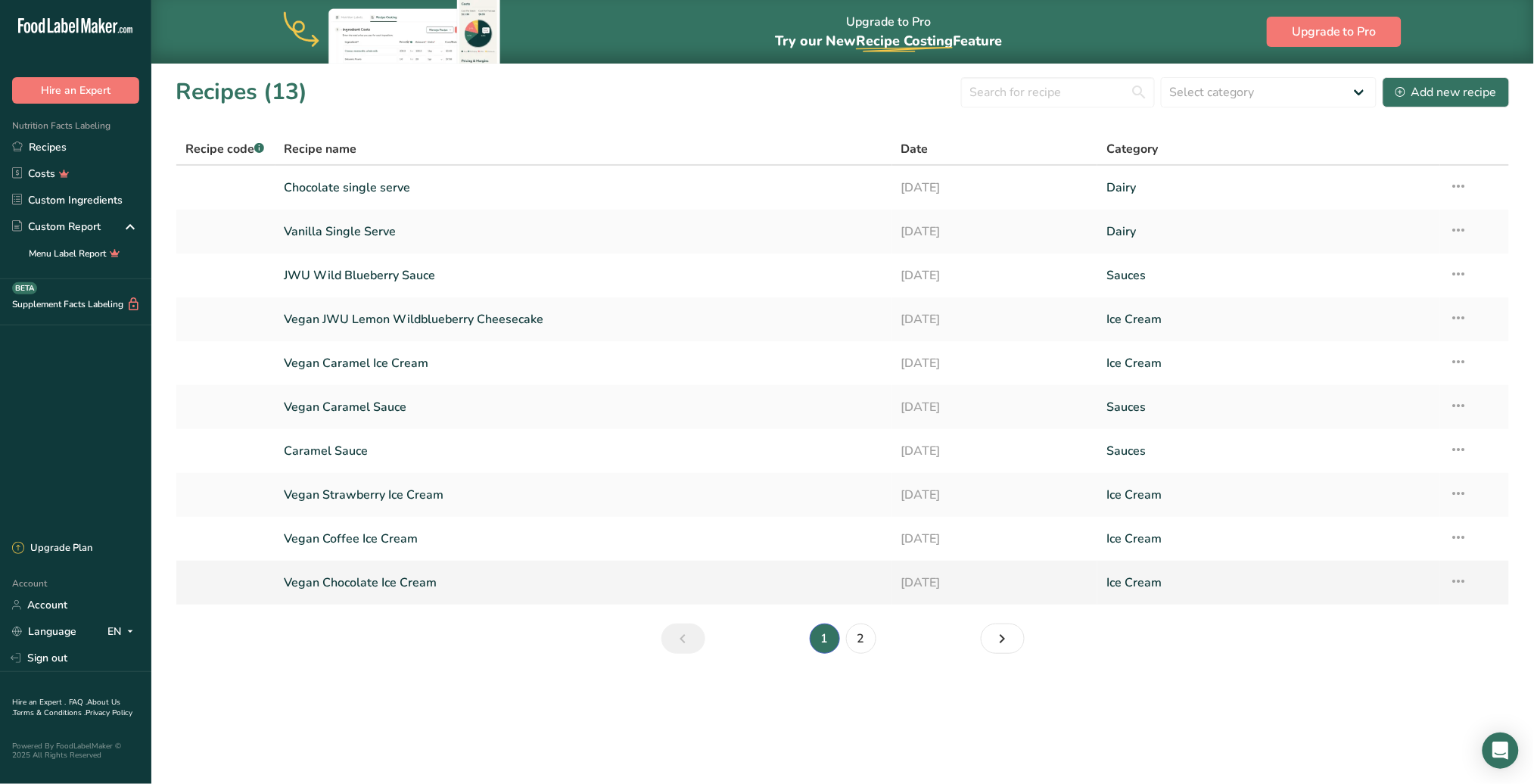
click at [426, 586] on link "Vegan Chocolate Ice Cream" at bounding box center [584, 582] width 599 height 32
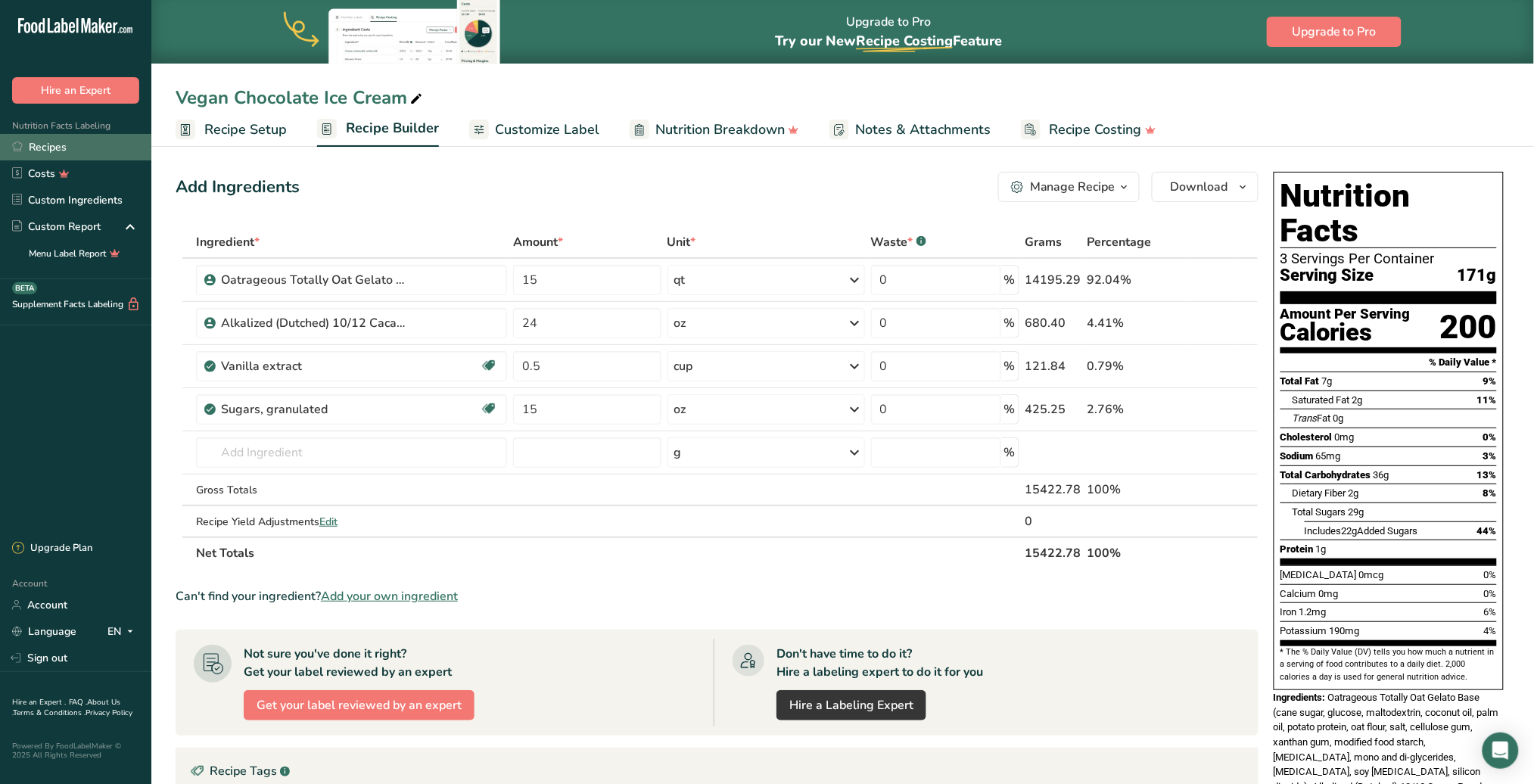
click at [82, 141] on link "Recipes" at bounding box center [76, 147] width 152 height 26
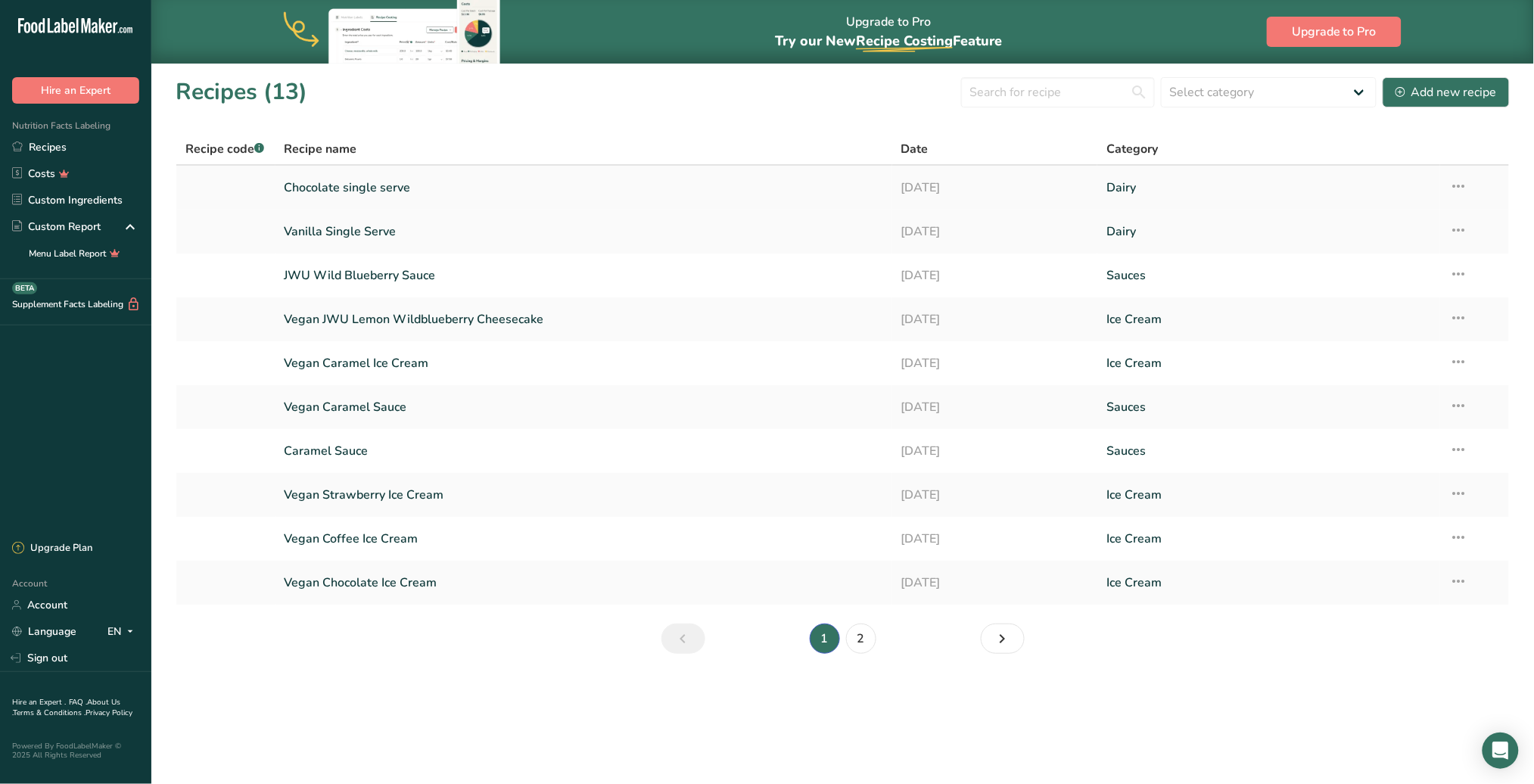
click at [358, 188] on link "Chocolate single serve" at bounding box center [584, 187] width 599 height 32
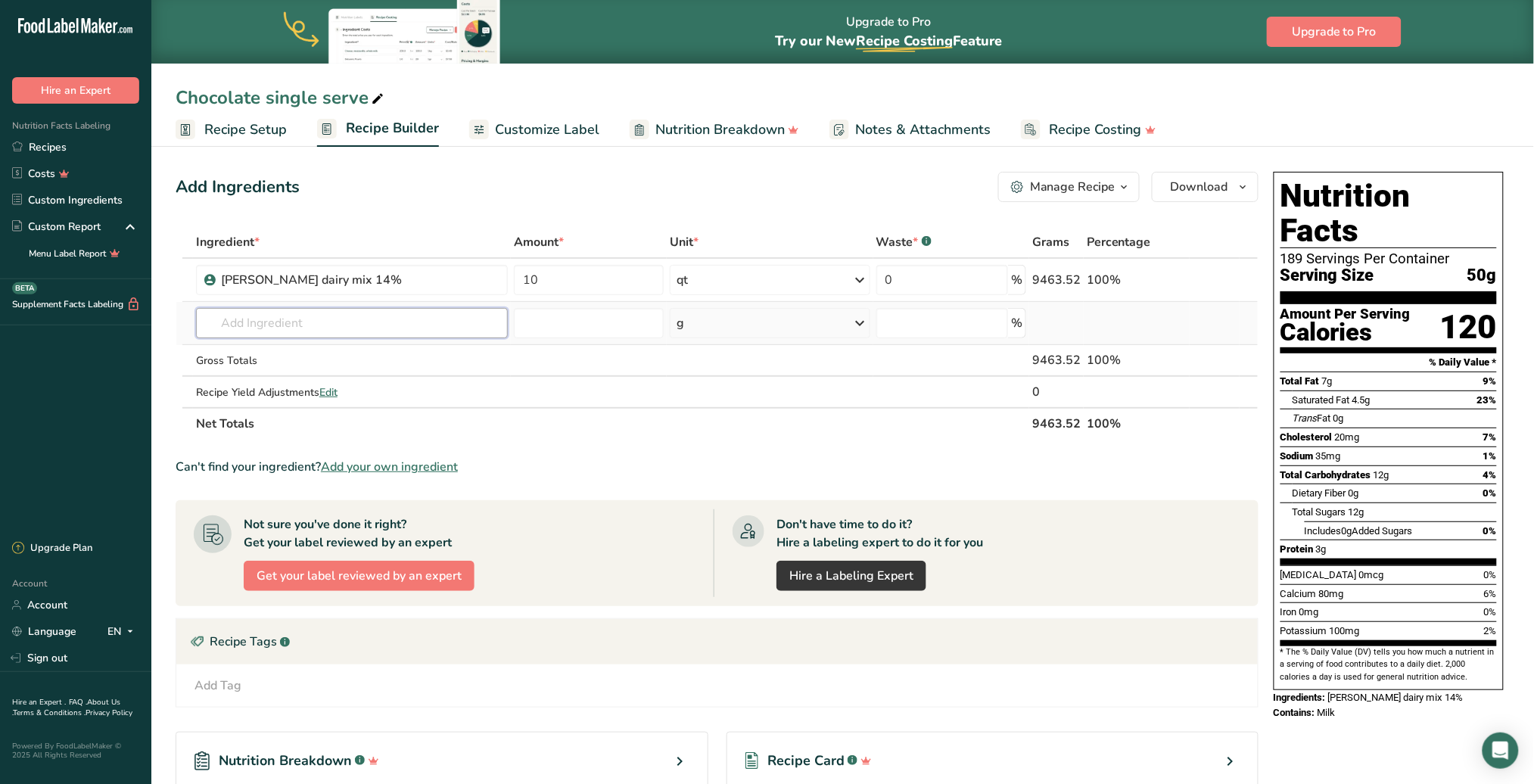
click at [313, 325] on input "text" at bounding box center [352, 322] width 312 height 30
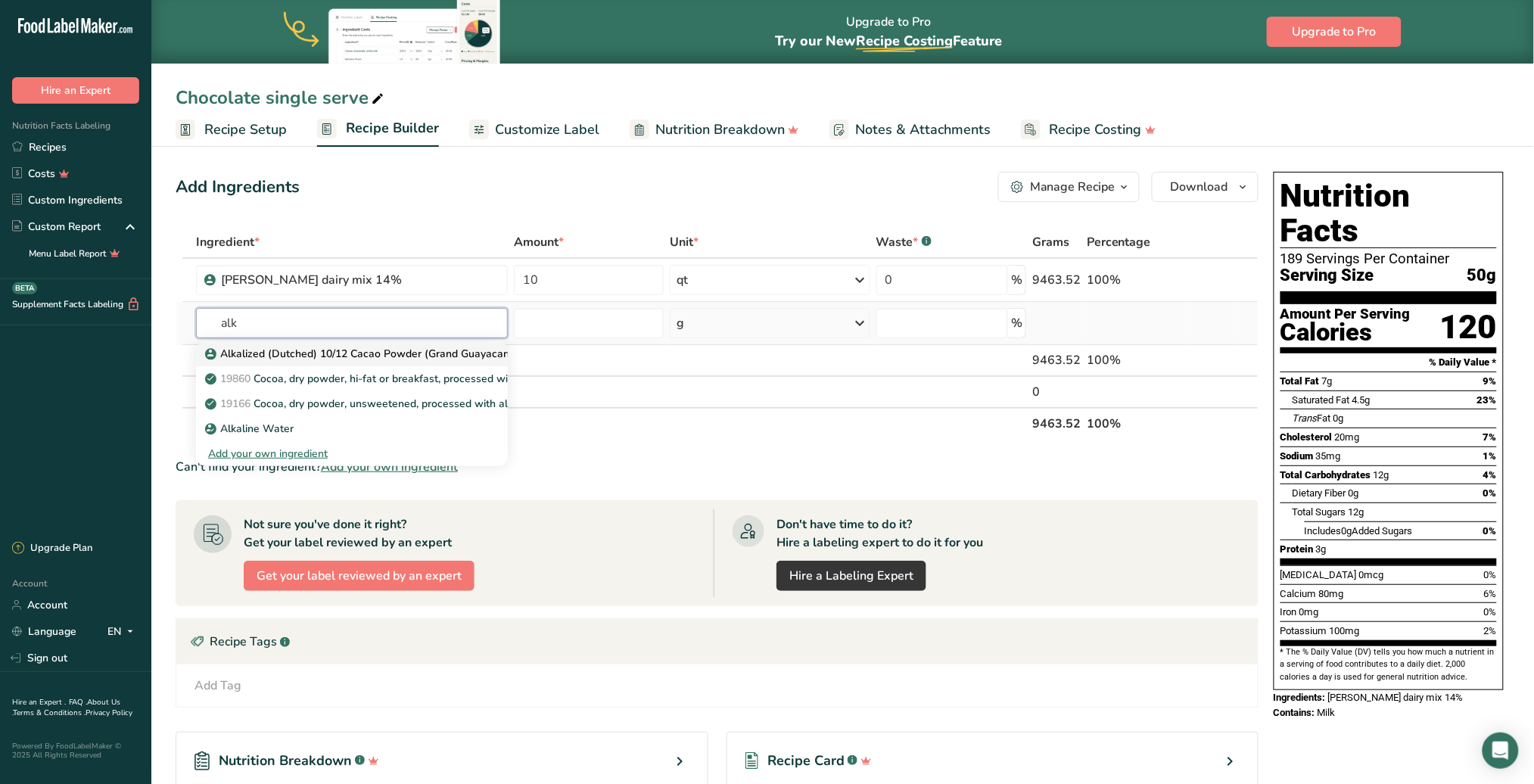
type input "alk"
click at [373, 351] on p "Alkalized (Dutched) 10/12 Cacao Powder (Grand Guayacan)" at bounding box center [361, 353] width 305 height 16
type input "Alkalized (Dutched) 10/12 Cacao Powder (Grand Guayacan)"
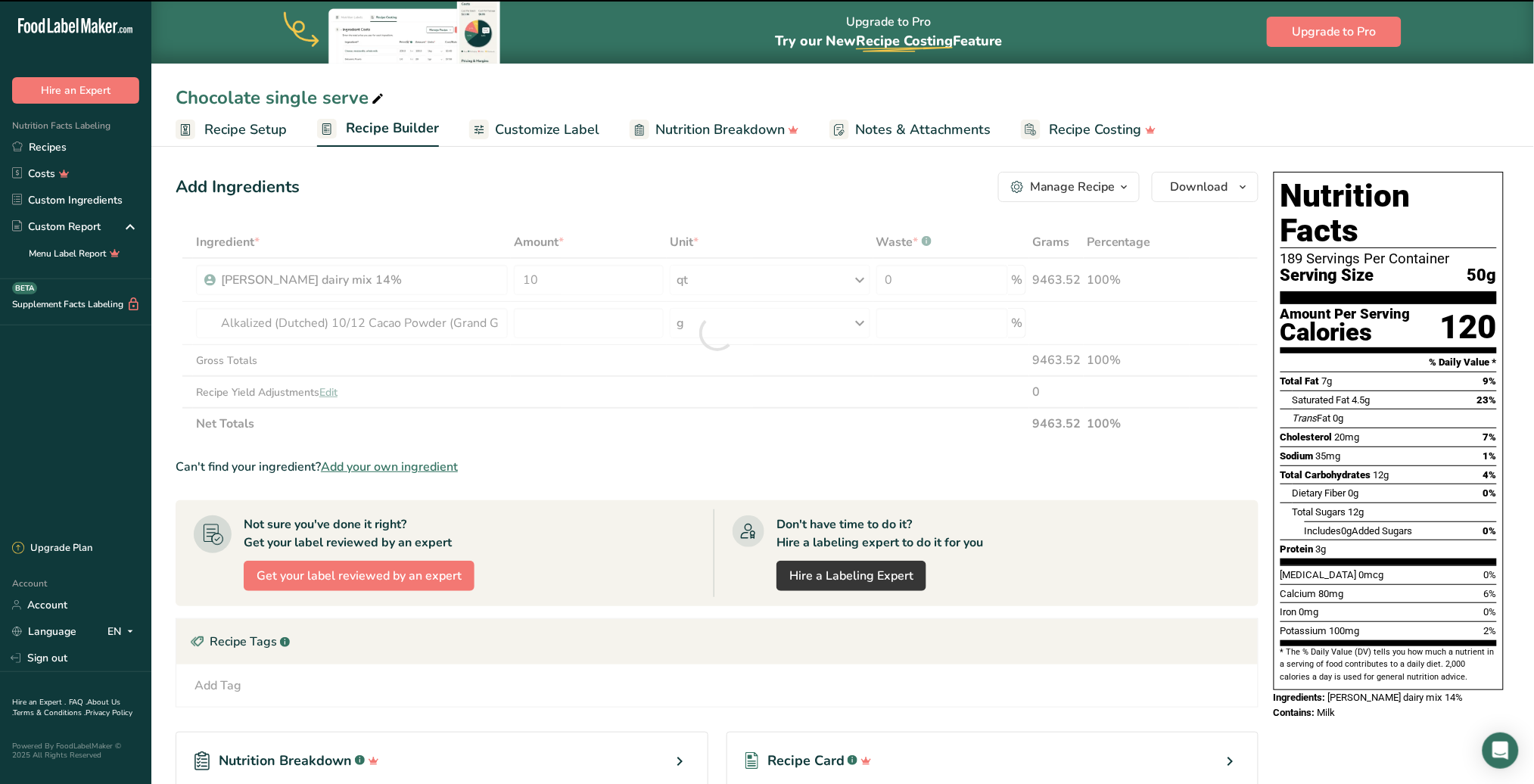
type input "0"
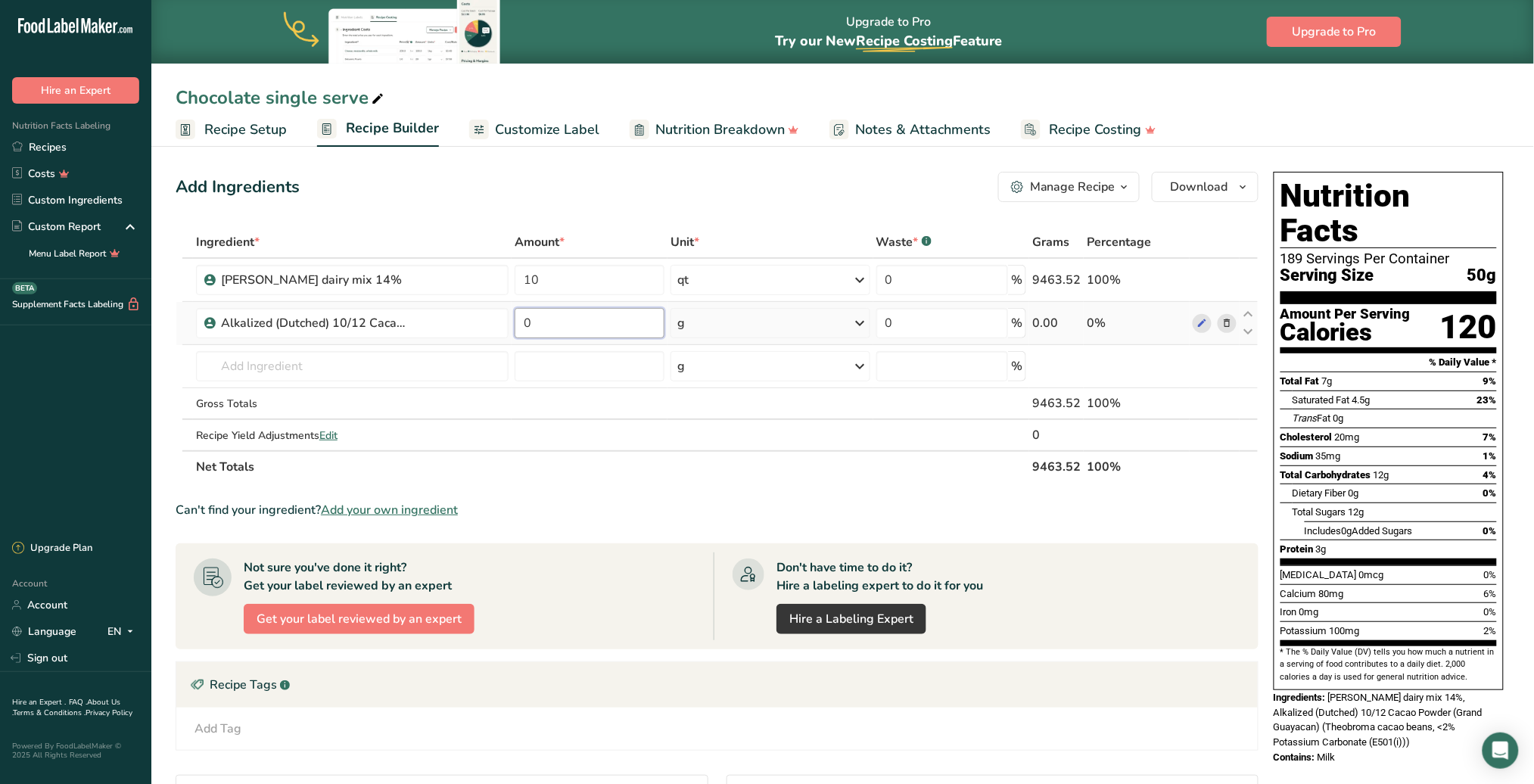
click at [567, 328] on input "0" at bounding box center [590, 322] width 150 height 30
type input "1"
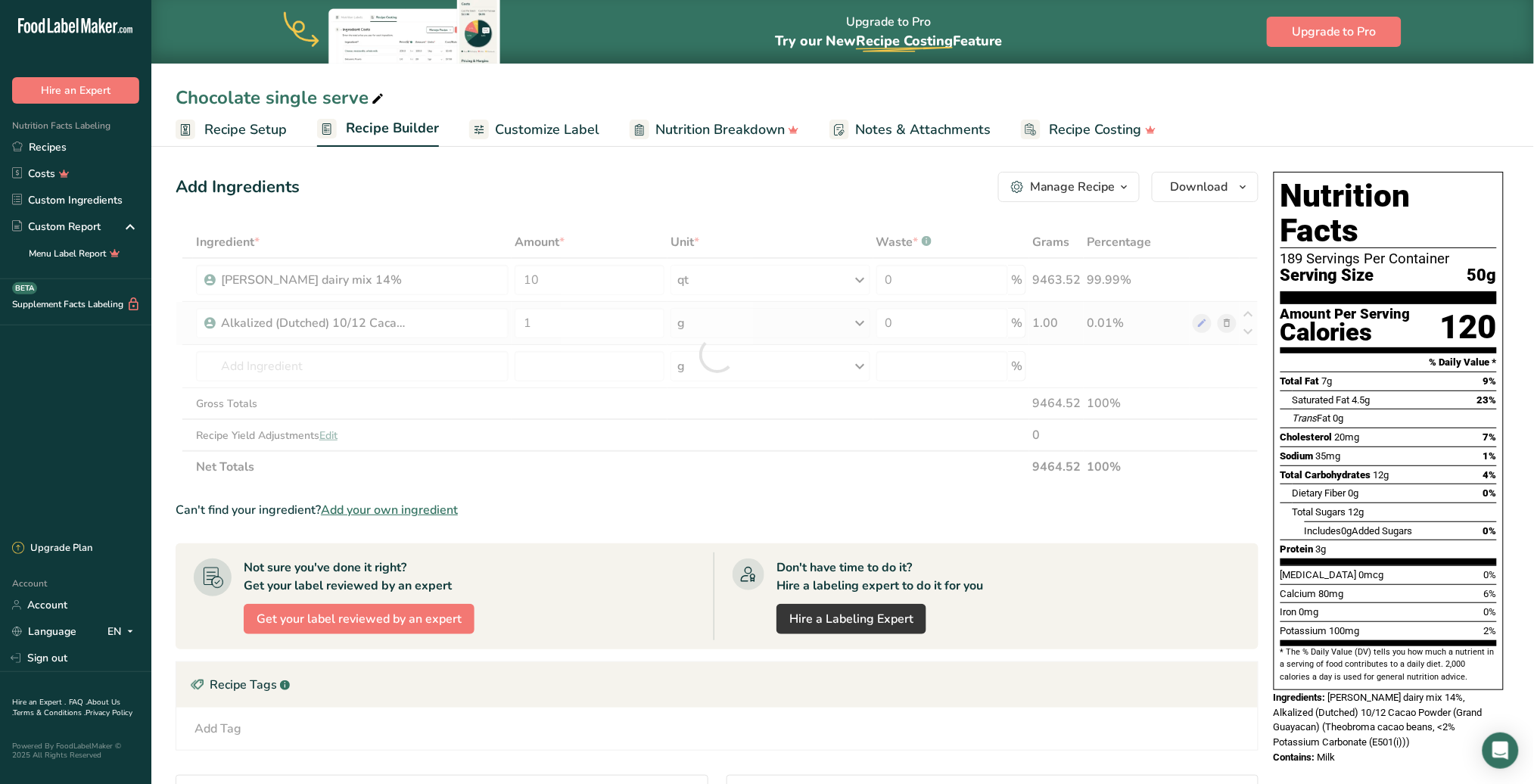
click at [847, 321] on div "Ingredient * Amount * Unit * Waste * .a-a{fill:#347362;}.b-a{fill:#fff;} Grams …" at bounding box center [717, 354] width 1083 height 256
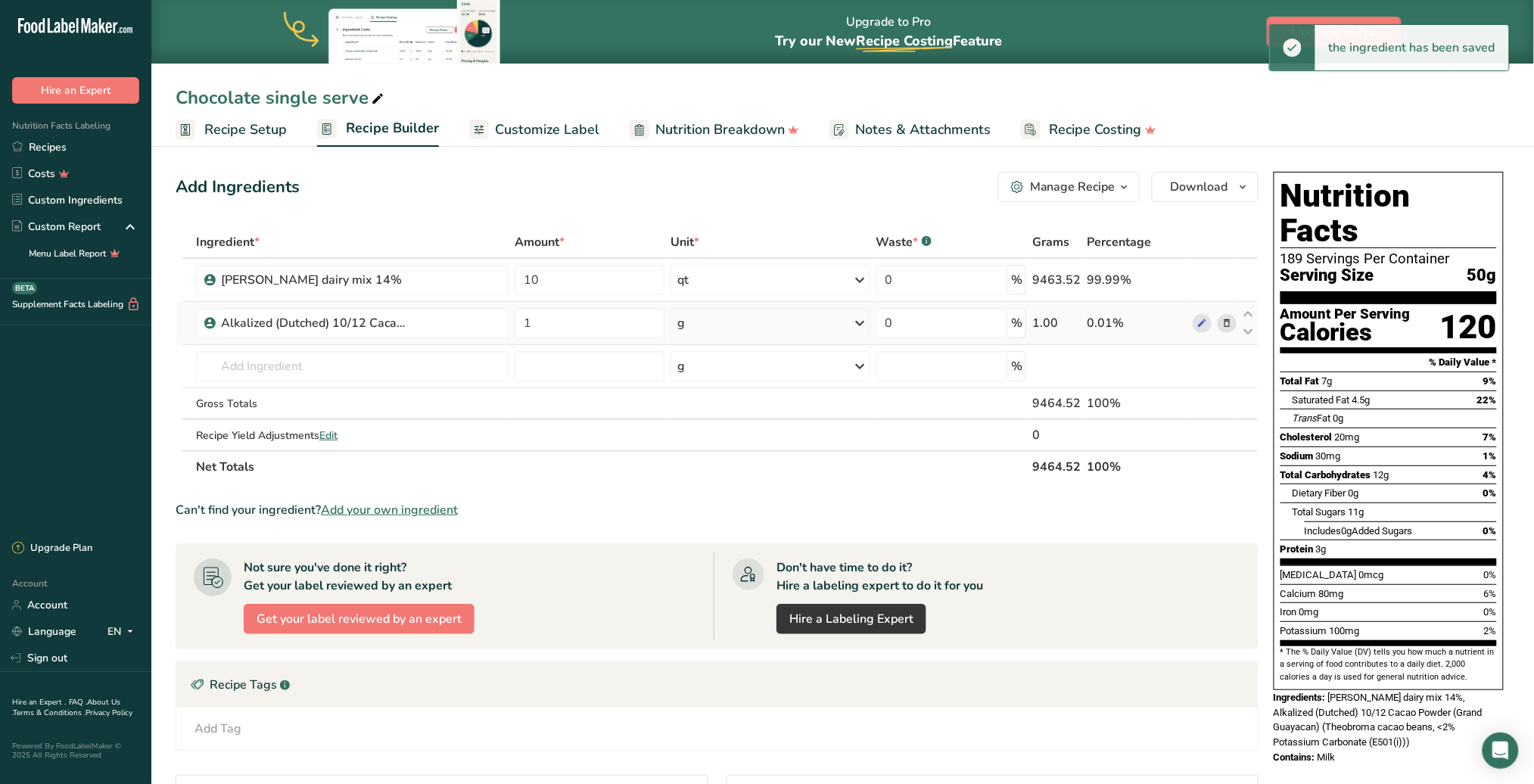
click at [860, 322] on icon at bounding box center [861, 323] width 18 height 27
click at [732, 436] on div "See more" at bounding box center [742, 443] width 127 height 16
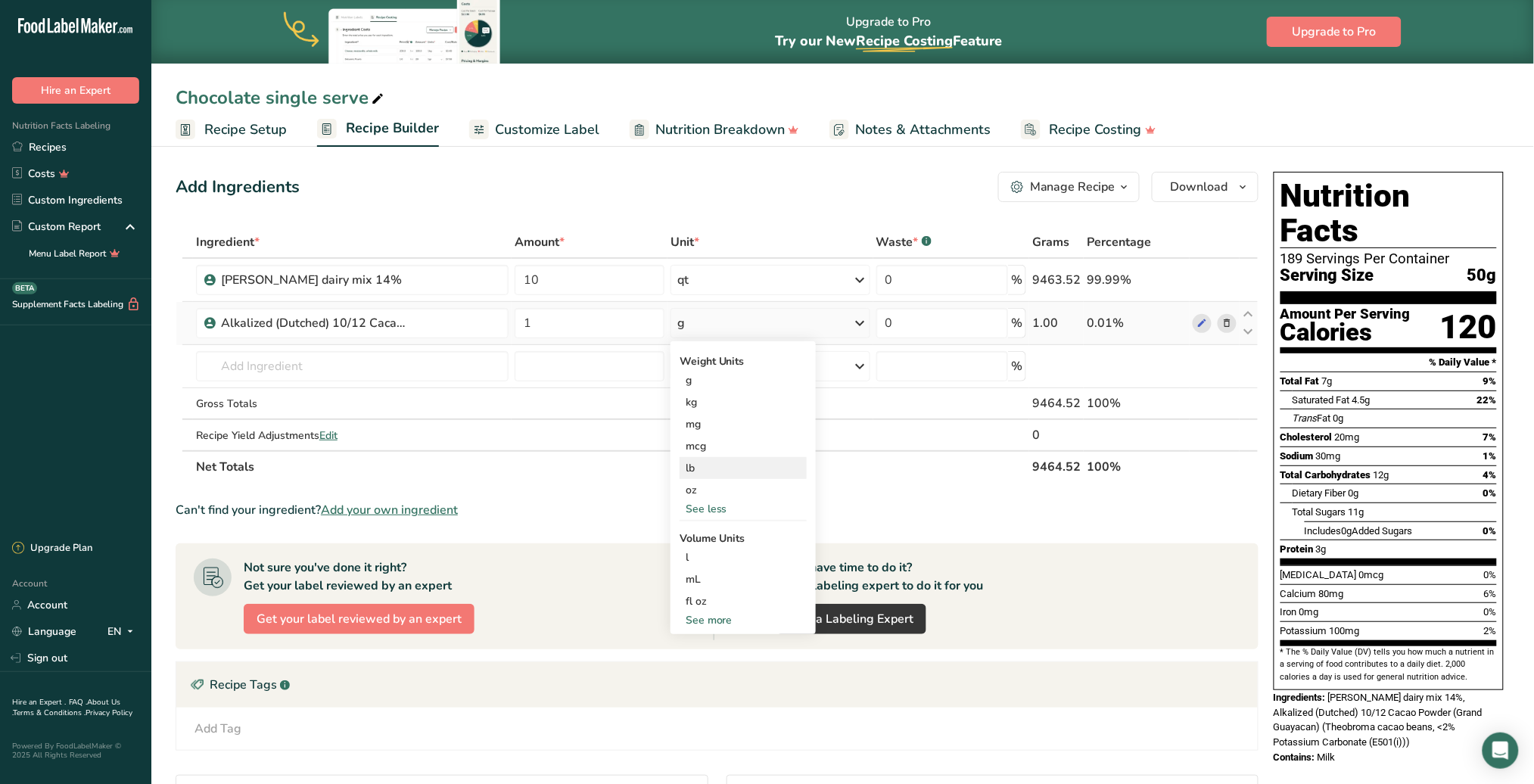
click at [707, 463] on div "lb" at bounding box center [742, 468] width 127 height 22
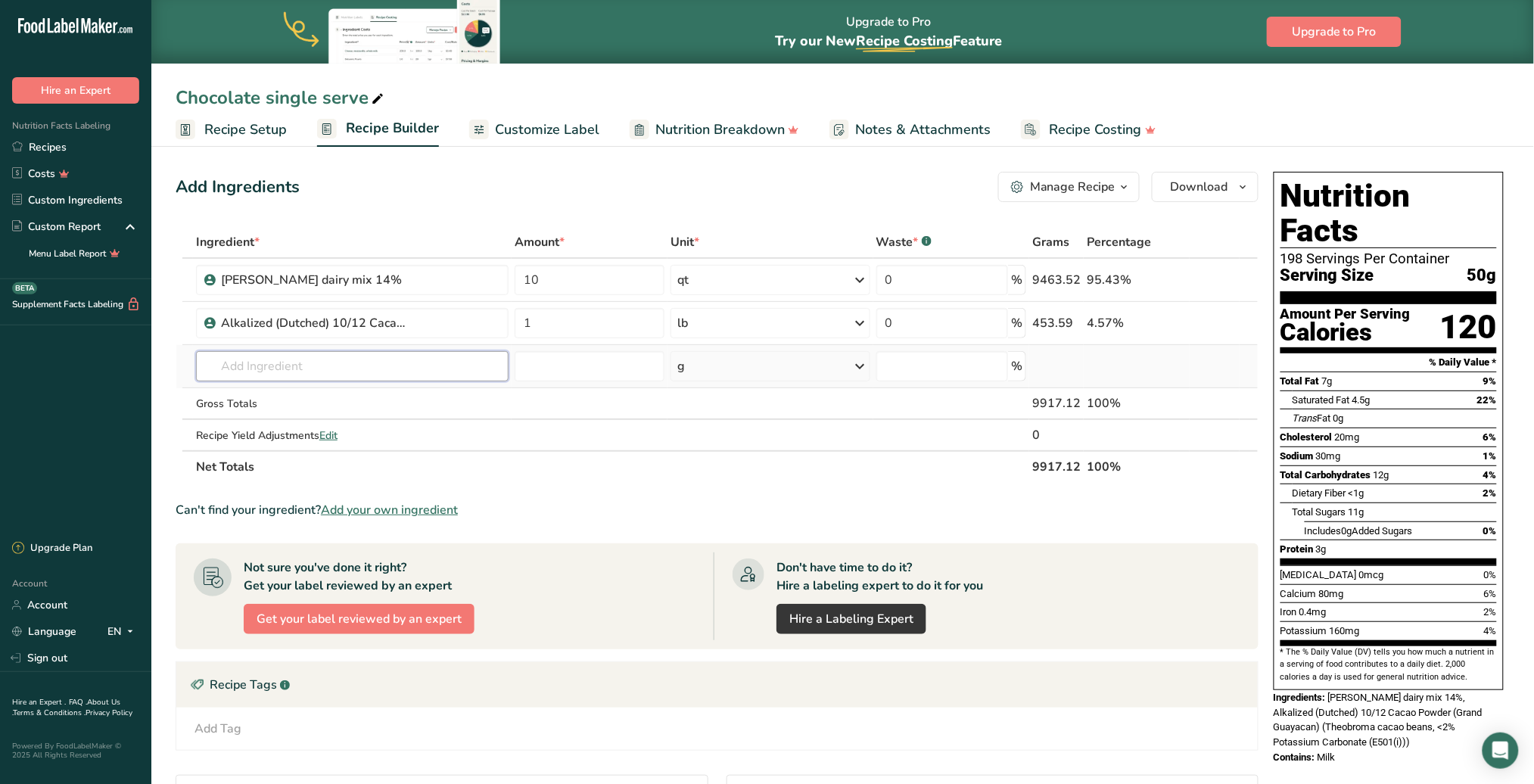
click at [379, 365] on input "text" at bounding box center [352, 366] width 312 height 30
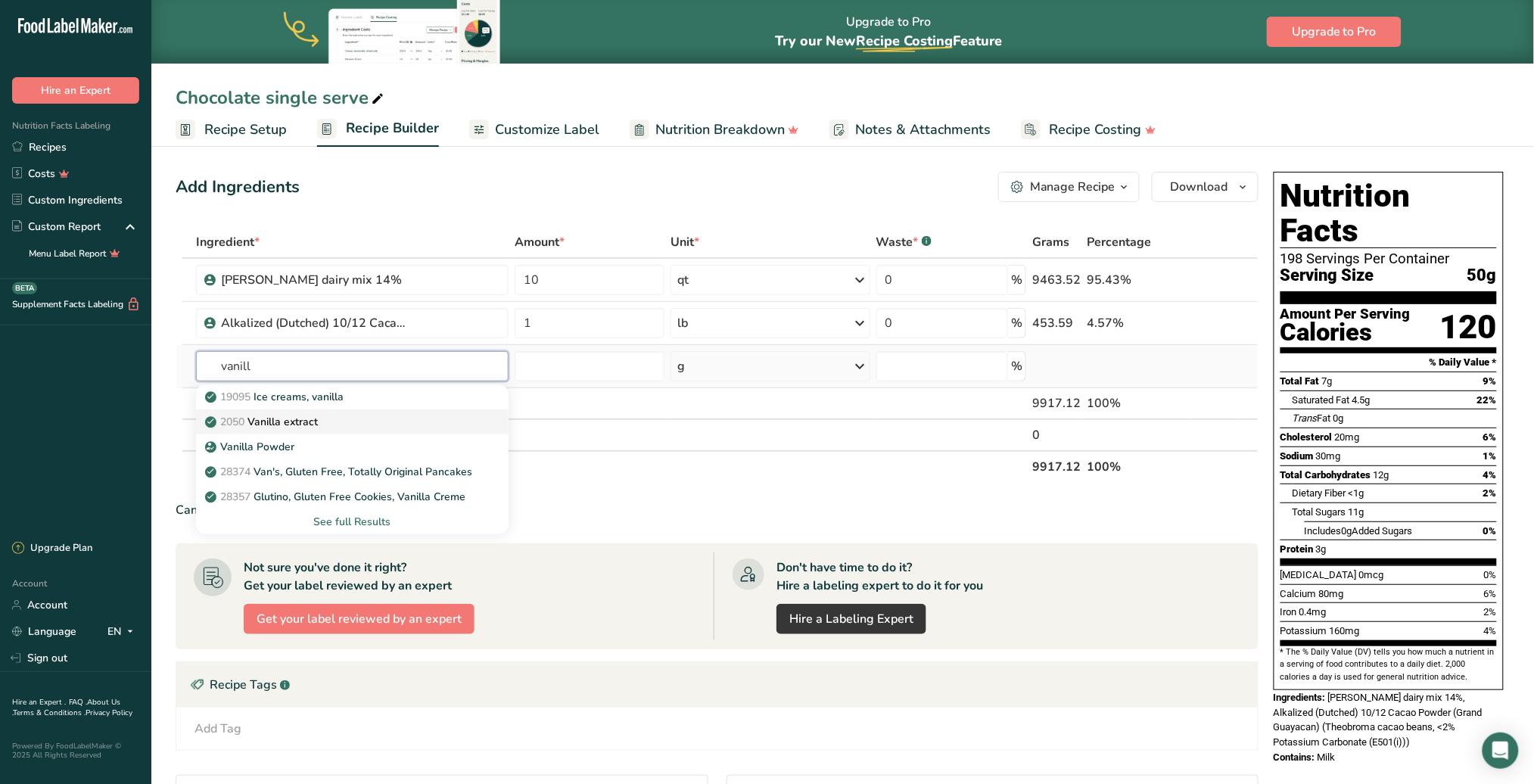
type input "vanill"
click at [308, 425] on p "2050 Vanilla extract" at bounding box center [263, 421] width 110 height 16
type input "Vanilla extract"
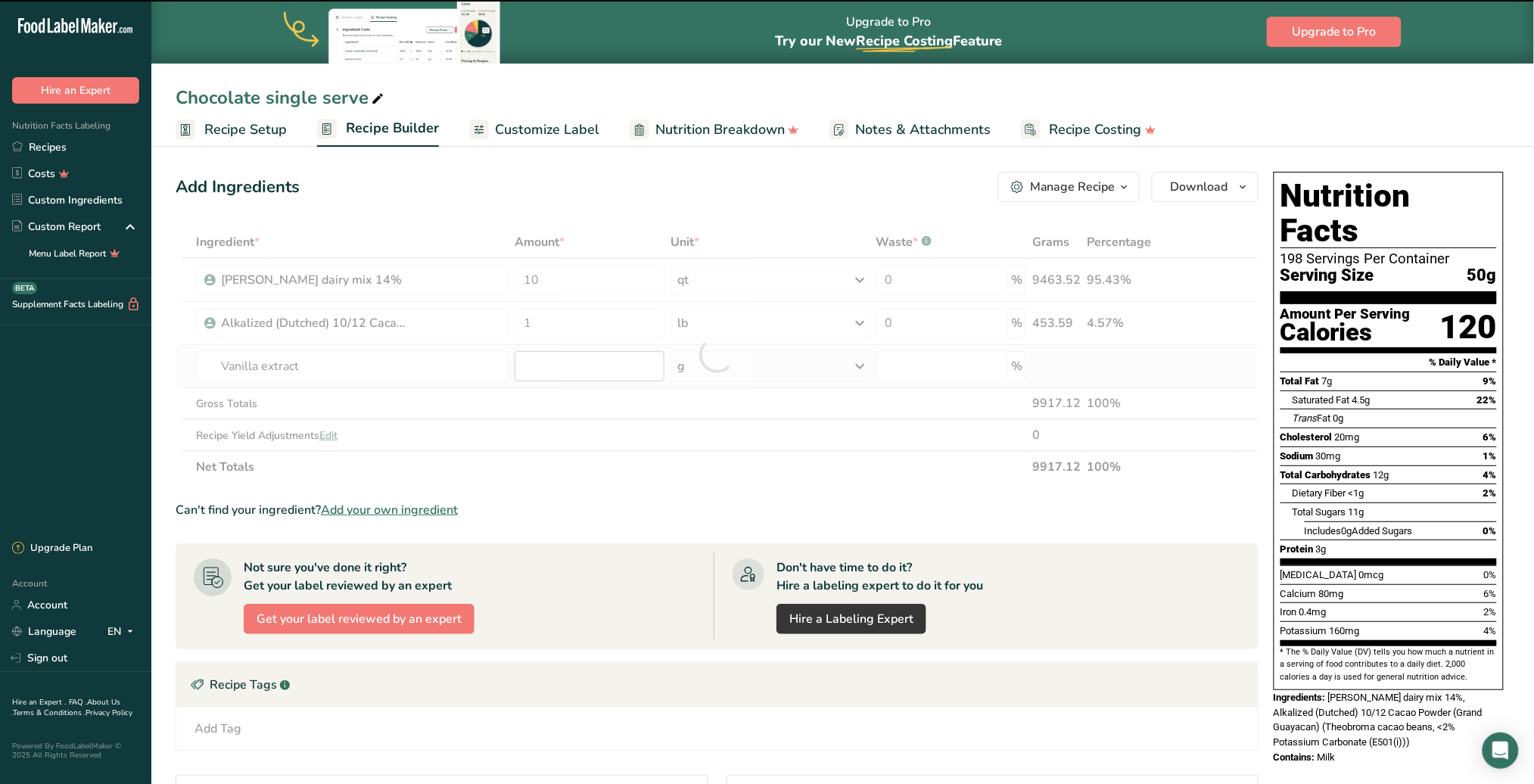
type input "0"
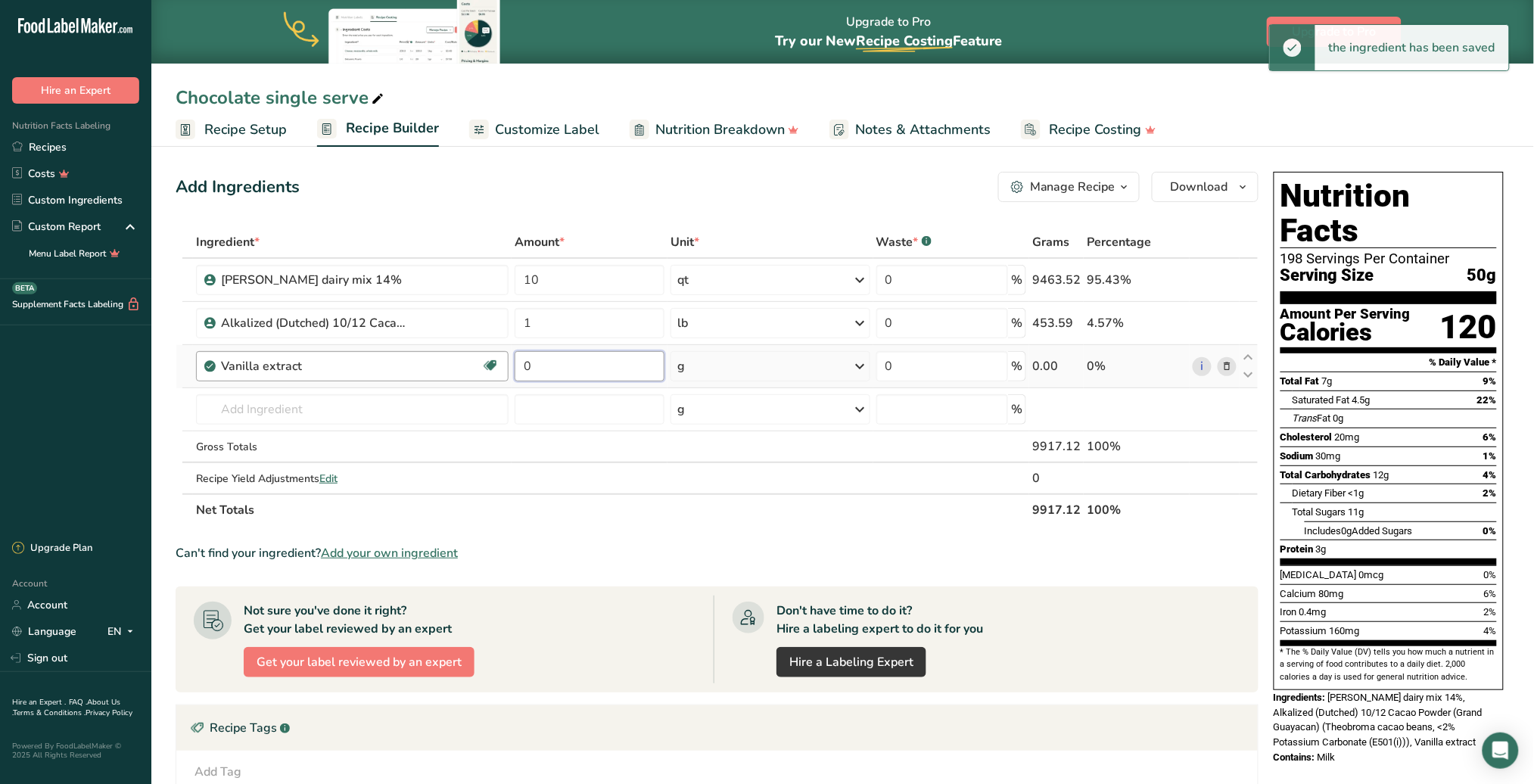
drag, startPoint x: 542, startPoint y: 369, endPoint x: 495, endPoint y: 372, distance: 47.1
click at [493, 375] on tr "Vanilla extract Dairy free Gluten free Vegan Vegetarian Soy free 0 g Portions 1…" at bounding box center [717, 366] width 1082 height 43
type input "0.3"
click at [710, 363] on div "Ingredient * Amount * Unit * Waste * .a-a{fill:#347362;}.b-a{fill:#fff;} Grams …" at bounding box center [717, 376] width 1083 height 299
click at [860, 365] on icon at bounding box center [861, 366] width 18 height 27
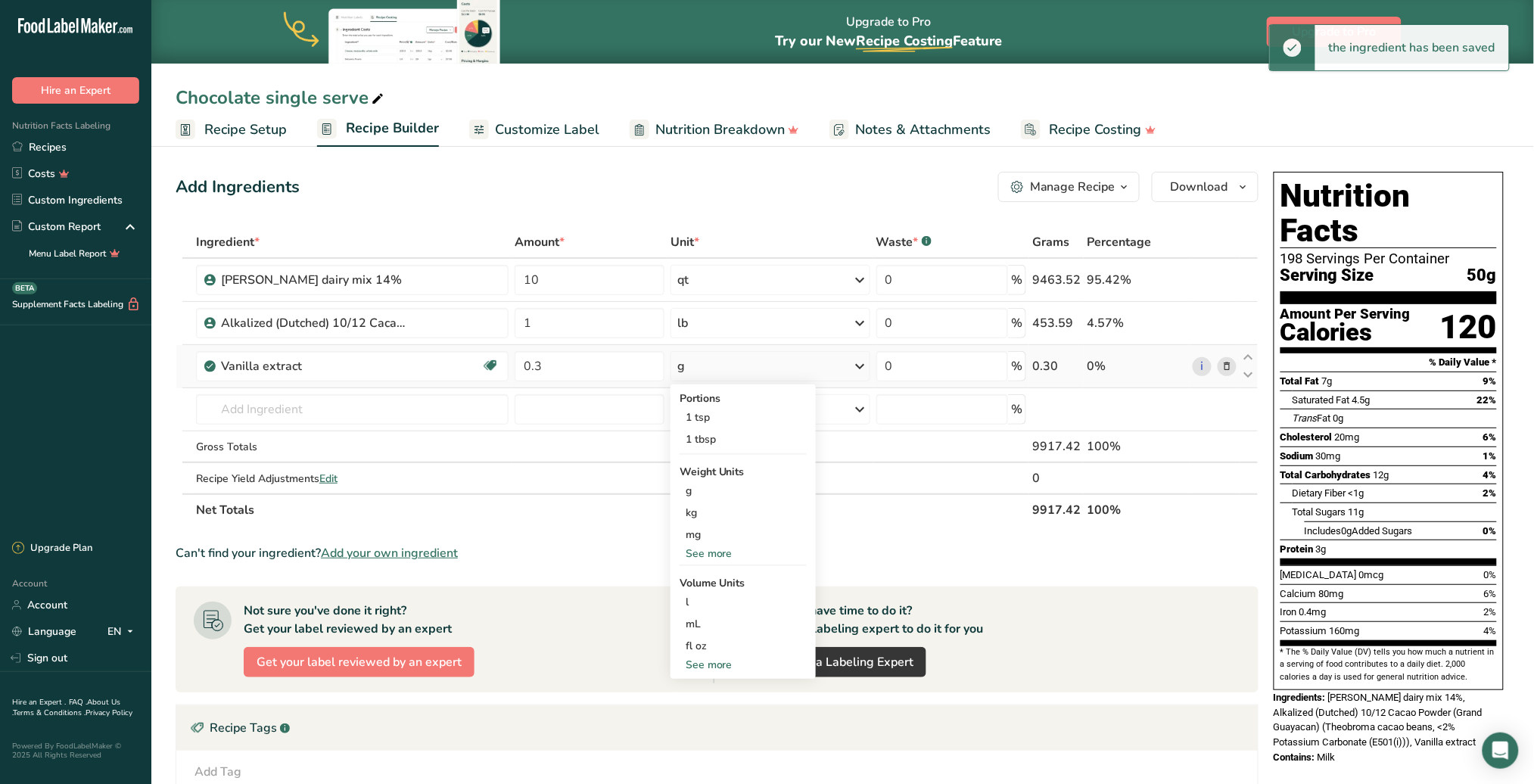
click at [720, 665] on div "See more" at bounding box center [742, 664] width 127 height 16
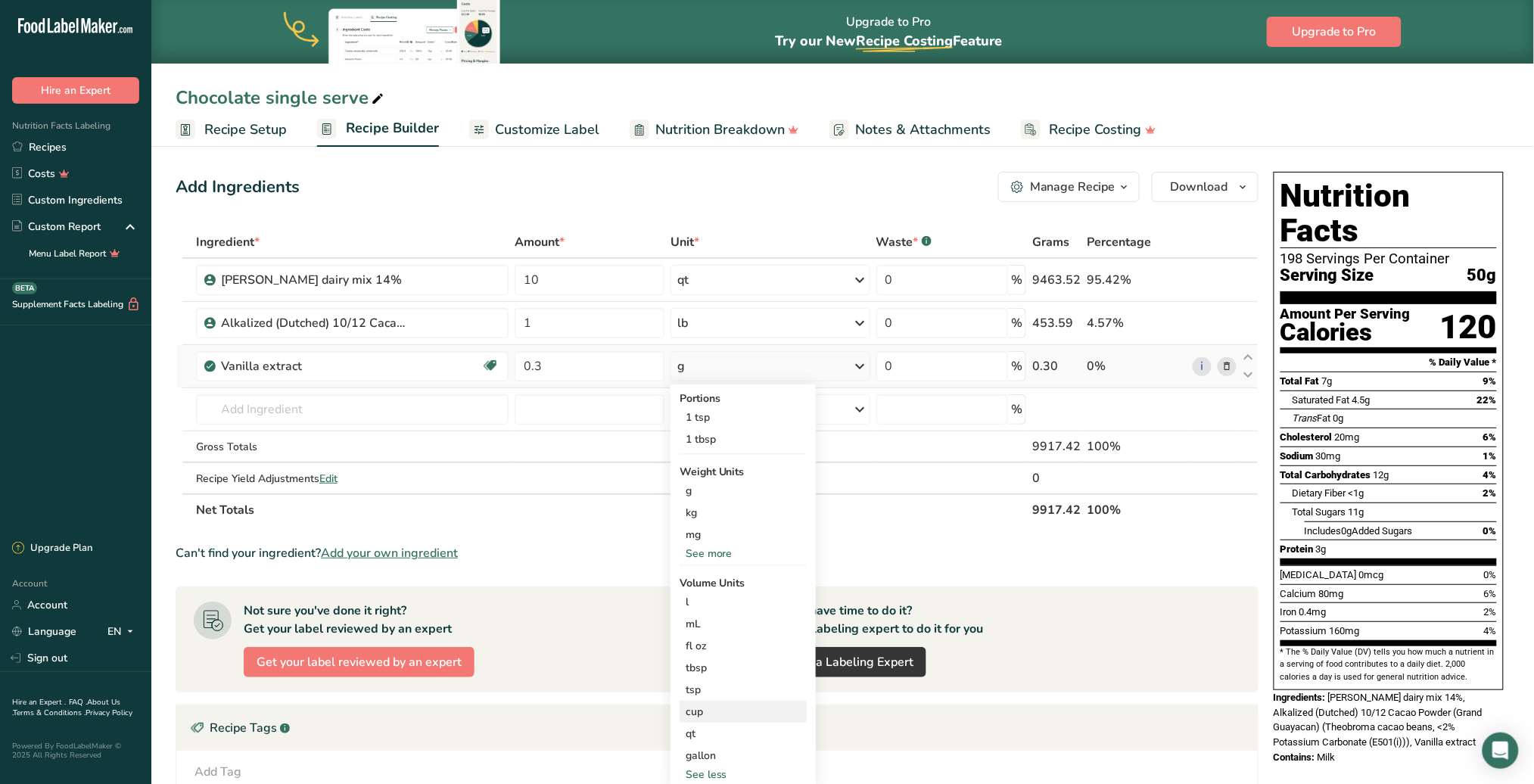
click at [707, 716] on div "cup" at bounding box center [743, 711] width 115 height 16
click at [903, 776] on button "Confirm" at bounding box center [916, 785] width 70 height 23
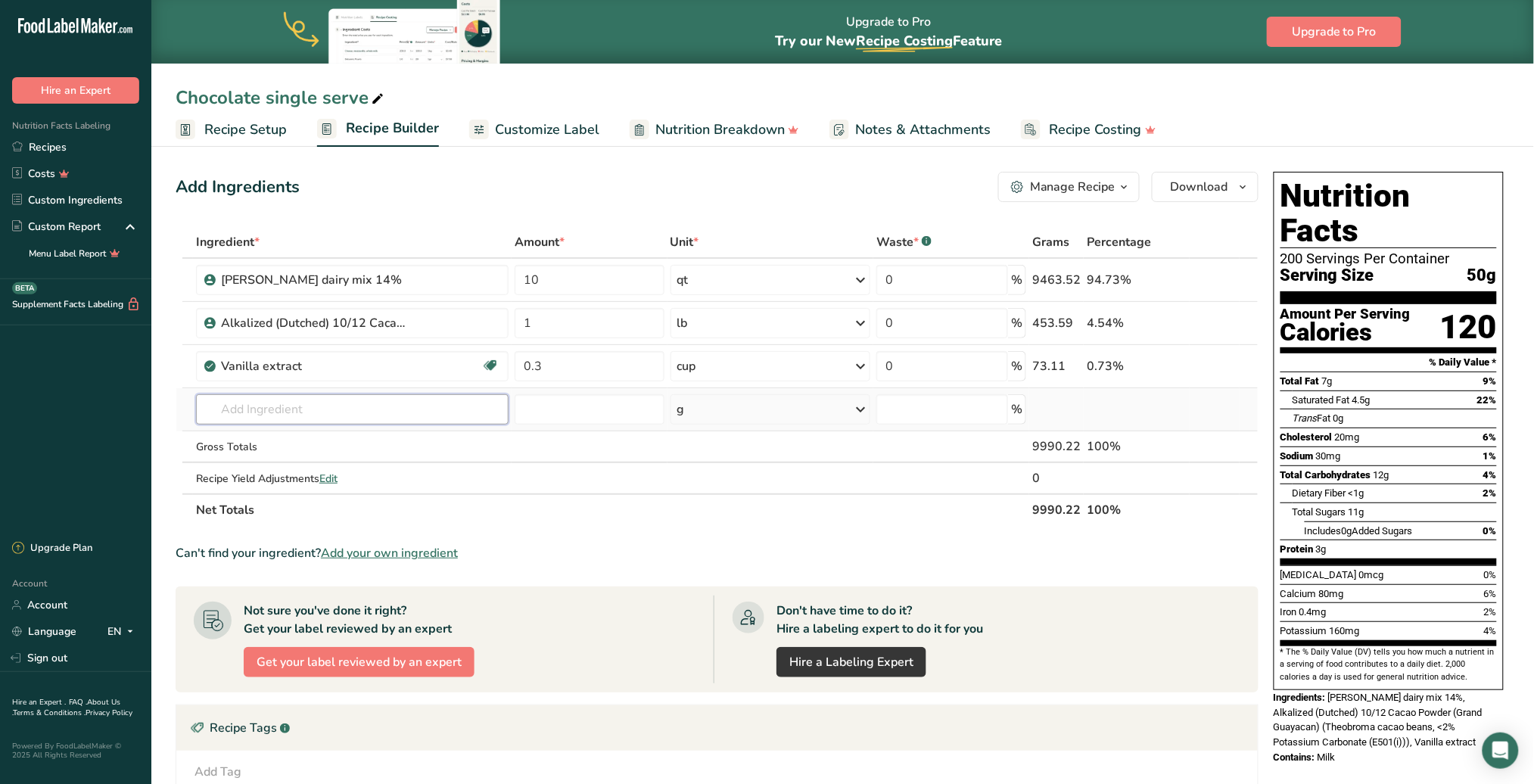
click at [392, 411] on input "text" at bounding box center [352, 409] width 312 height 30
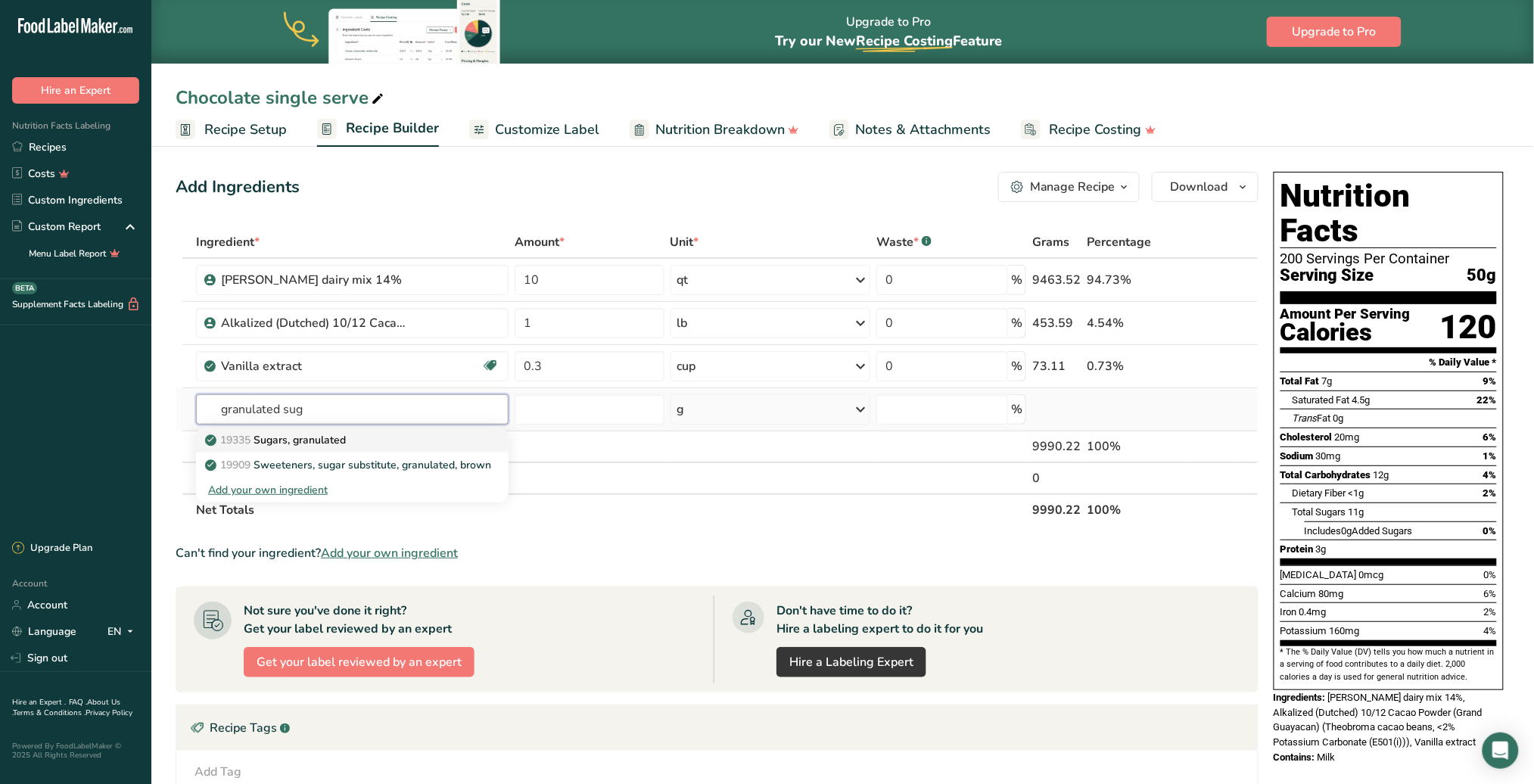
type input "granulated sug"
click at [341, 432] on p "19335 [GEOGRAPHIC_DATA], granulated" at bounding box center [277, 439] width 138 height 16
type input "Sugars, granulated"
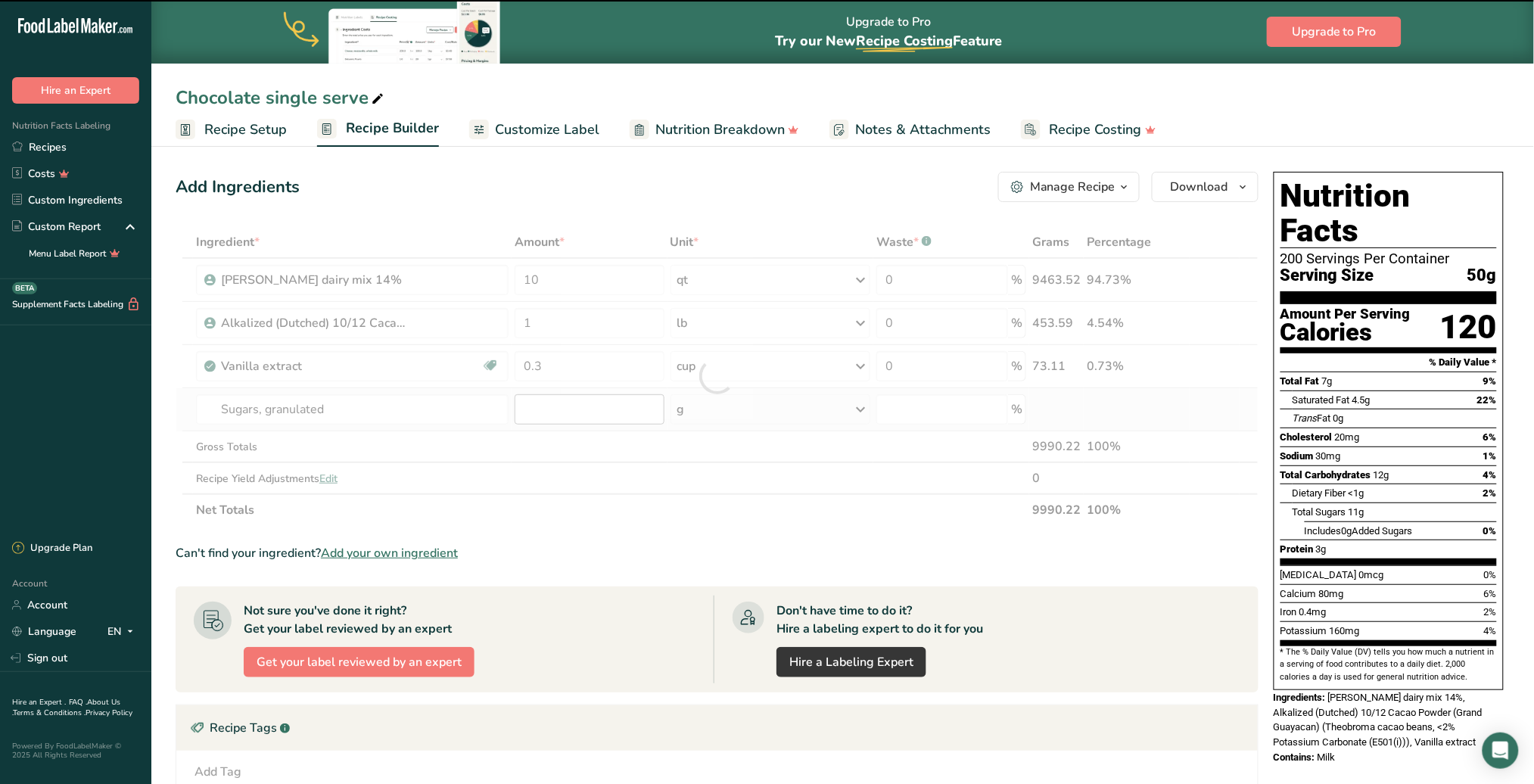
type input "0"
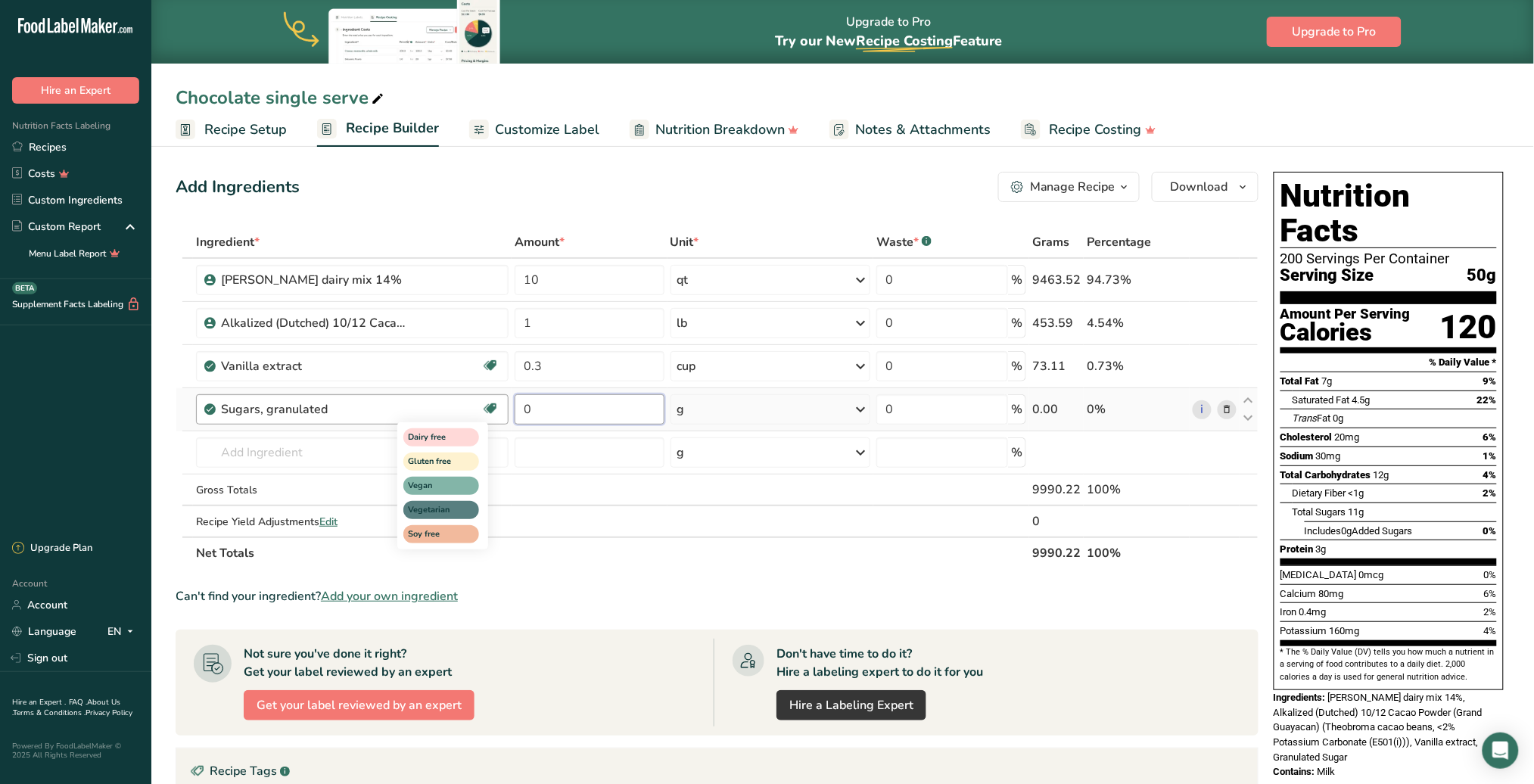
drag, startPoint x: 562, startPoint y: 415, endPoint x: 492, endPoint y: 417, distance: 70.0
click at [492, 417] on tr "Sugars, granulated Dairy free Gluten free Vegan Vegetarian Soy free 0 g Portion…" at bounding box center [717, 409] width 1082 height 43
type input "10"
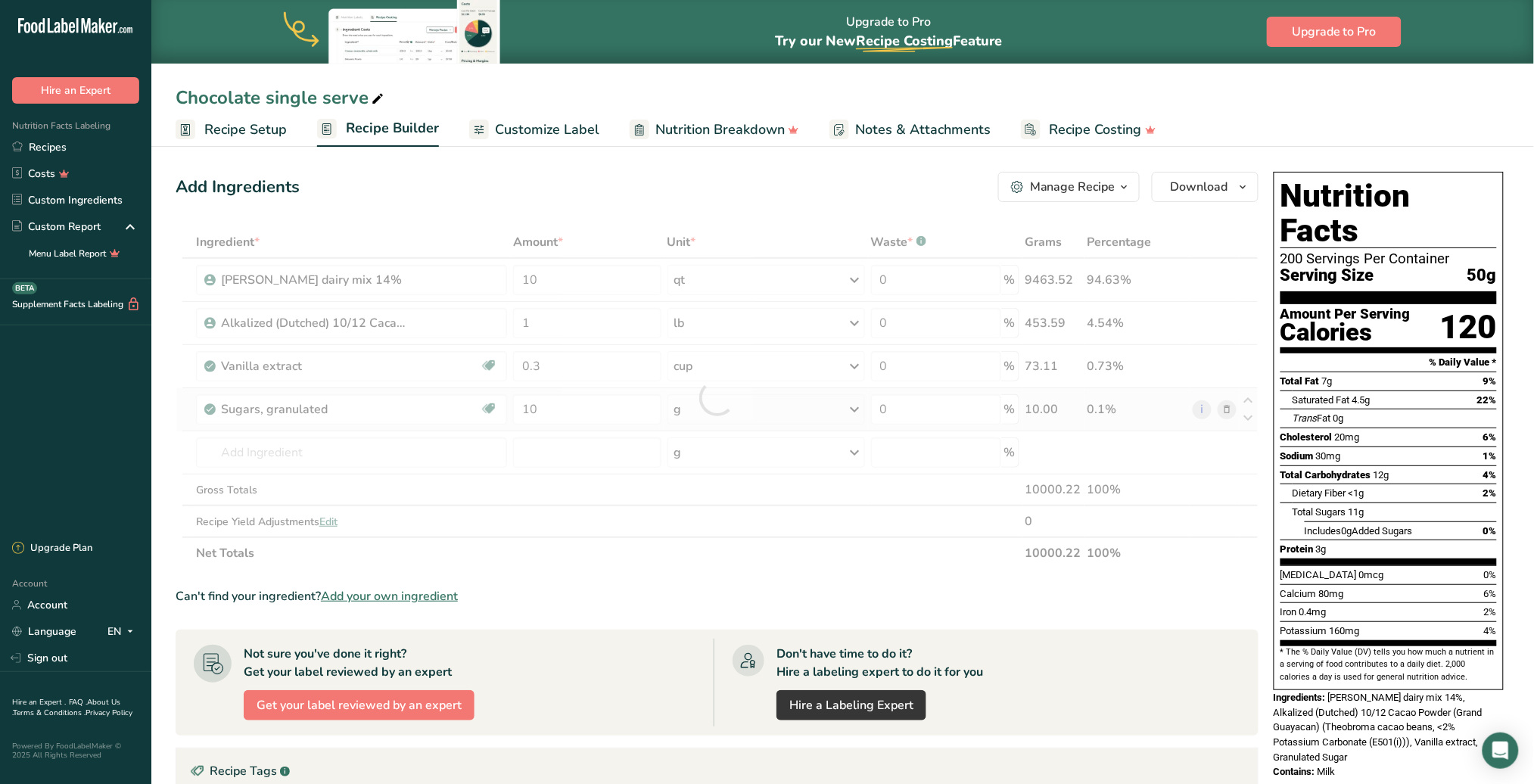
click at [847, 406] on div "Ingredient * Amount * Unit * Waste * .a-a{fill:#347362;}.b-a{fill:#fff;} Grams …" at bounding box center [717, 398] width 1083 height 343
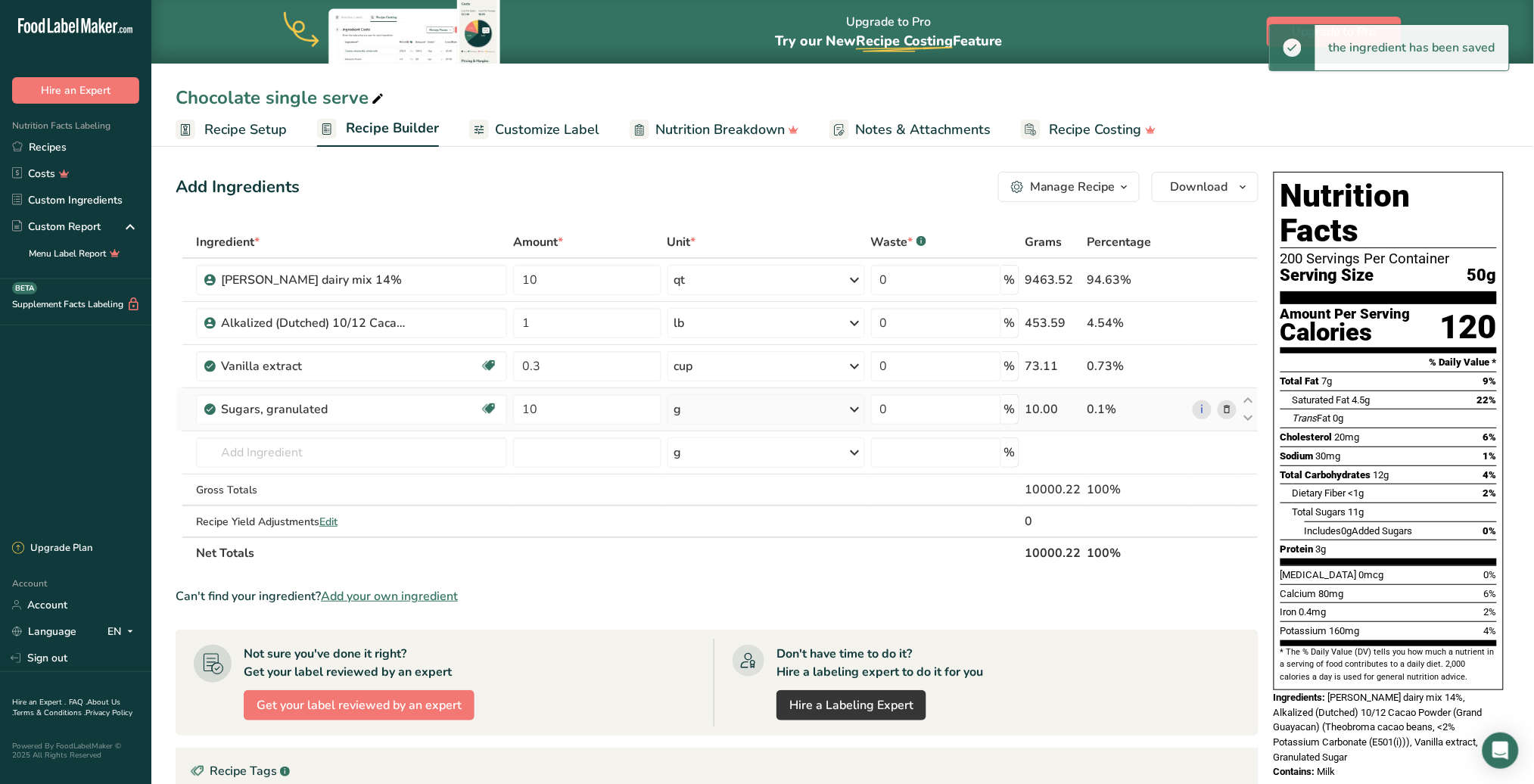
click at [852, 407] on icon at bounding box center [856, 410] width 18 height 27
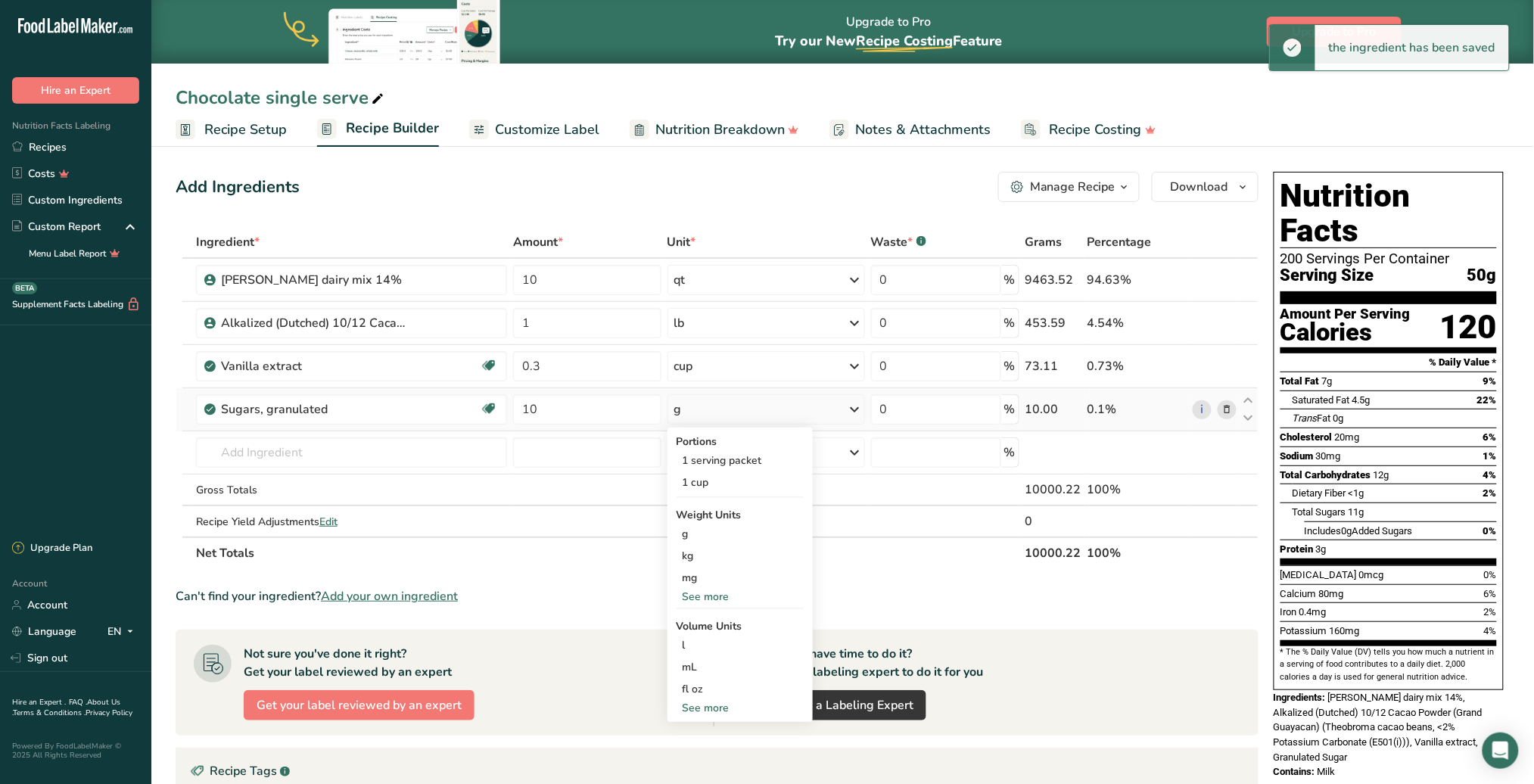
click at [722, 595] on div "See more" at bounding box center [740, 596] width 127 height 16
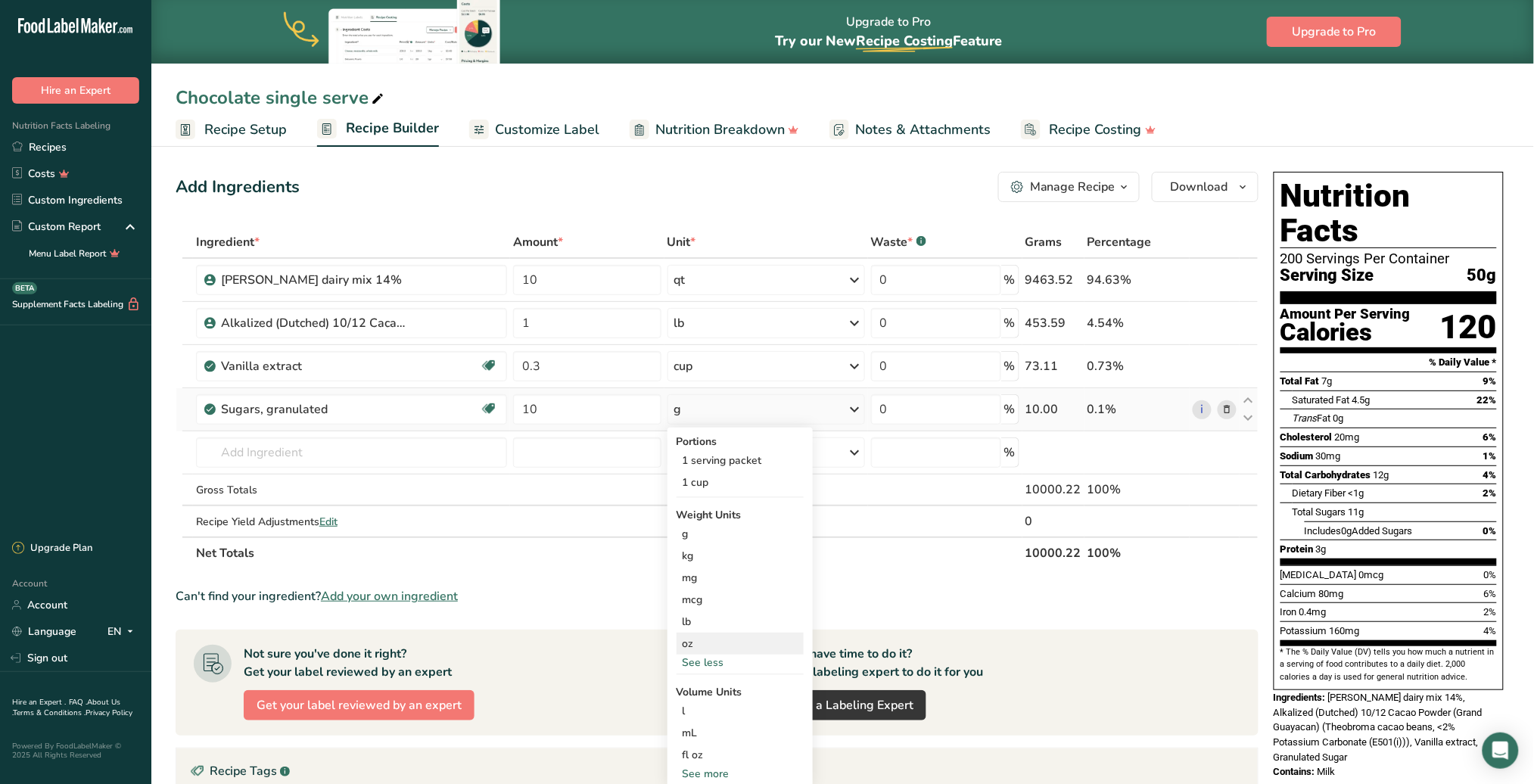
click at [699, 639] on div "oz" at bounding box center [740, 643] width 127 height 22
